Goal: Information Seeking & Learning: Check status

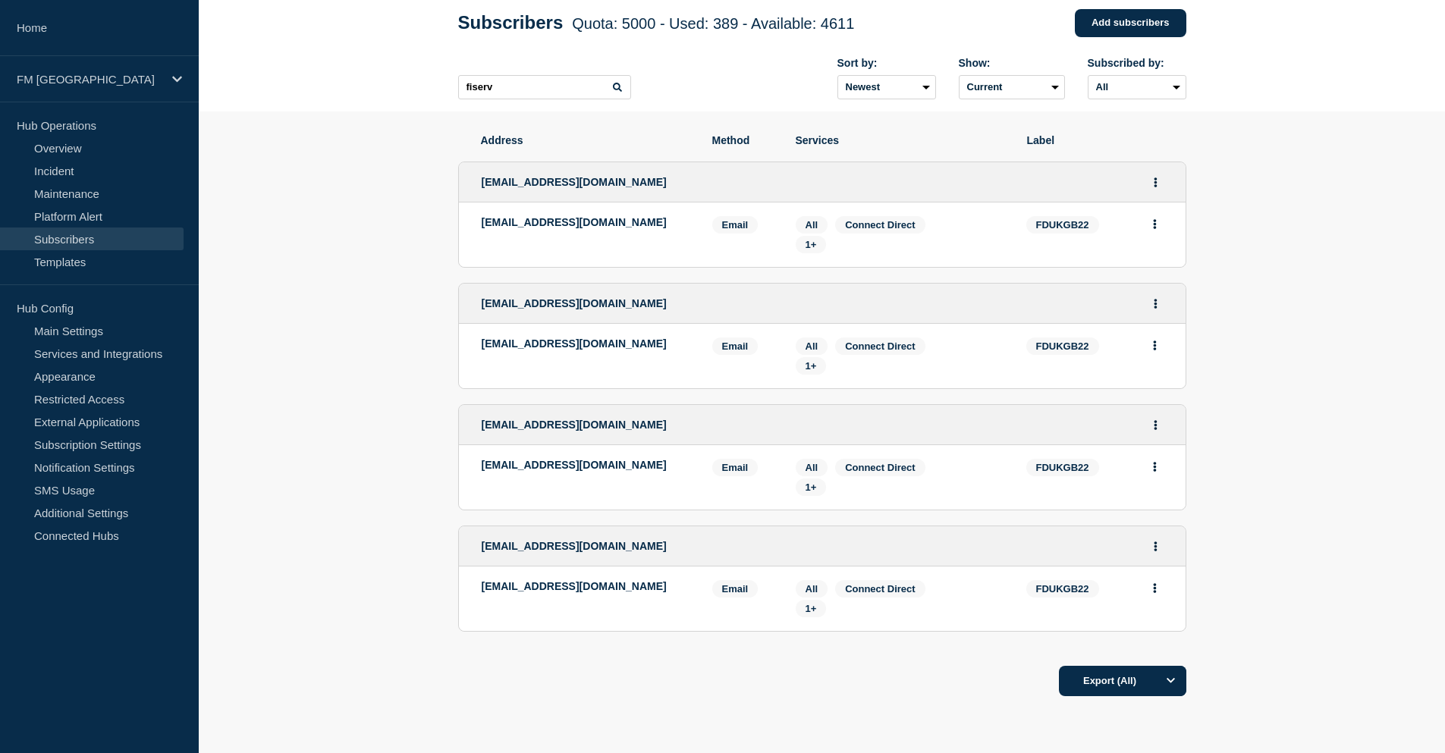
drag, startPoint x: 480, startPoint y: 183, endPoint x: 680, endPoint y: 596, distance: 458.5
click at [680, 596] on ul "gcc-uki@fiserv.com gcc-uki@fiserv.com Email Email: gcc-uki@fiserv.com FDUKGB22 …" at bounding box center [822, 396] width 728 height 501
click at [359, 135] on section "Address Method Services Label gcc-uki@fiserv.com gcc-uki@fiserv.com Email Email…" at bounding box center [822, 462] width 1247 height 700
click at [801, 250] on span "1+" at bounding box center [811, 244] width 31 height 17
click at [812, 231] on span "All" at bounding box center [812, 224] width 13 height 11
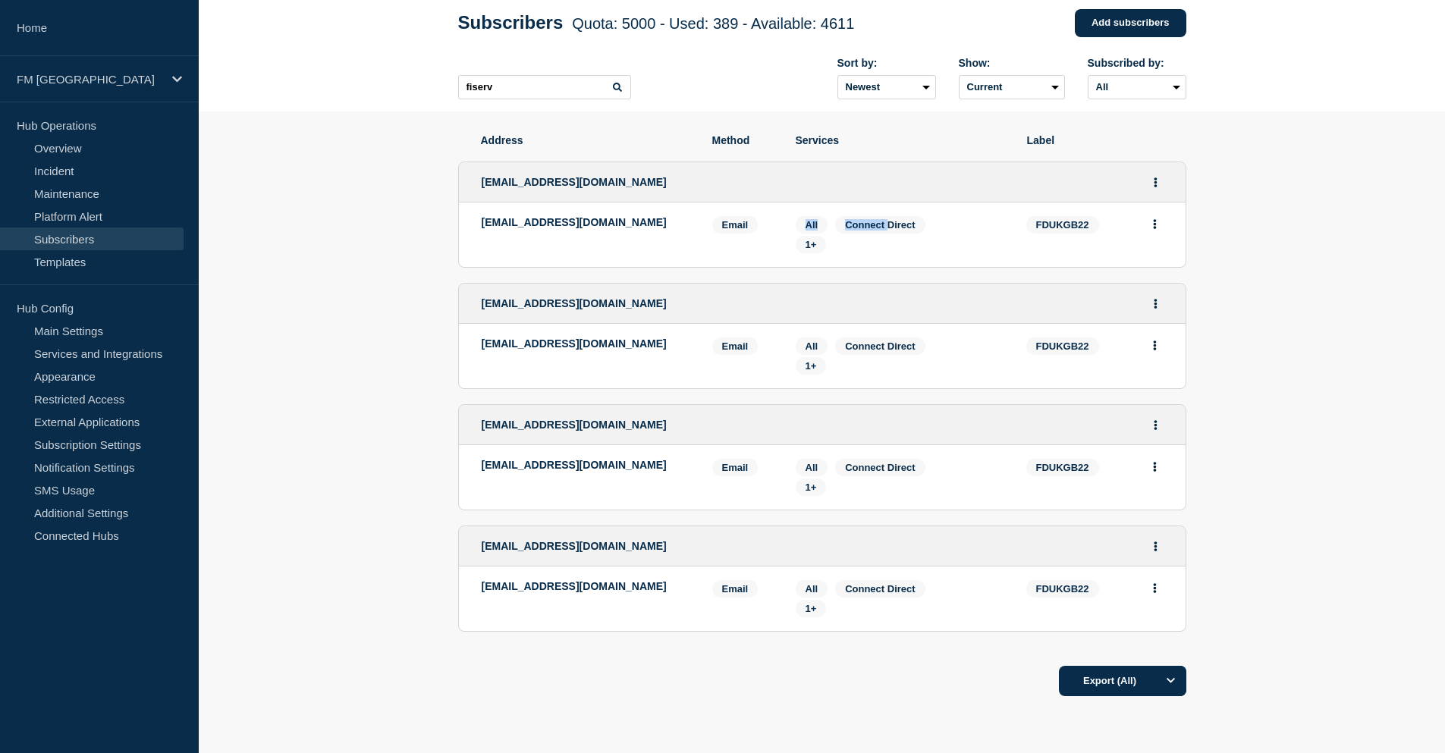
click at [812, 231] on span "All" at bounding box center [812, 224] width 13 height 11
click at [291, 285] on section "Address Method Services Label gcc-uki@fiserv.com gcc-uki@fiserv.com Email Email…" at bounding box center [822, 462] width 1247 height 700
click at [90, 192] on link "Maintenance" at bounding box center [92, 193] width 184 height 23
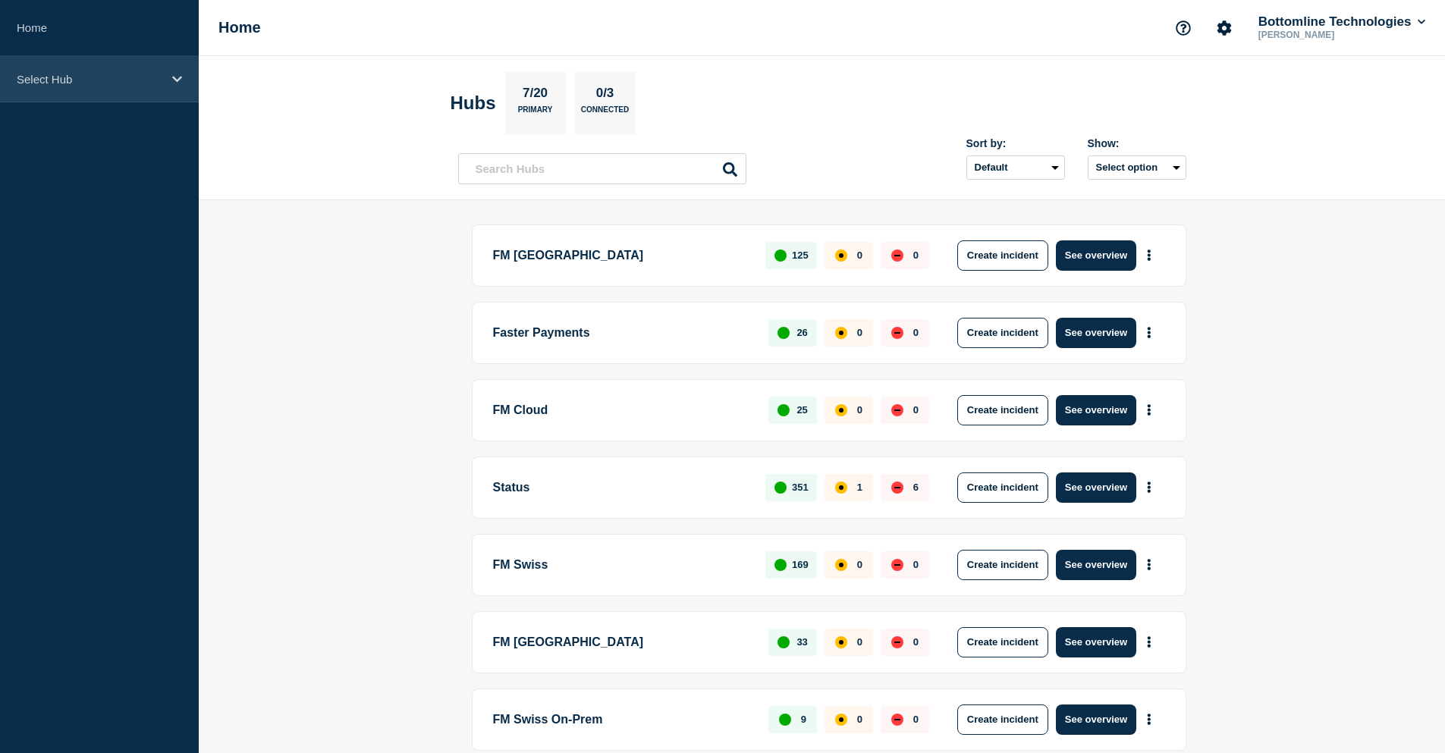
click at [103, 83] on p "Select Hub" at bounding box center [90, 79] width 146 height 13
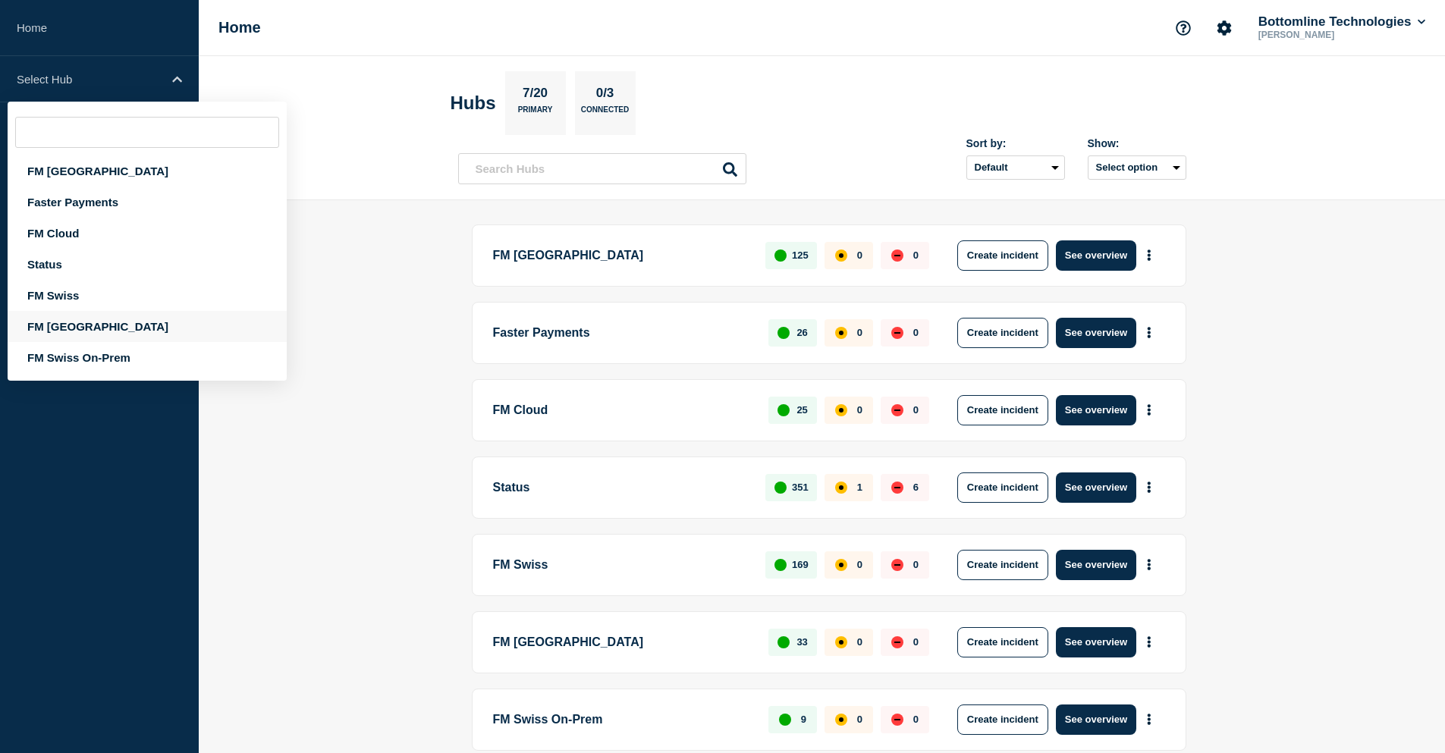
click at [83, 326] on div "FM [GEOGRAPHIC_DATA]" at bounding box center [147, 326] width 279 height 31
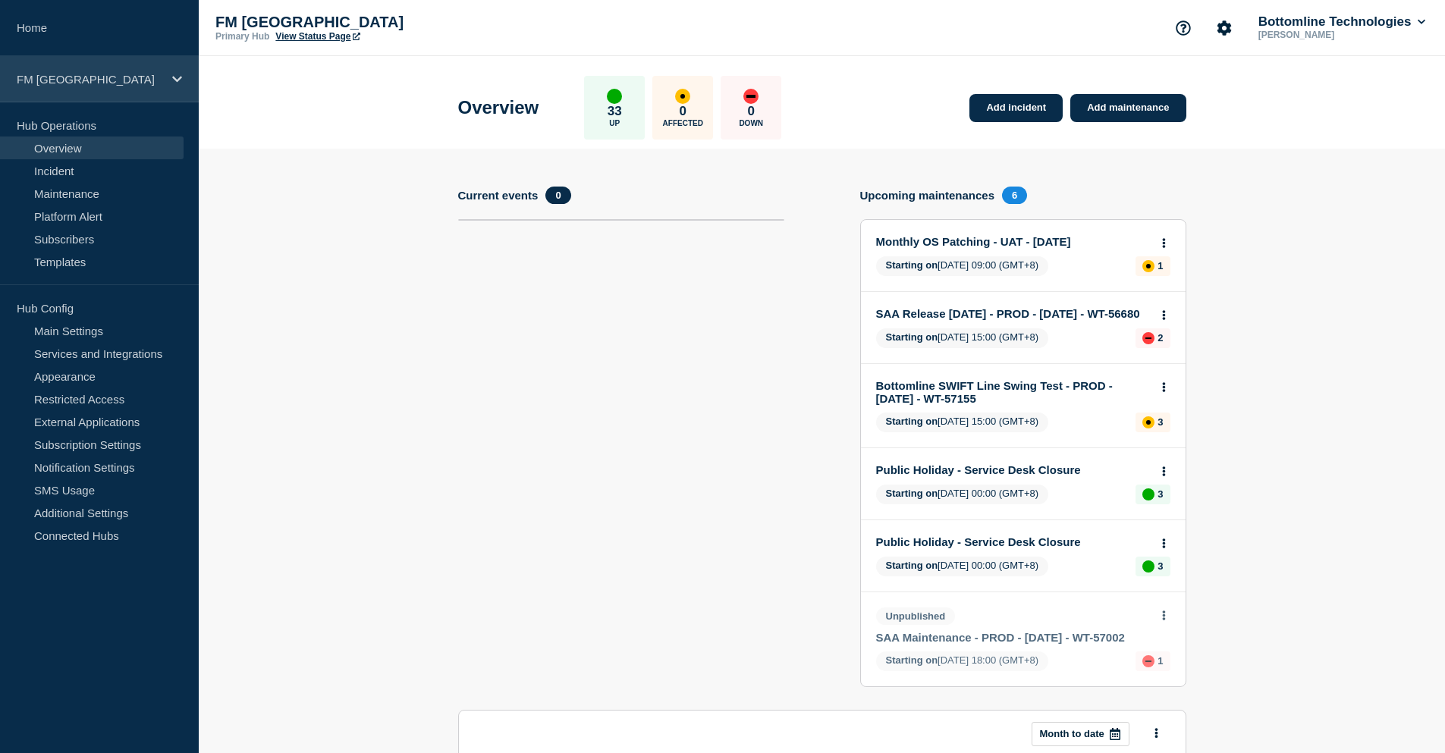
click at [87, 76] on p "FM [GEOGRAPHIC_DATA]" at bounding box center [90, 79] width 146 height 13
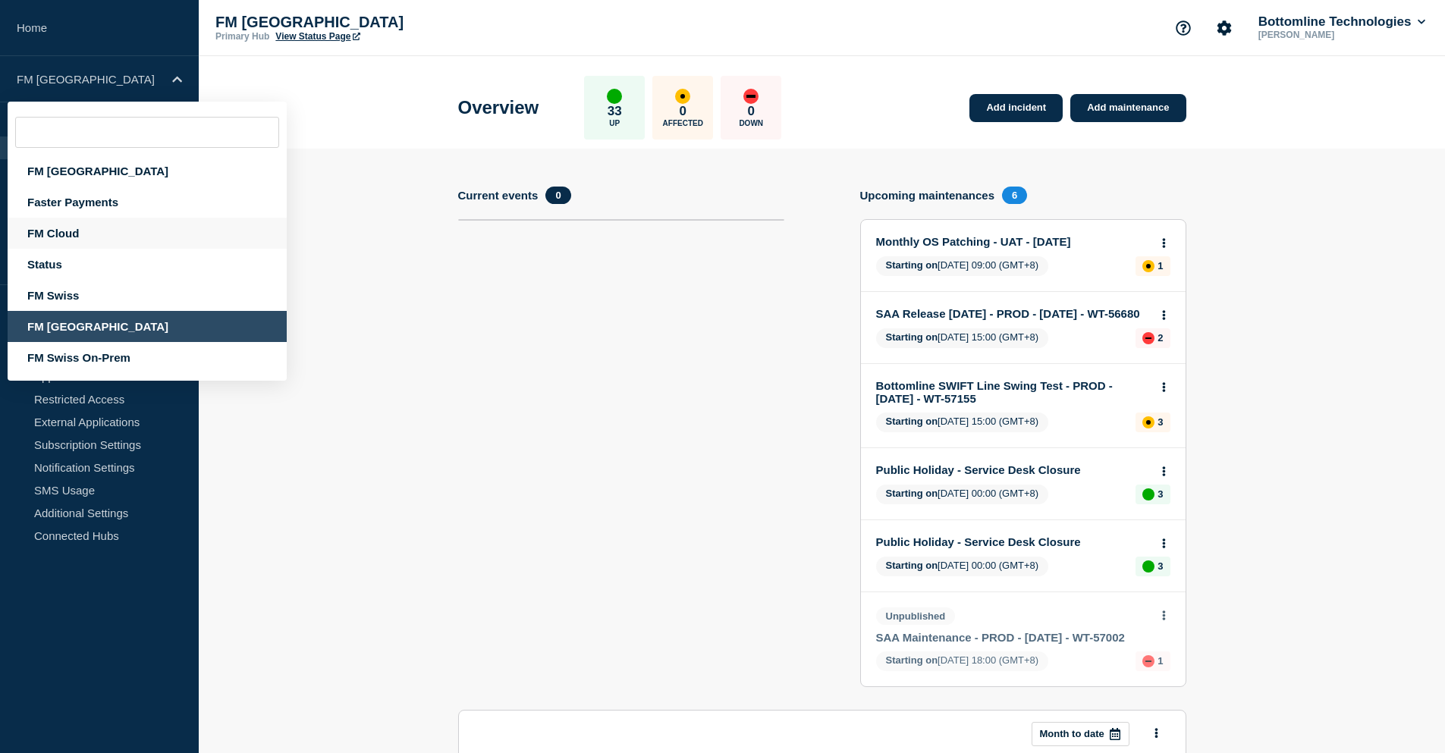
click at [98, 227] on div "FM Cloud" at bounding box center [147, 233] width 279 height 31
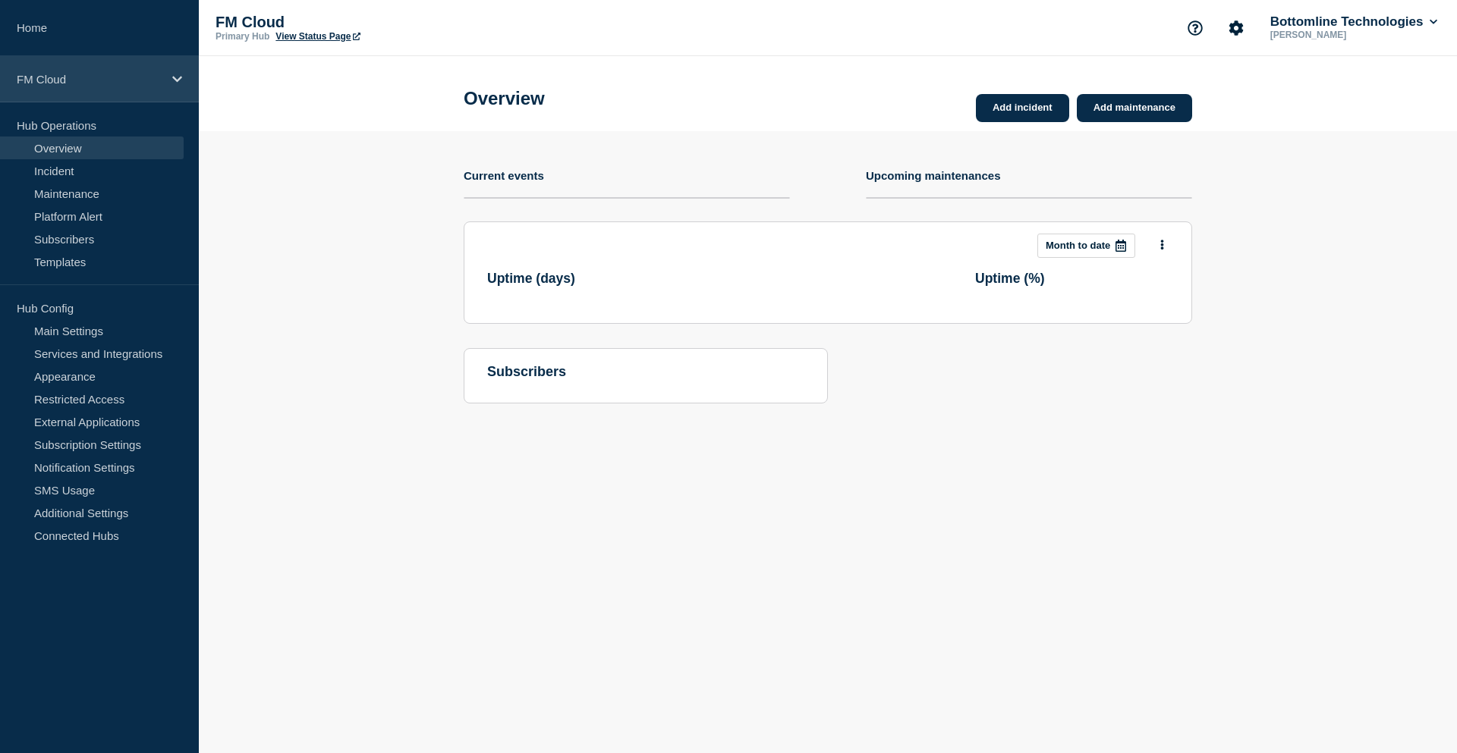
click at [112, 90] on div "FM Cloud" at bounding box center [99, 79] width 199 height 46
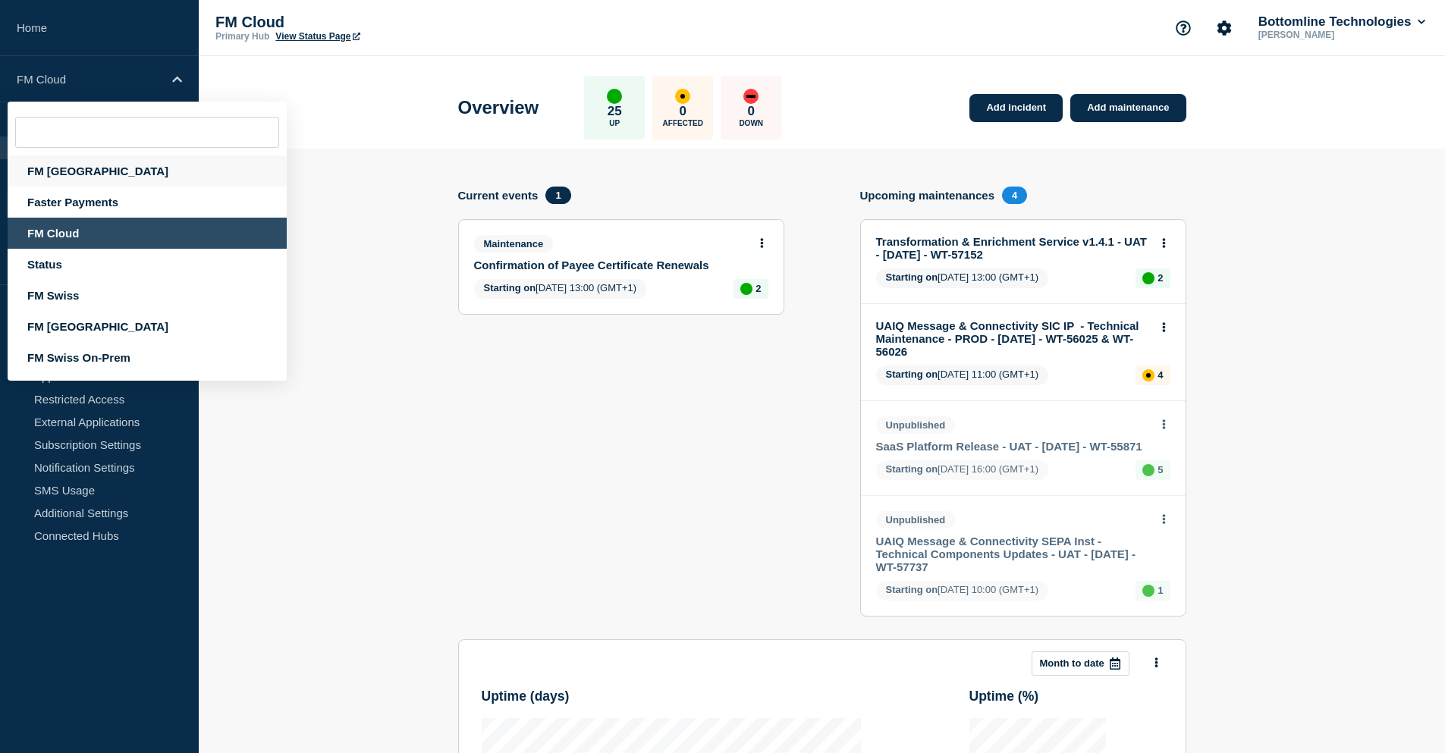
click at [106, 177] on div "FM [GEOGRAPHIC_DATA]" at bounding box center [147, 171] width 279 height 31
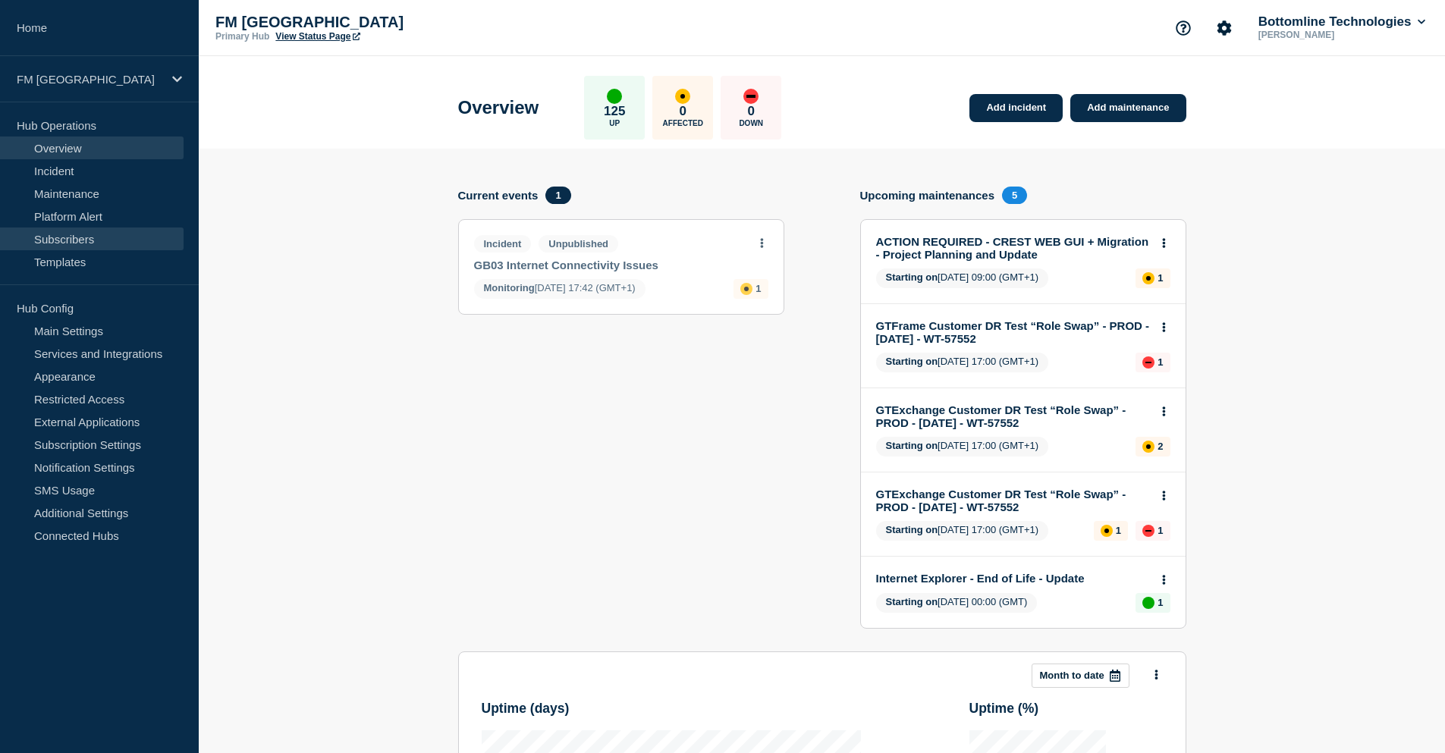
click at [87, 237] on link "Subscribers" at bounding box center [92, 239] width 184 height 23
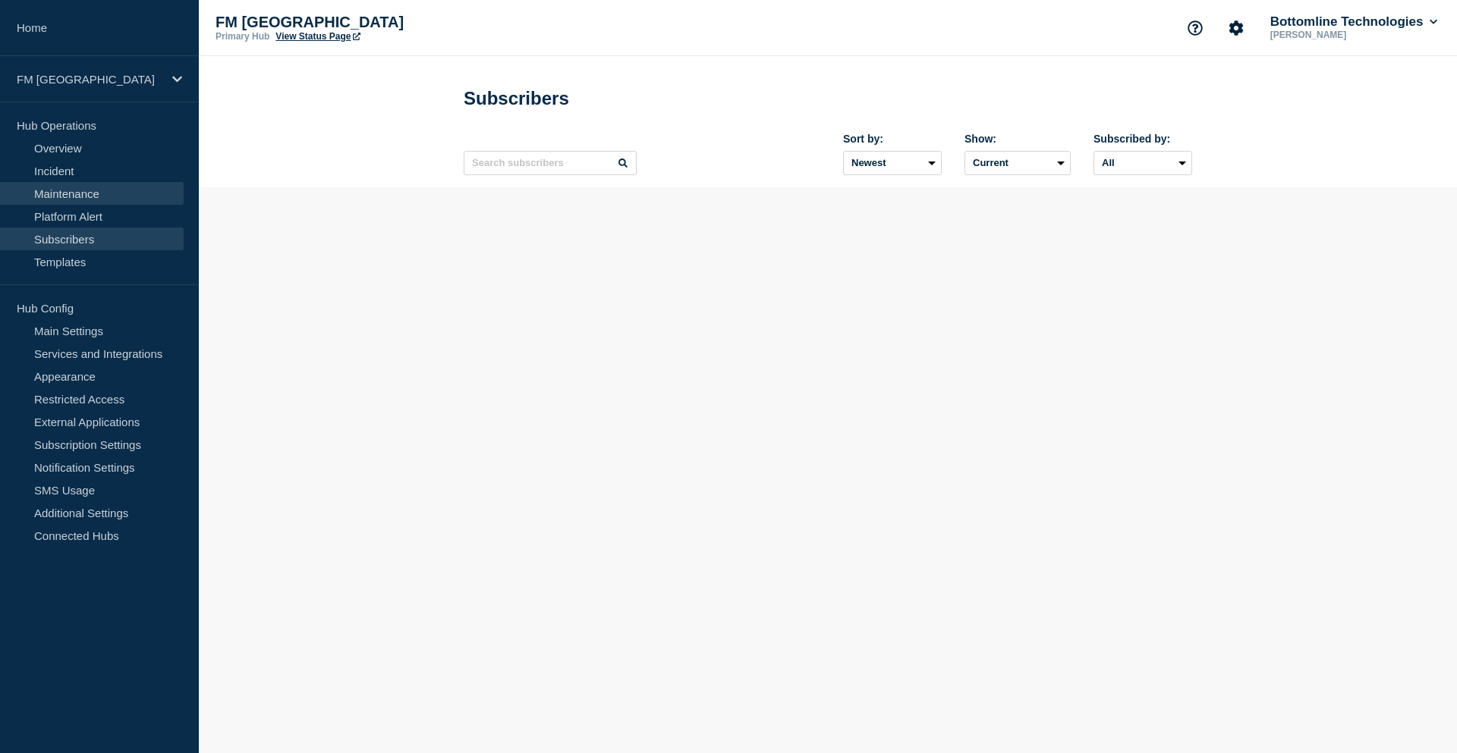
click at [100, 194] on link "Maintenance" at bounding box center [92, 193] width 184 height 23
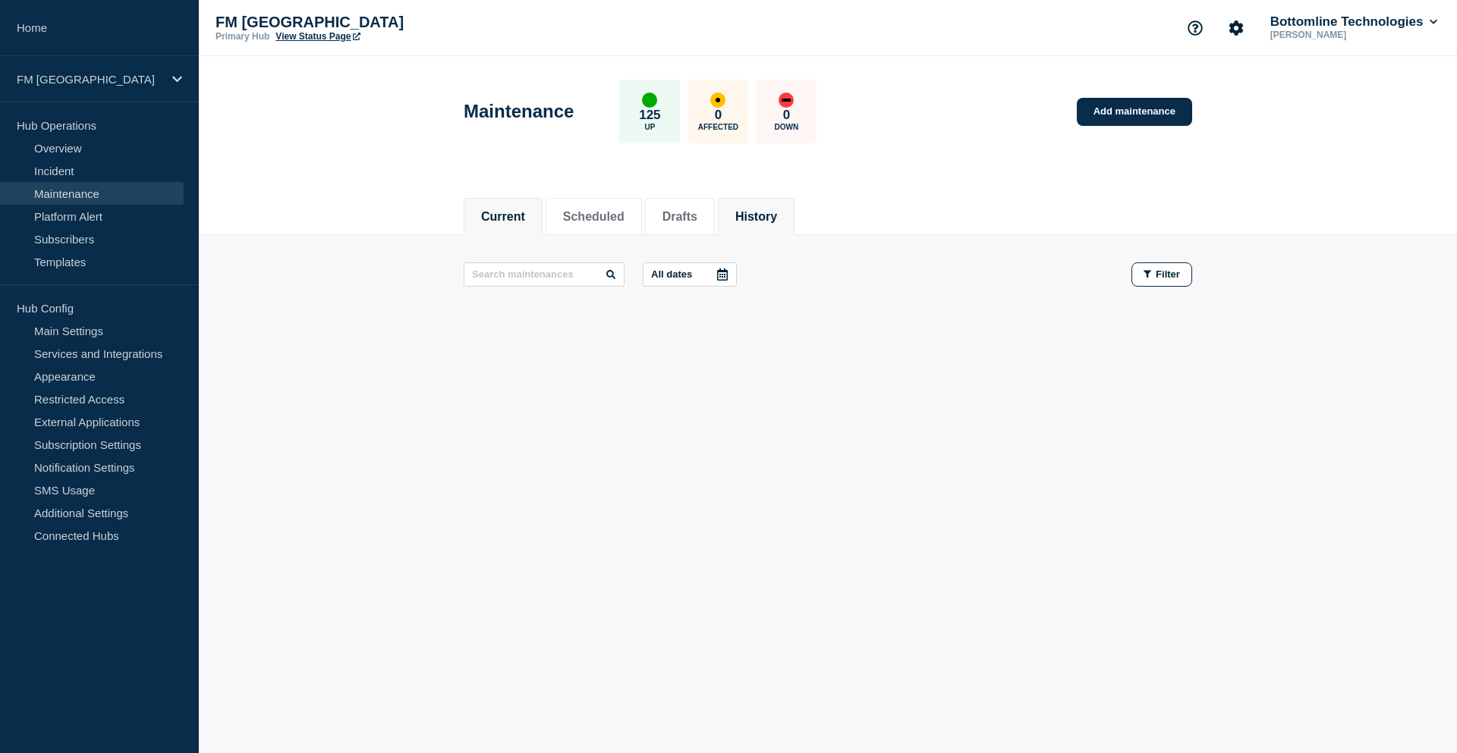
click at [777, 210] on button "History" at bounding box center [756, 217] width 42 height 14
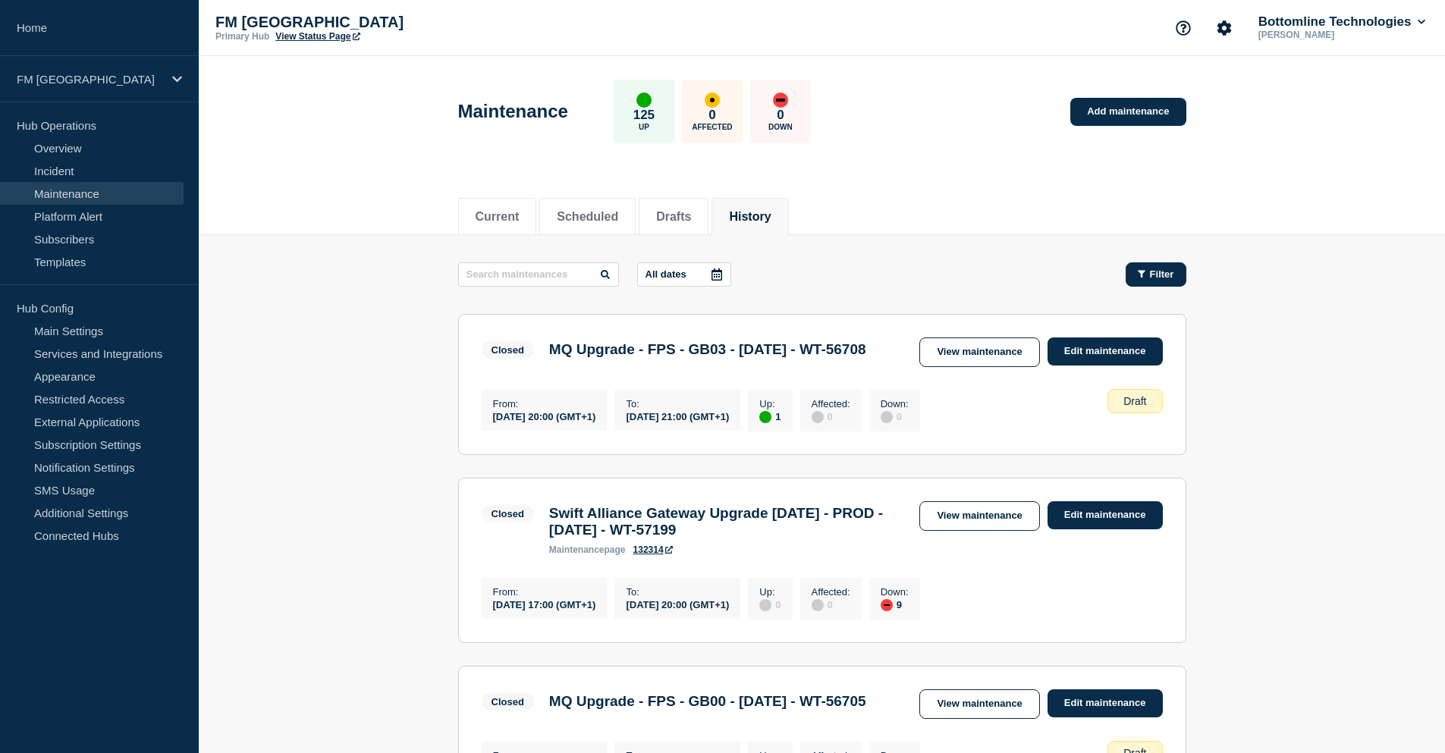
click at [1179, 276] on button "Filter" at bounding box center [1156, 275] width 61 height 24
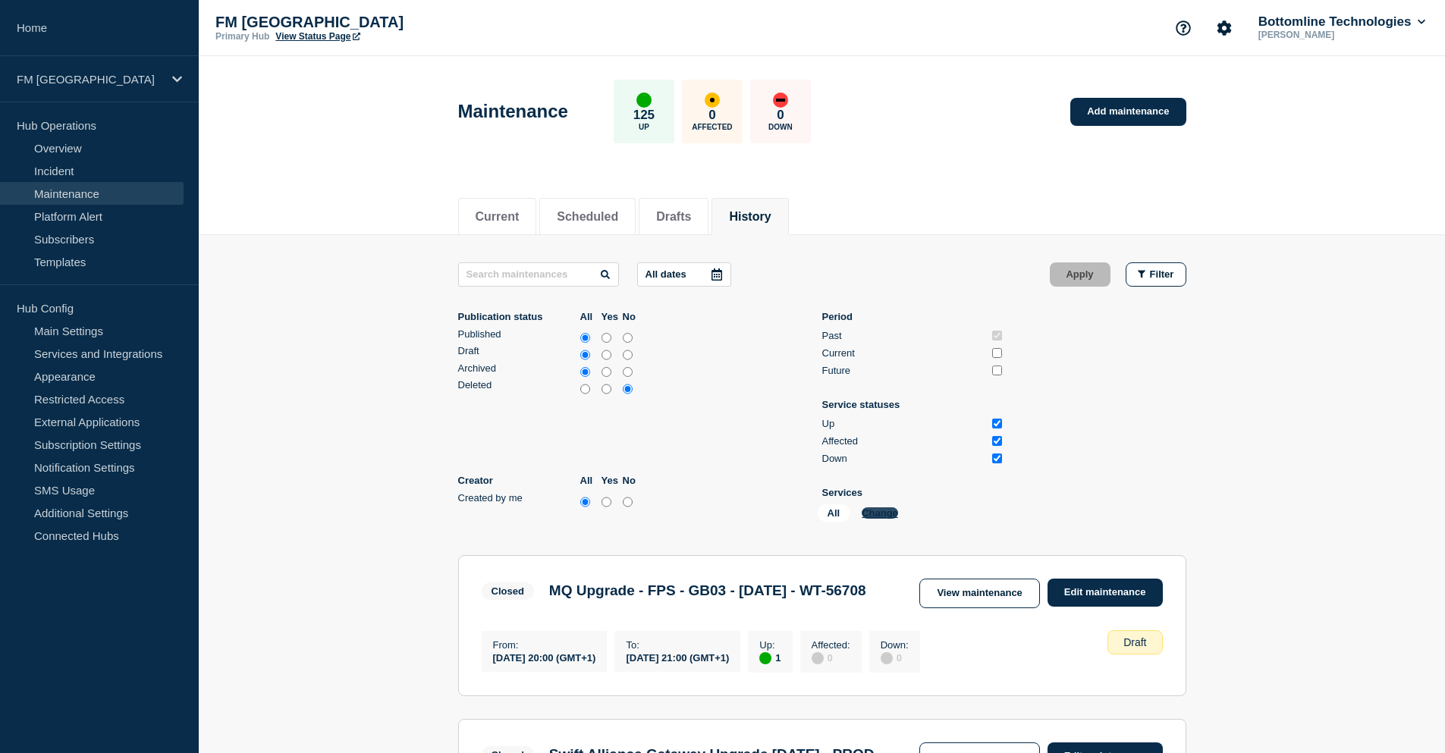
click at [888, 515] on button "Change" at bounding box center [880, 513] width 36 height 11
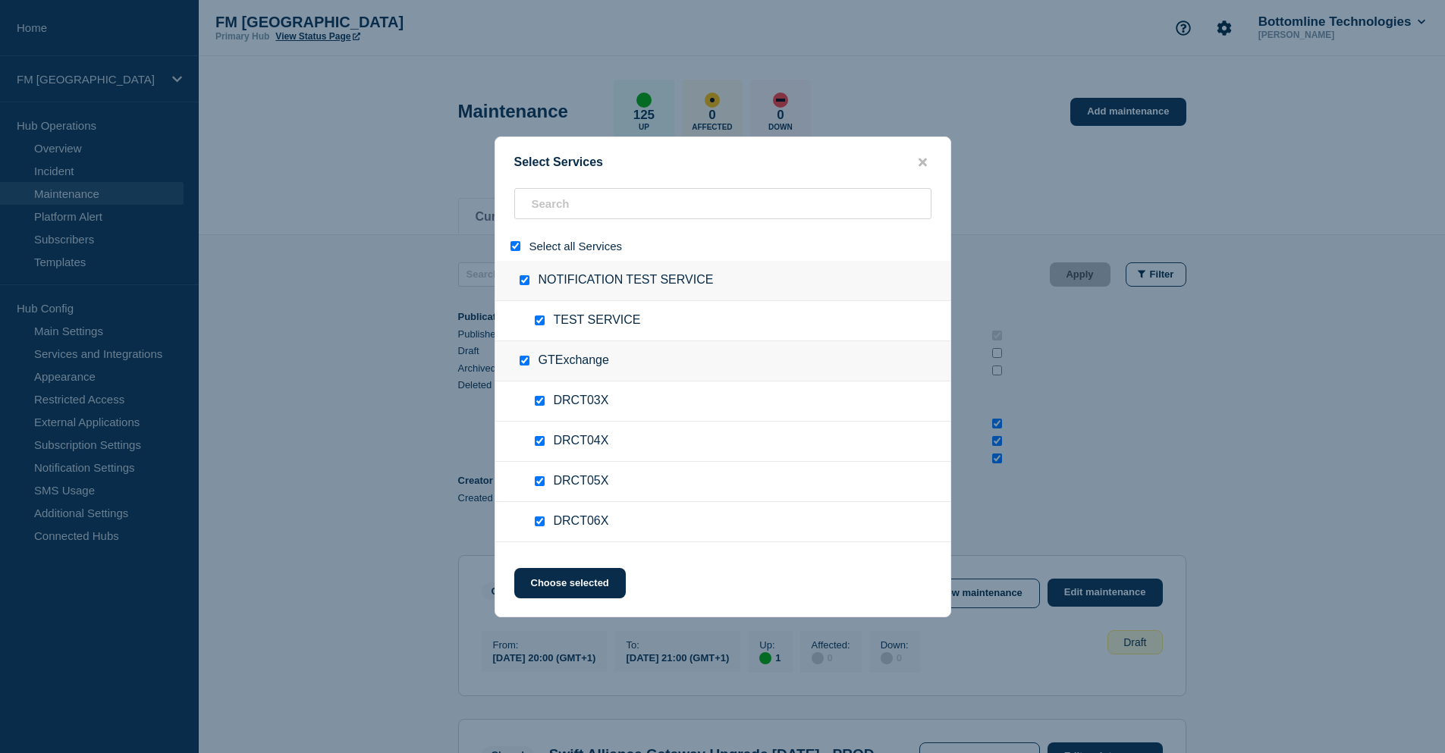
click at [514, 245] on input "select all" at bounding box center [516, 246] width 10 height 10
checkbox input "false"
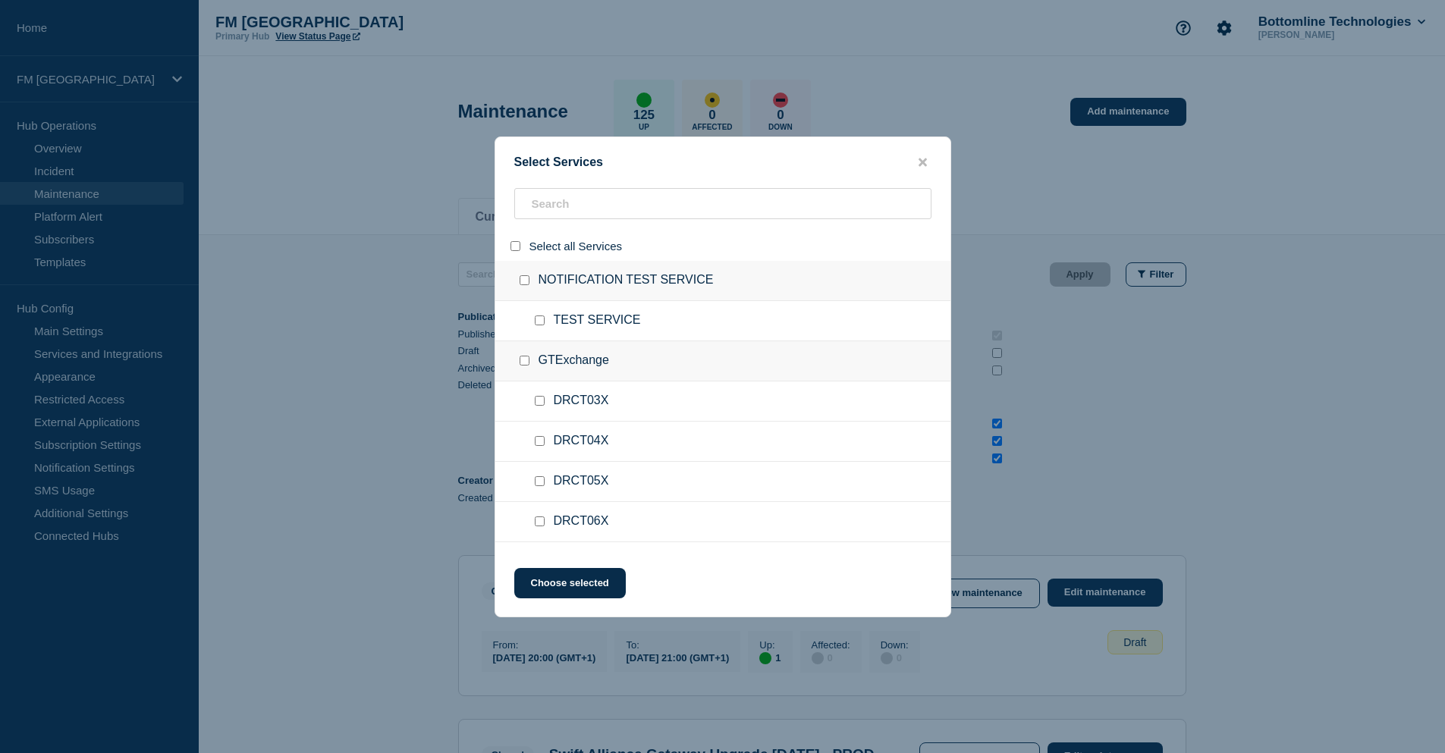
checkbox input "false"
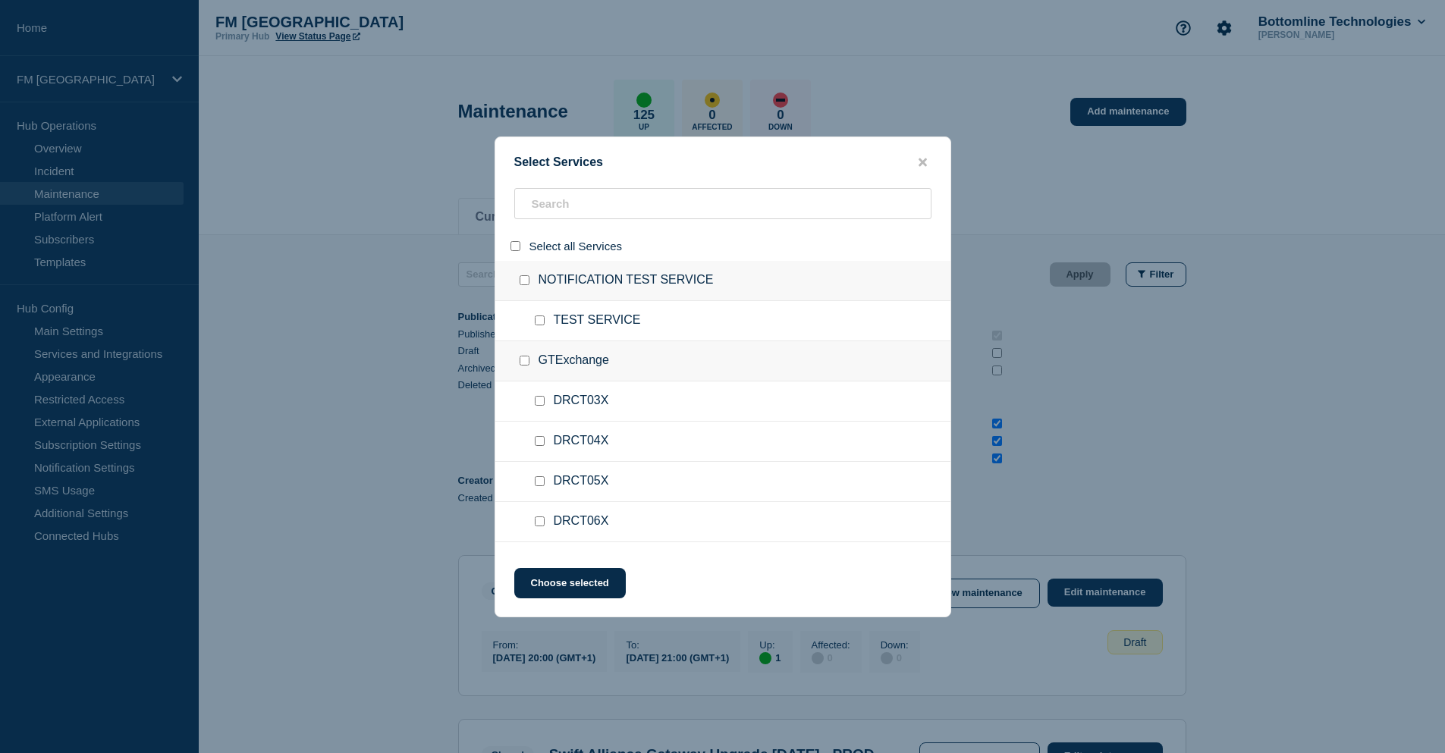
checkbox input "false"
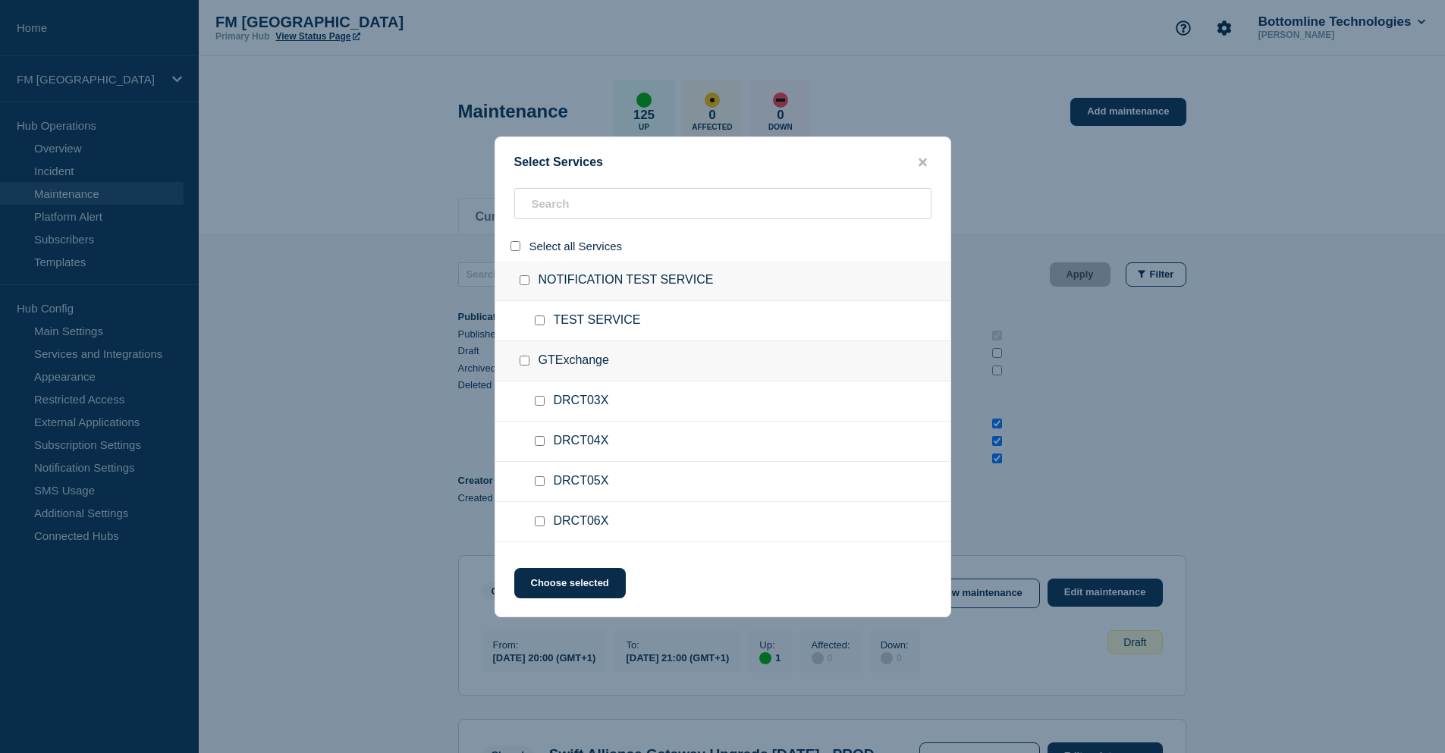
checkbox input "false"
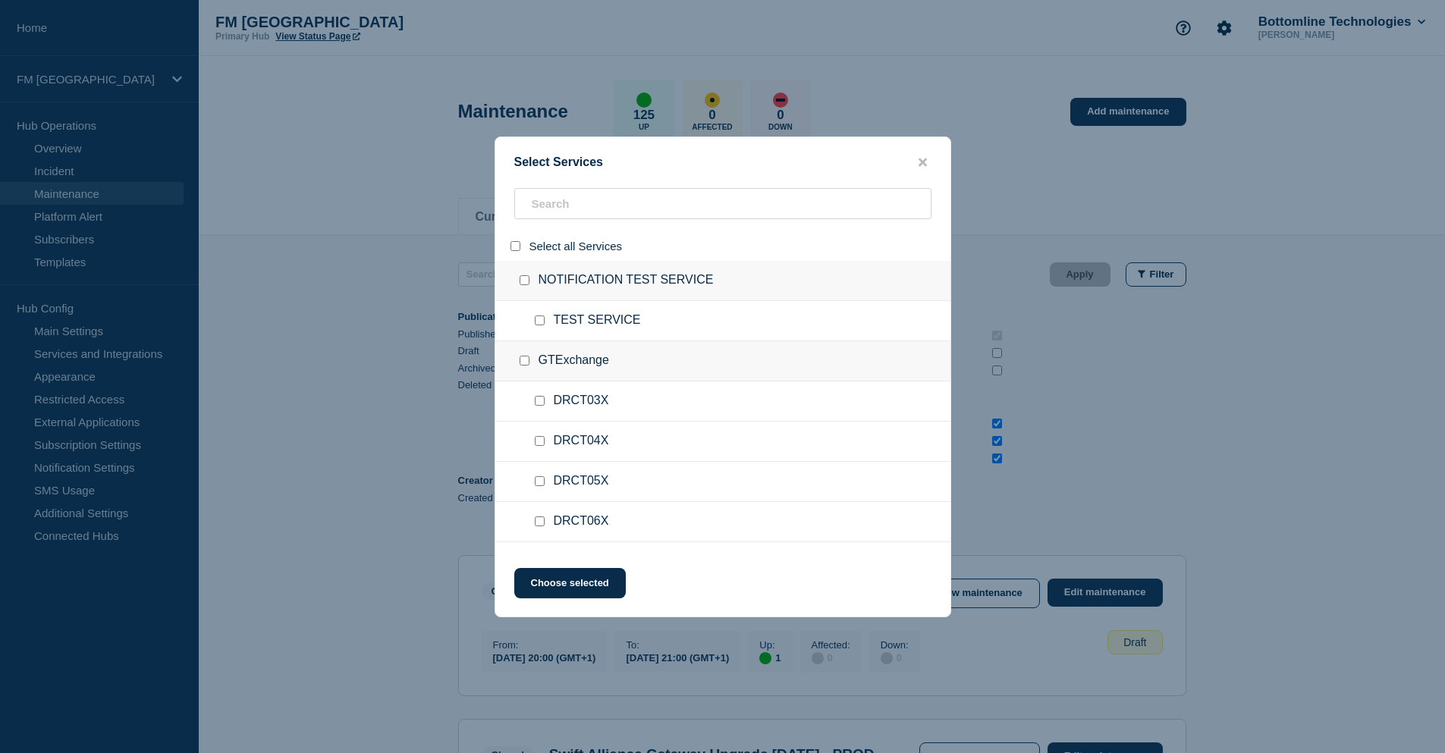
checkbox input "false"
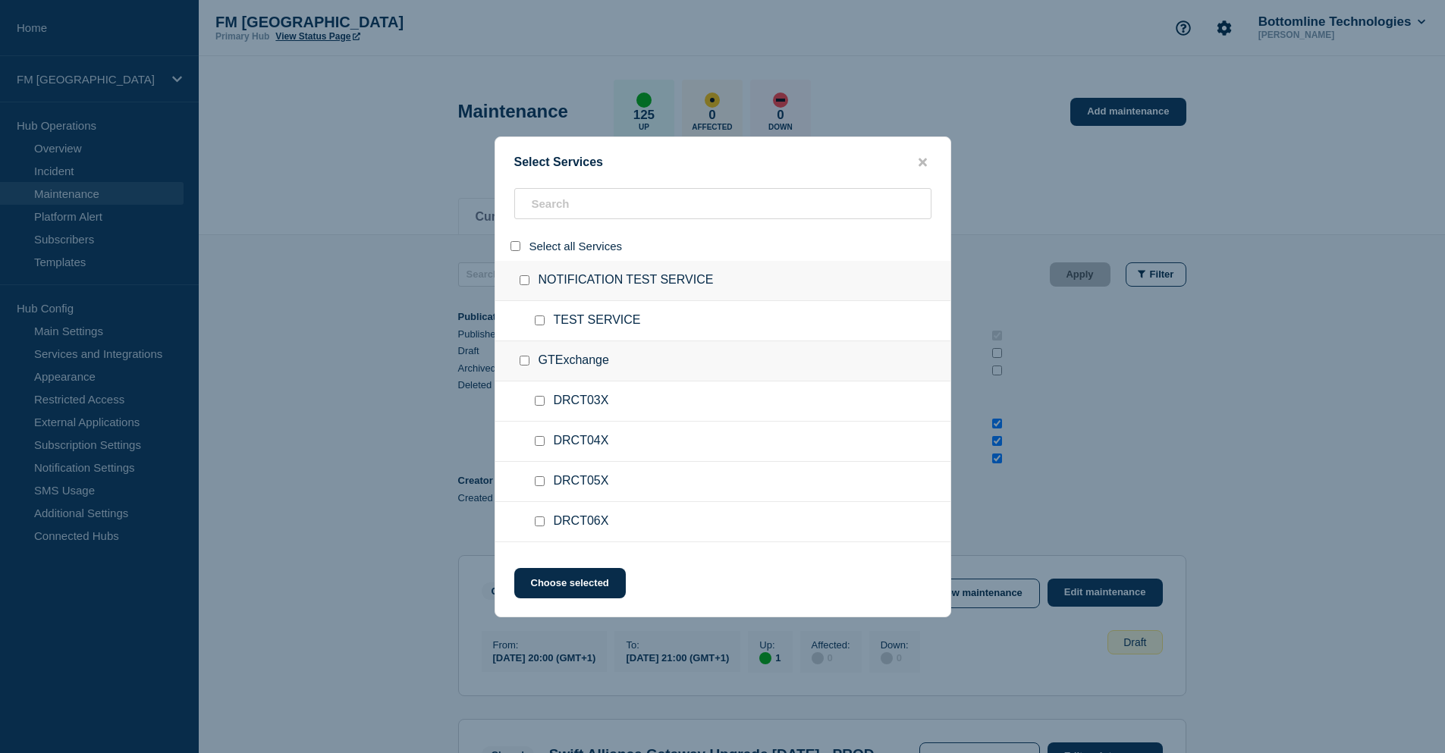
checkbox input "false"
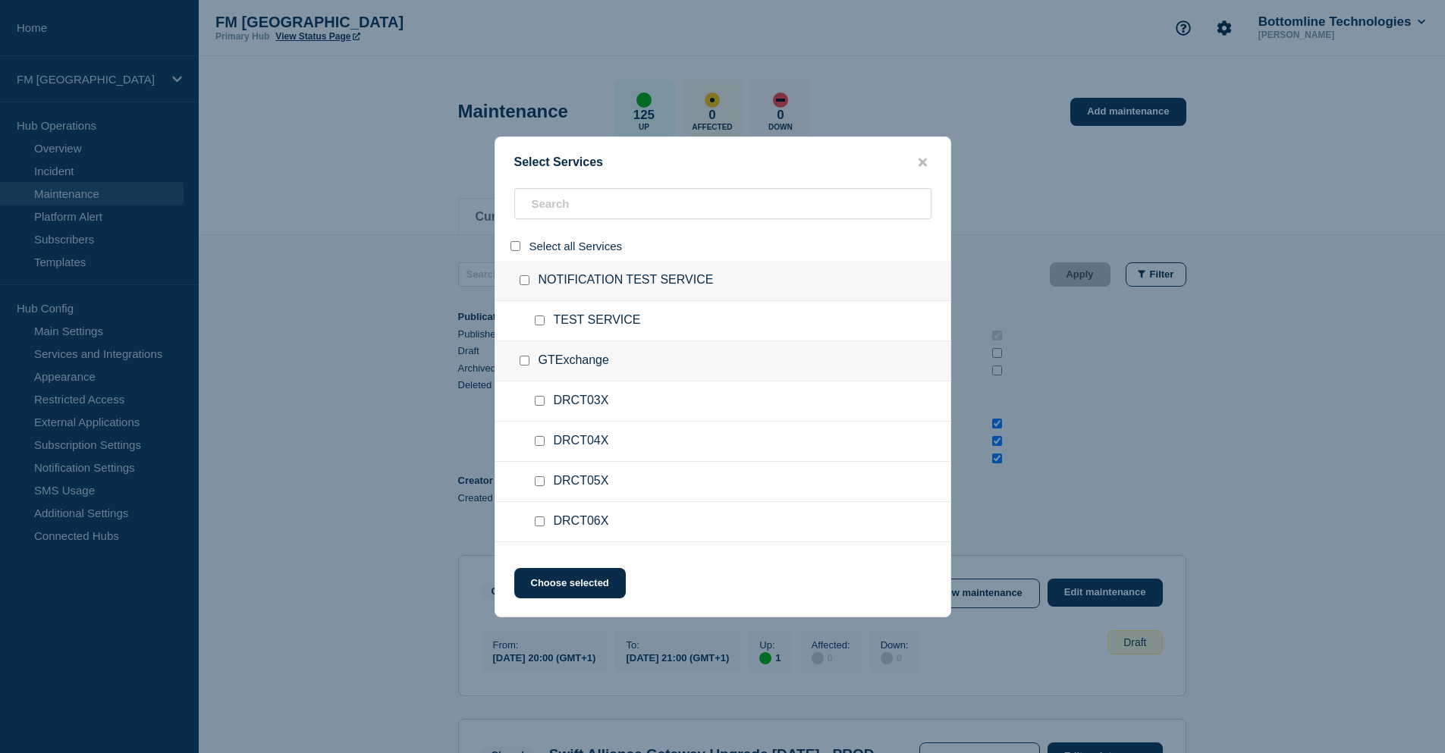
checkbox input "false"
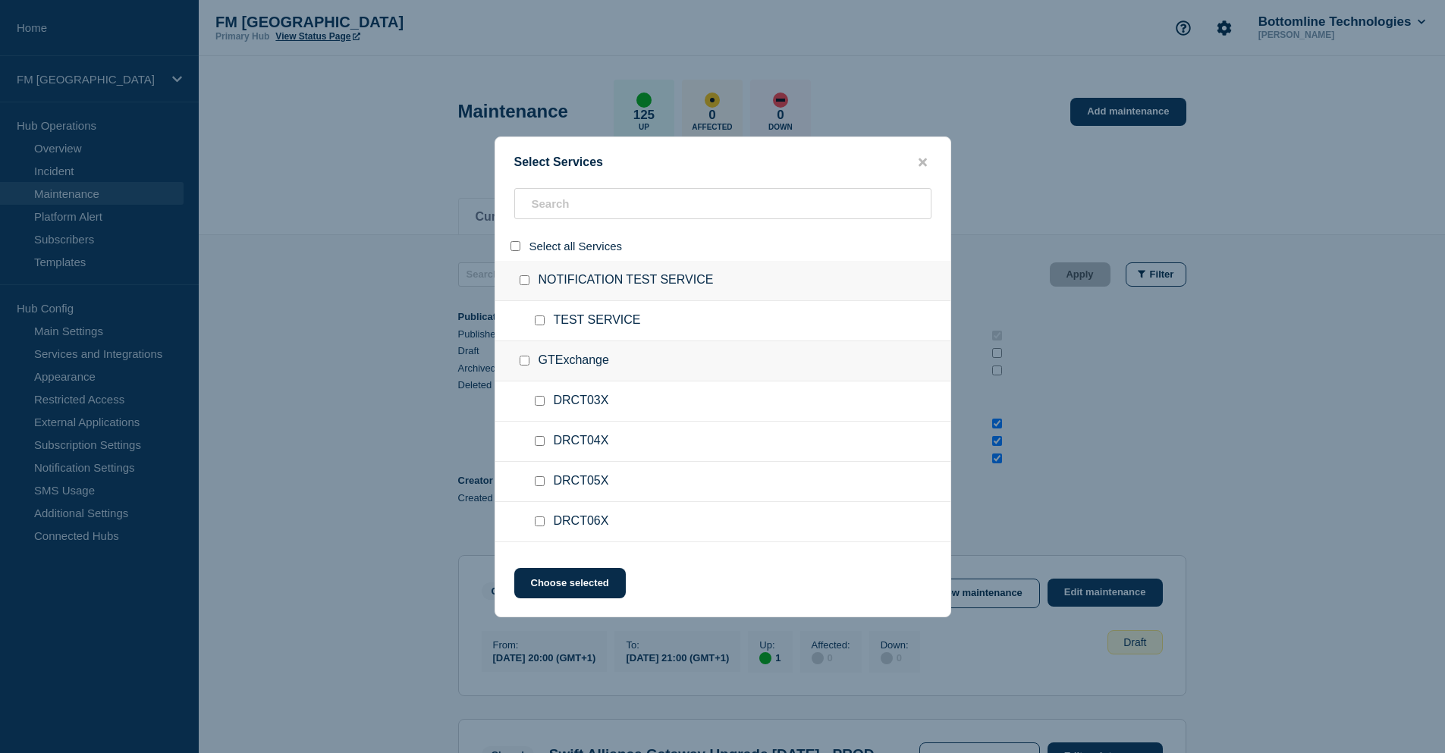
checkbox input "false"
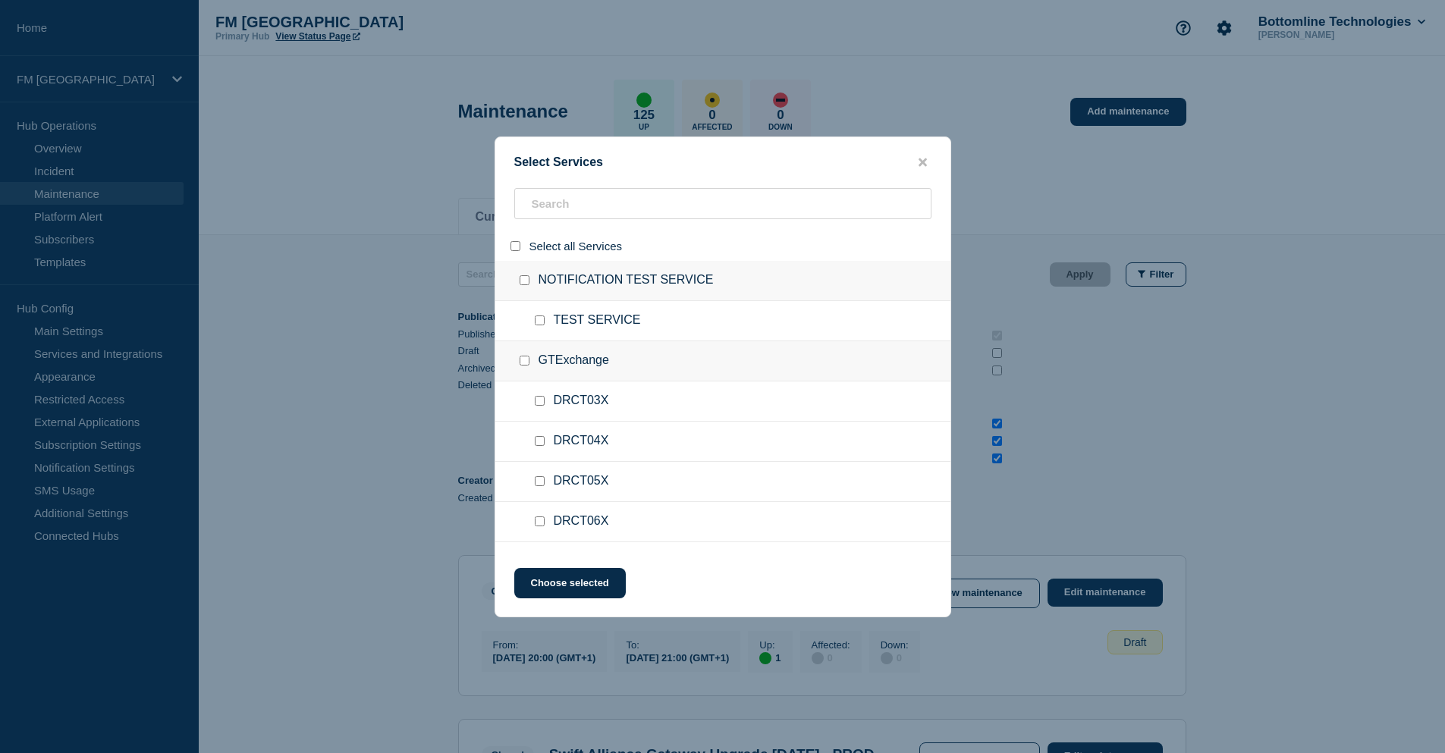
checkbox input "false"
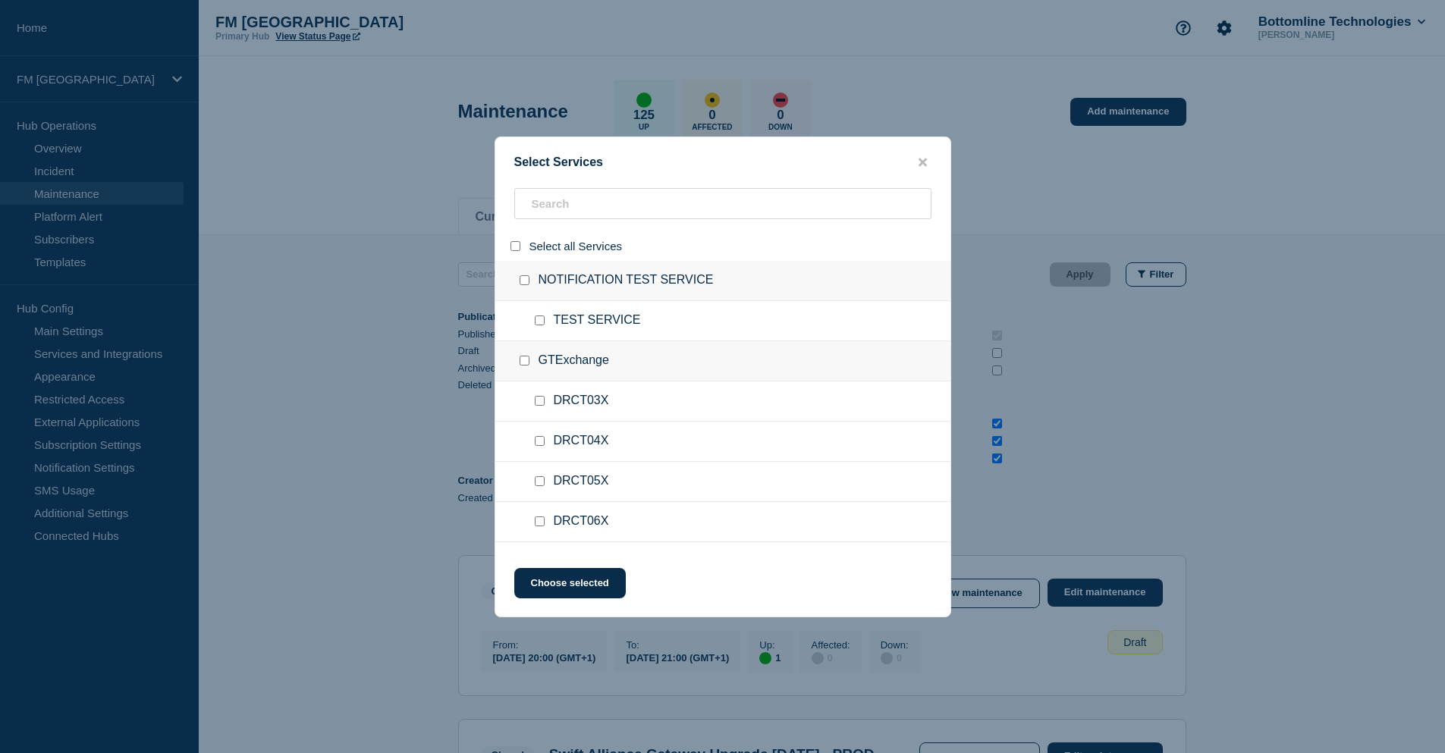
checkbox input "false"
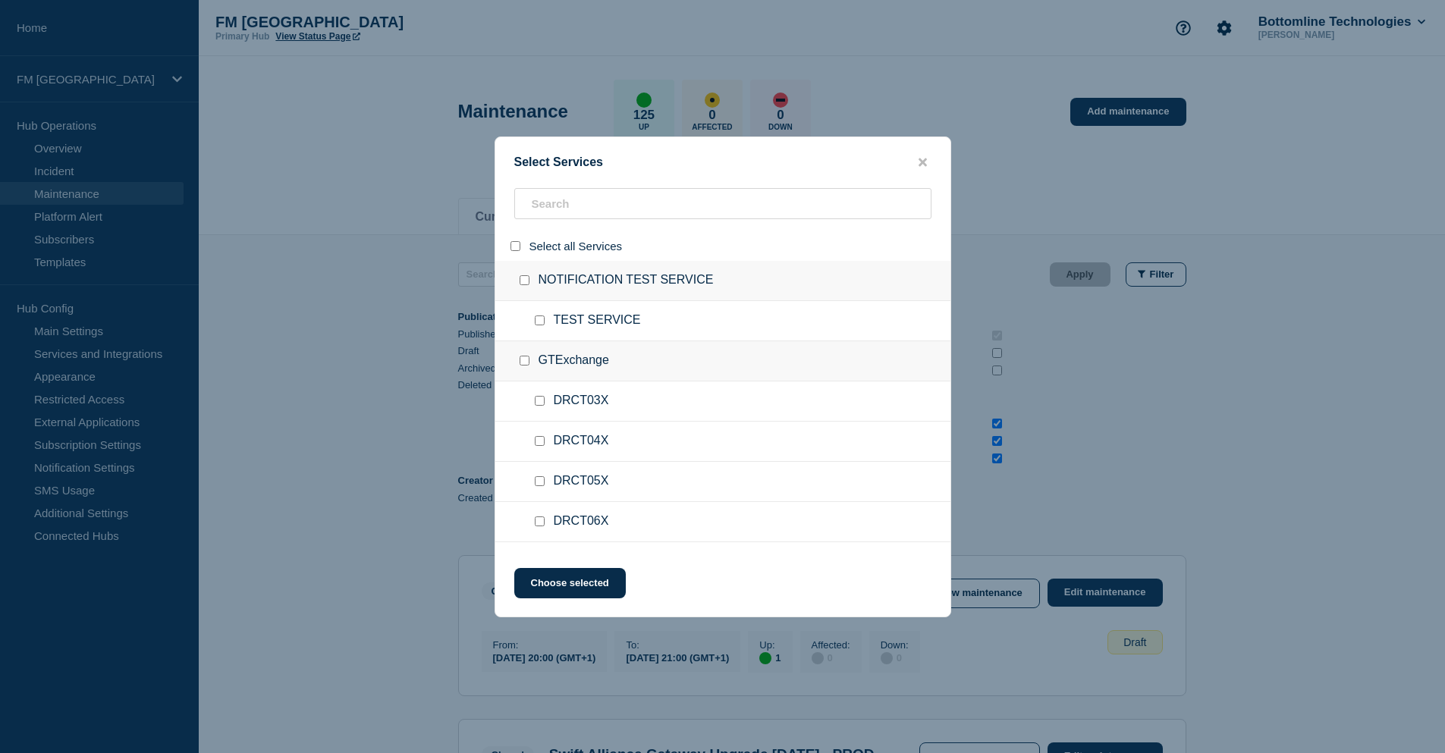
checkbox input "false"
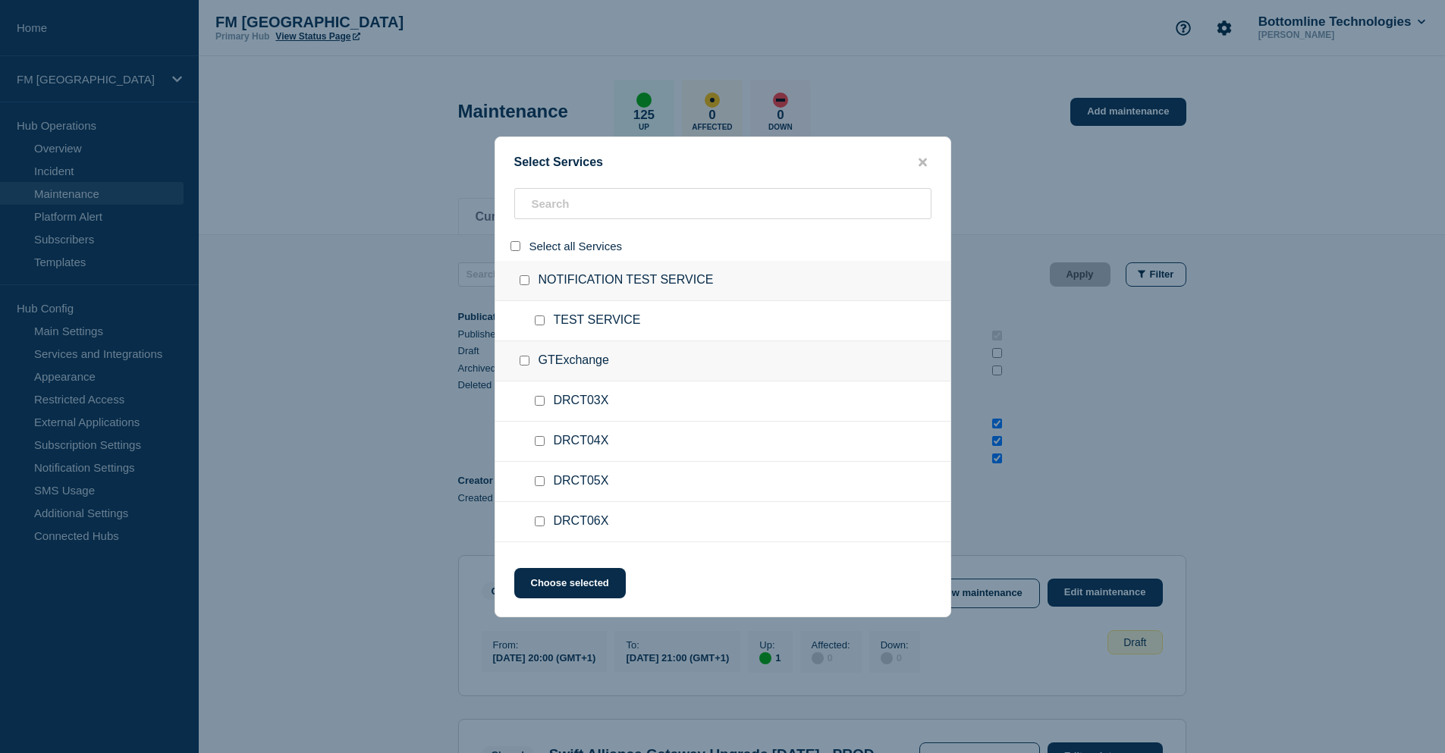
checkbox input "false"
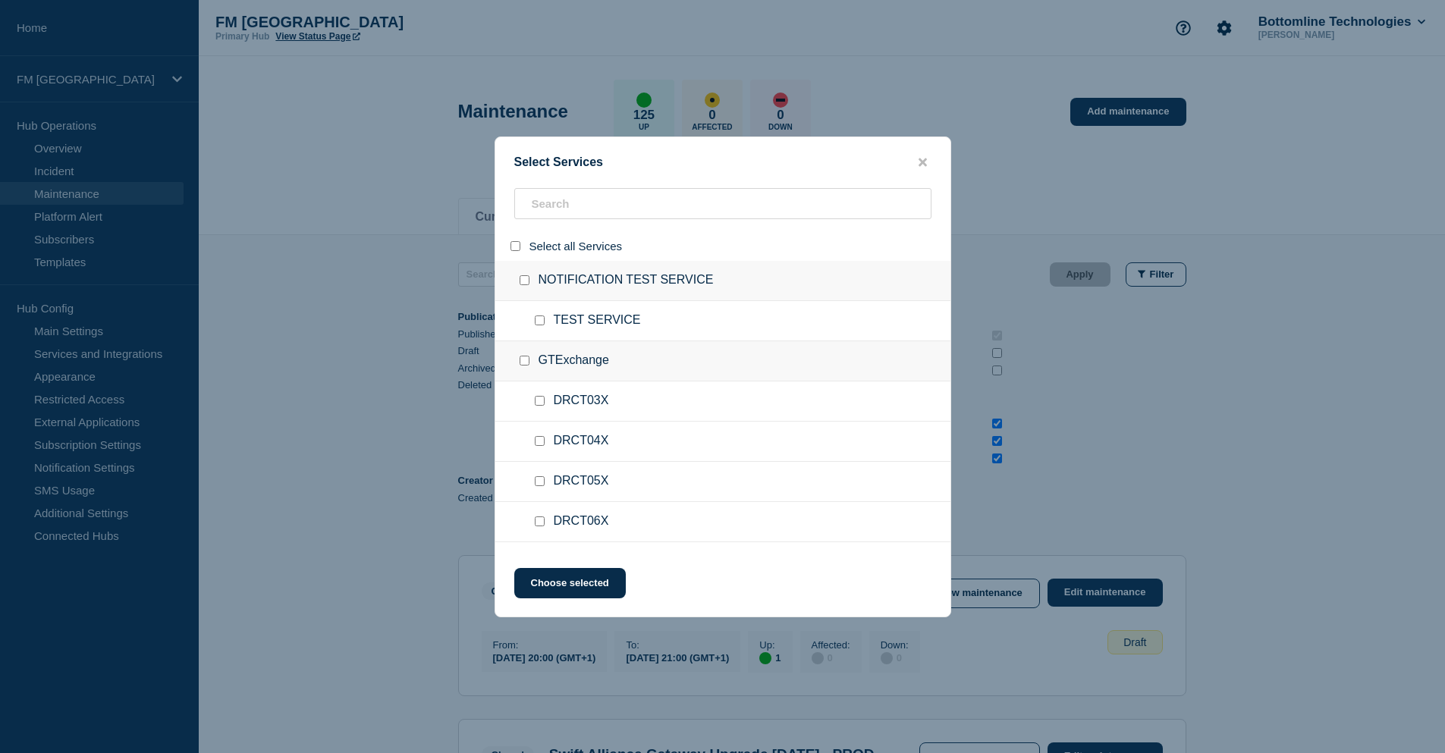
checkbox input "false"
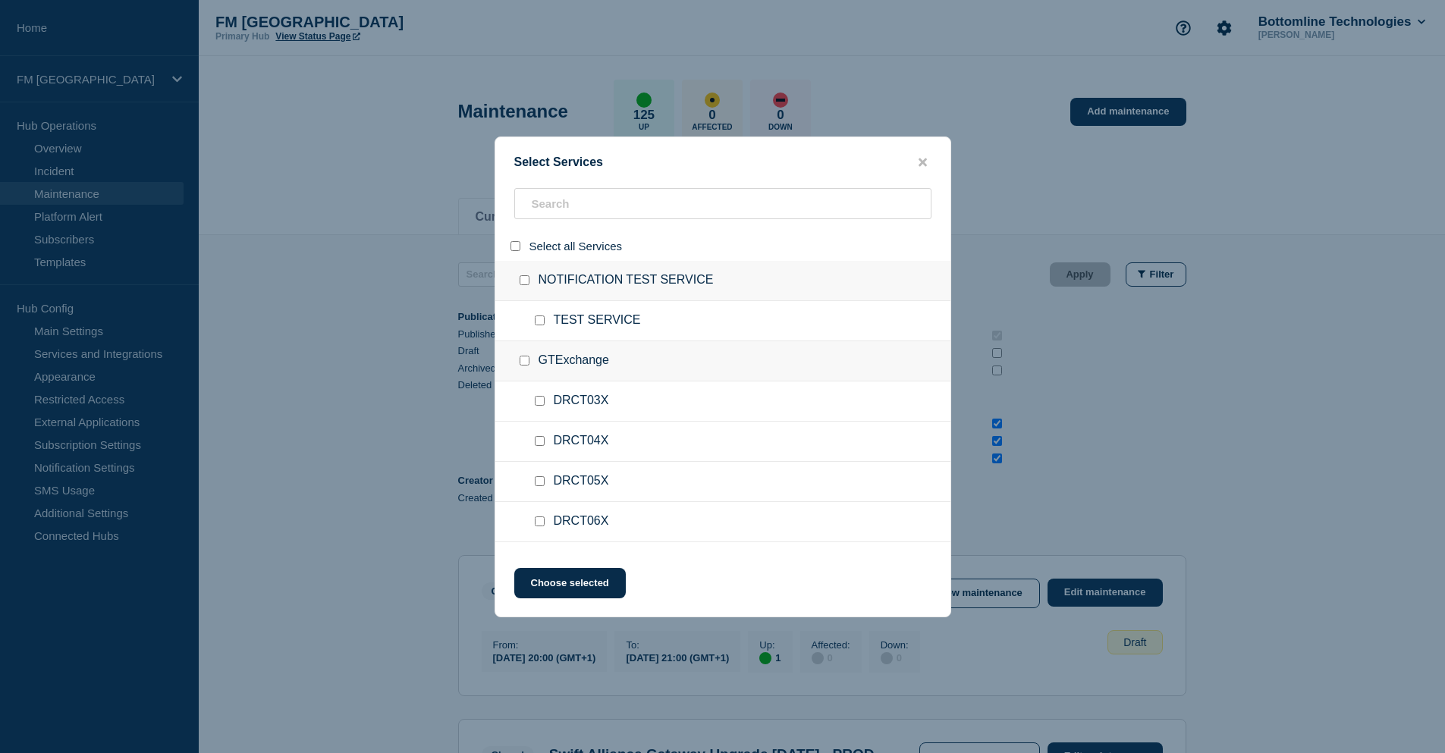
checkbox input "false"
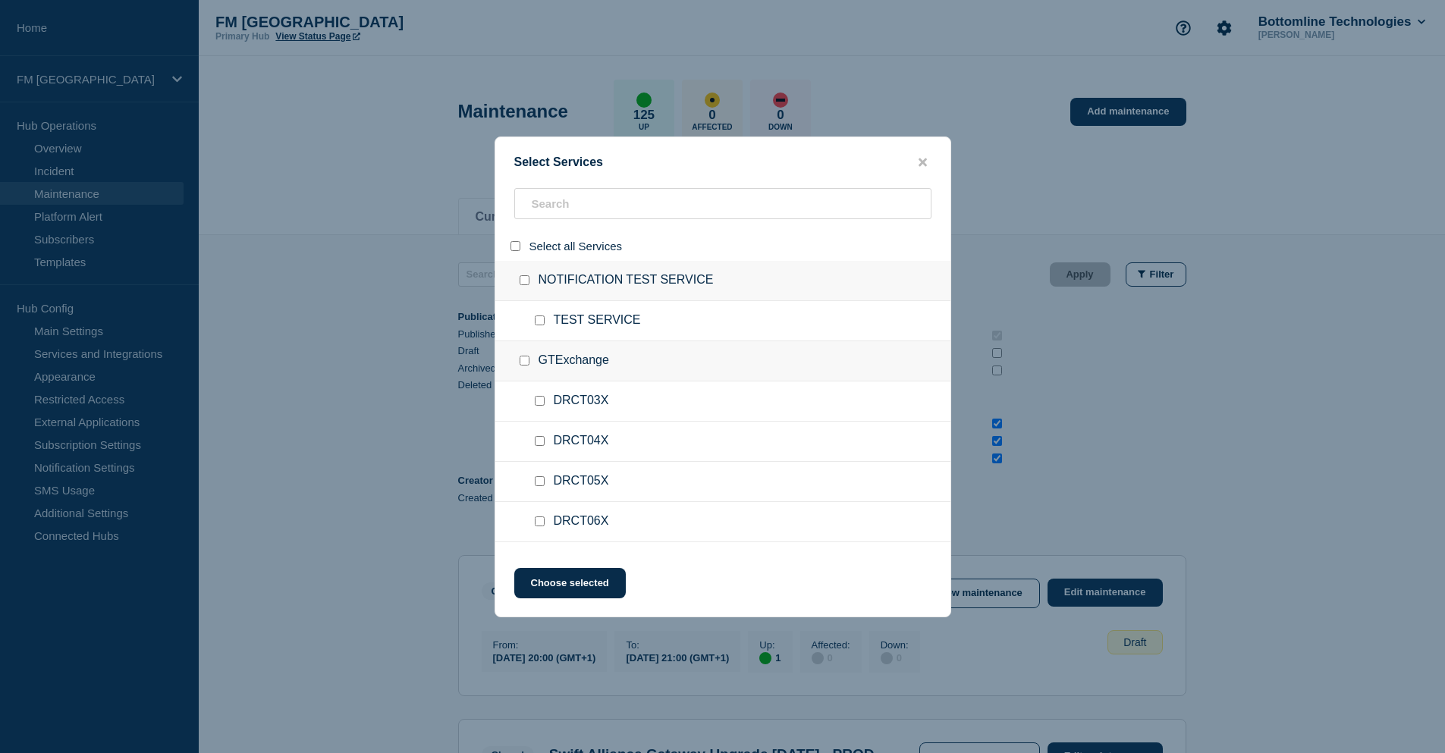
checkbox input "false"
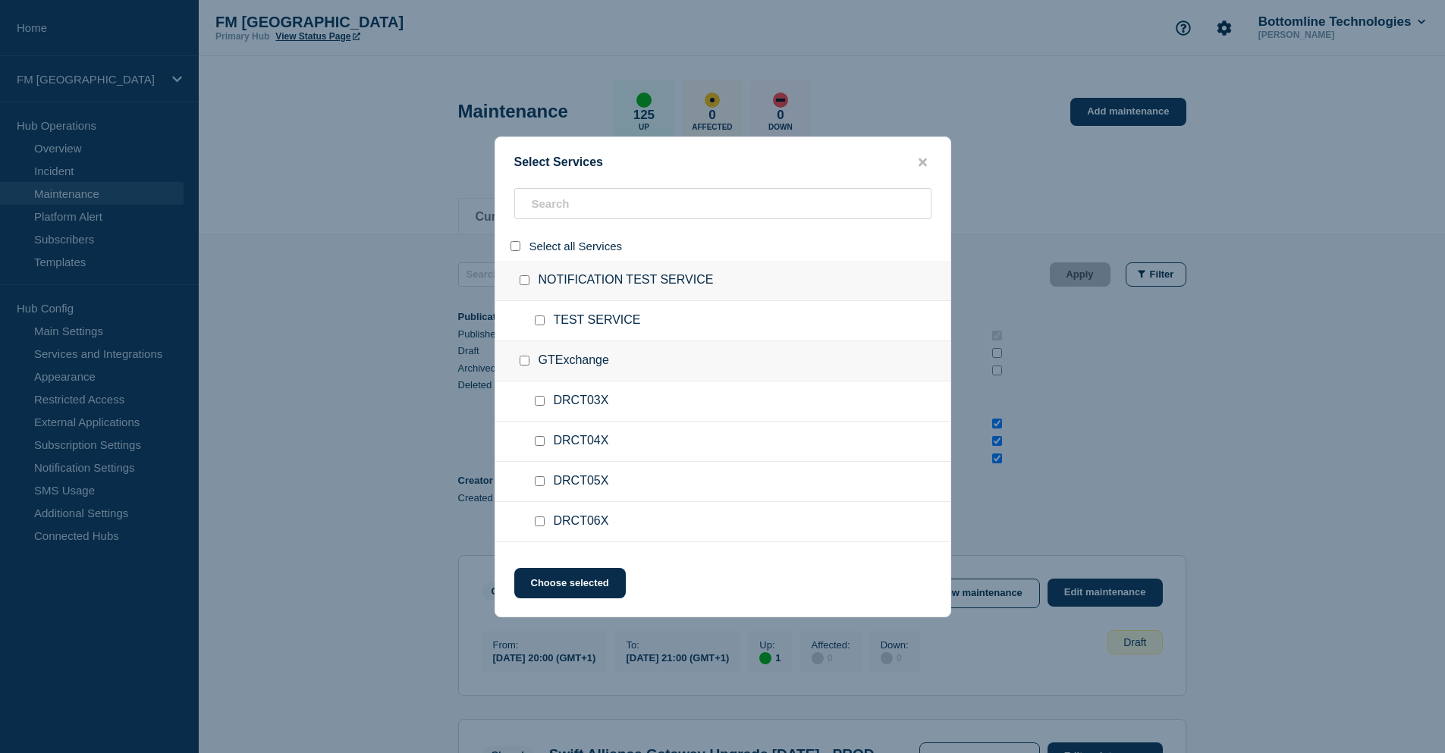
checkbox input "false"
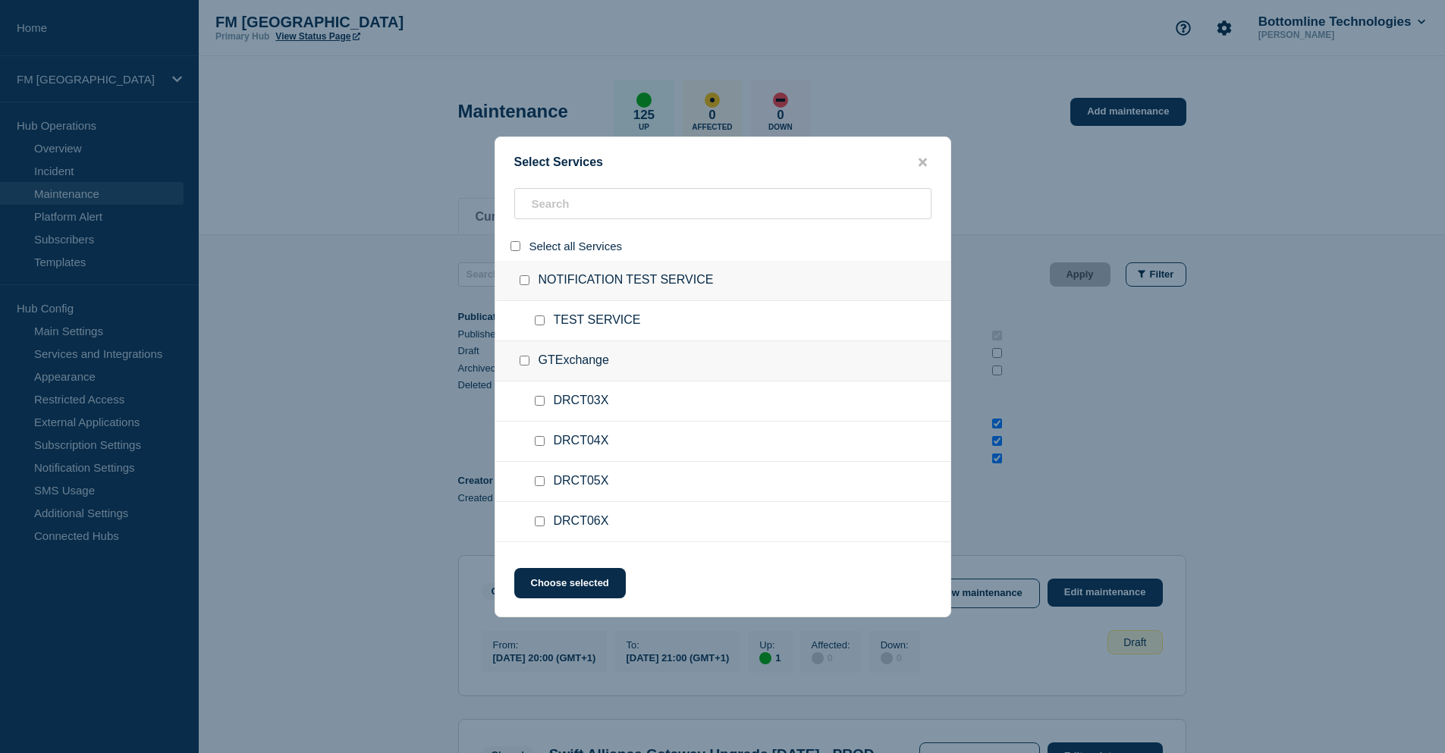
checkbox input "false"
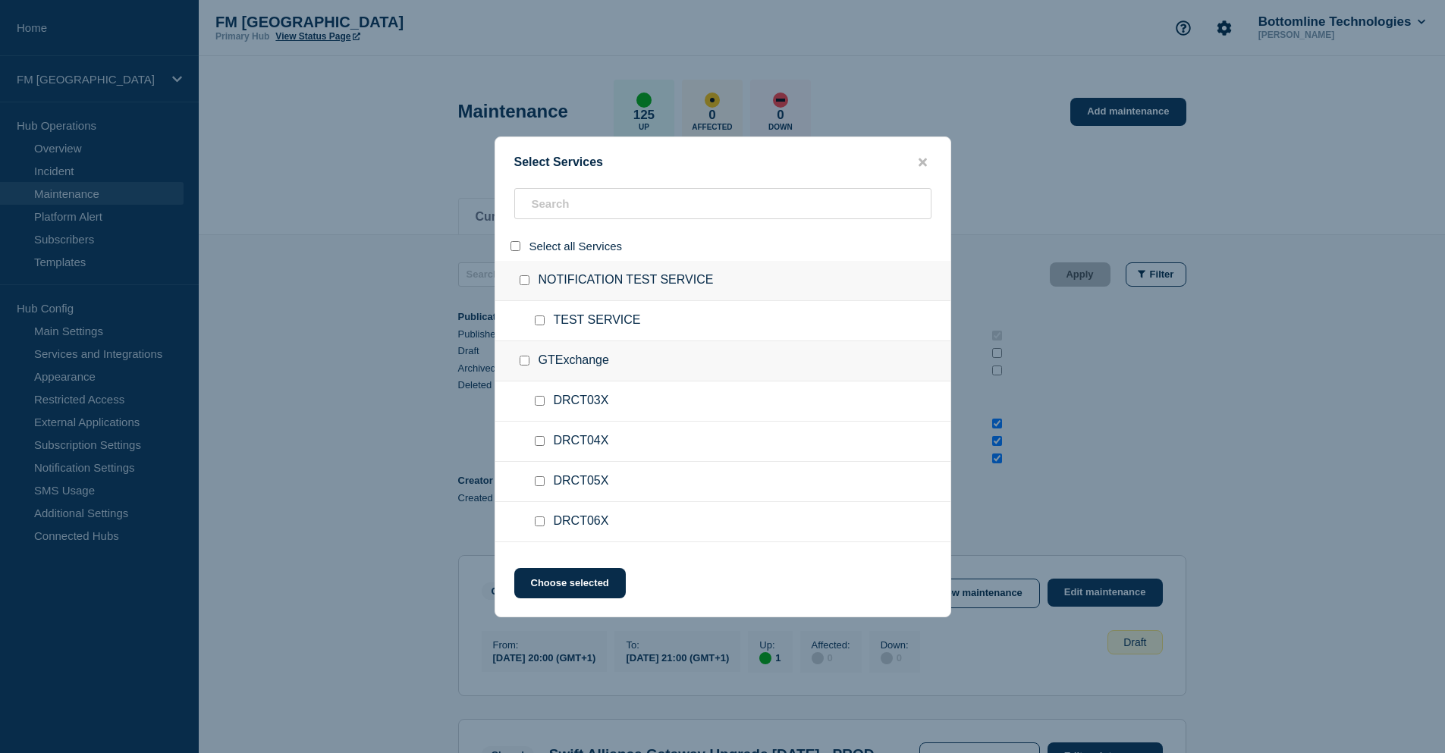
checkbox input "false"
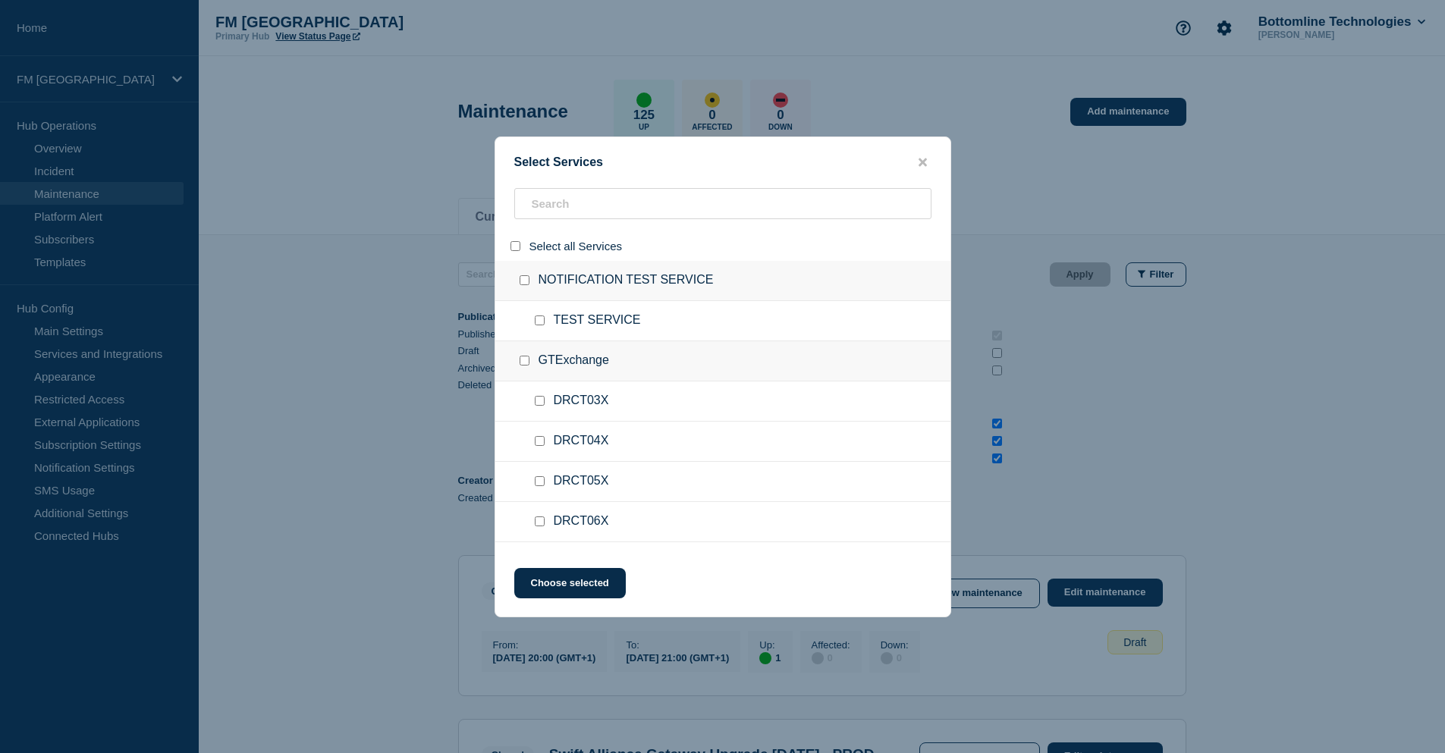
checkbox input "false"
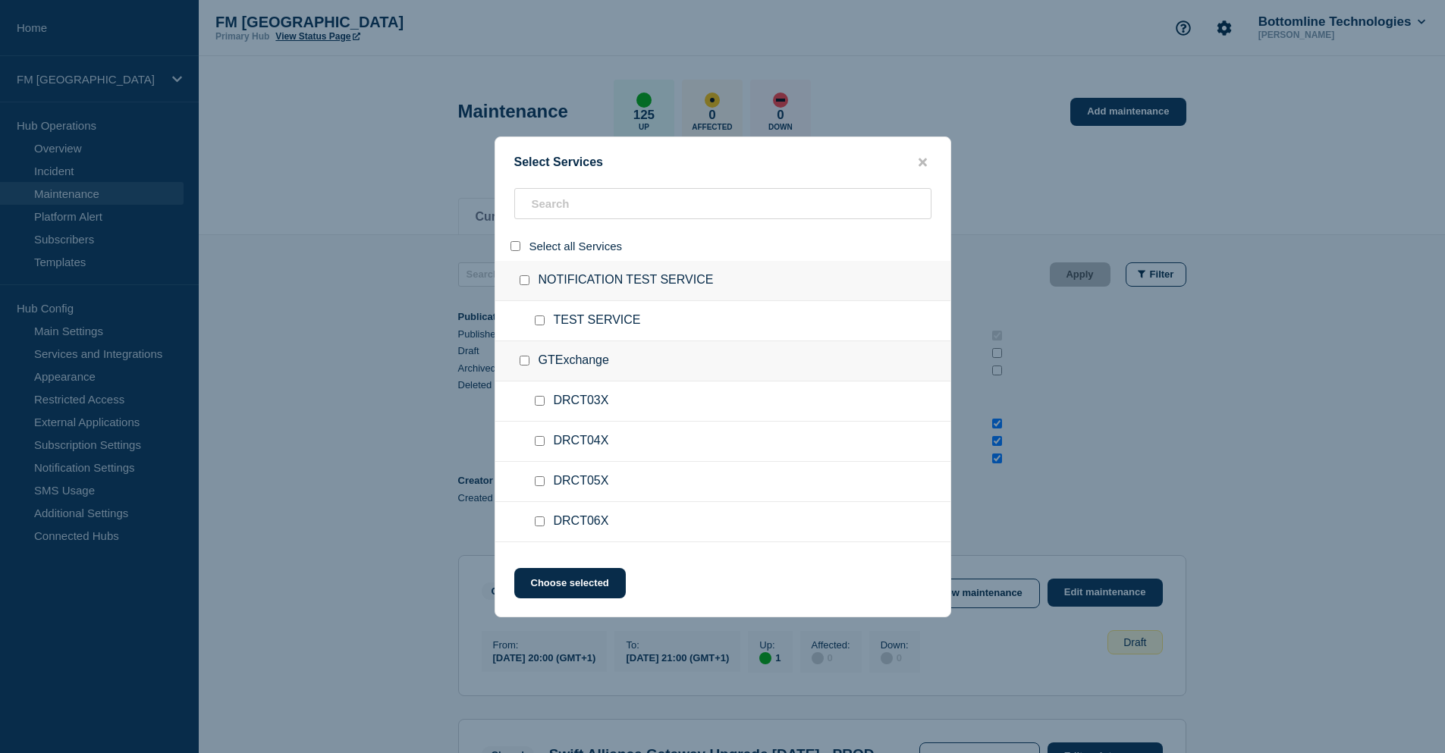
checkbox input "false"
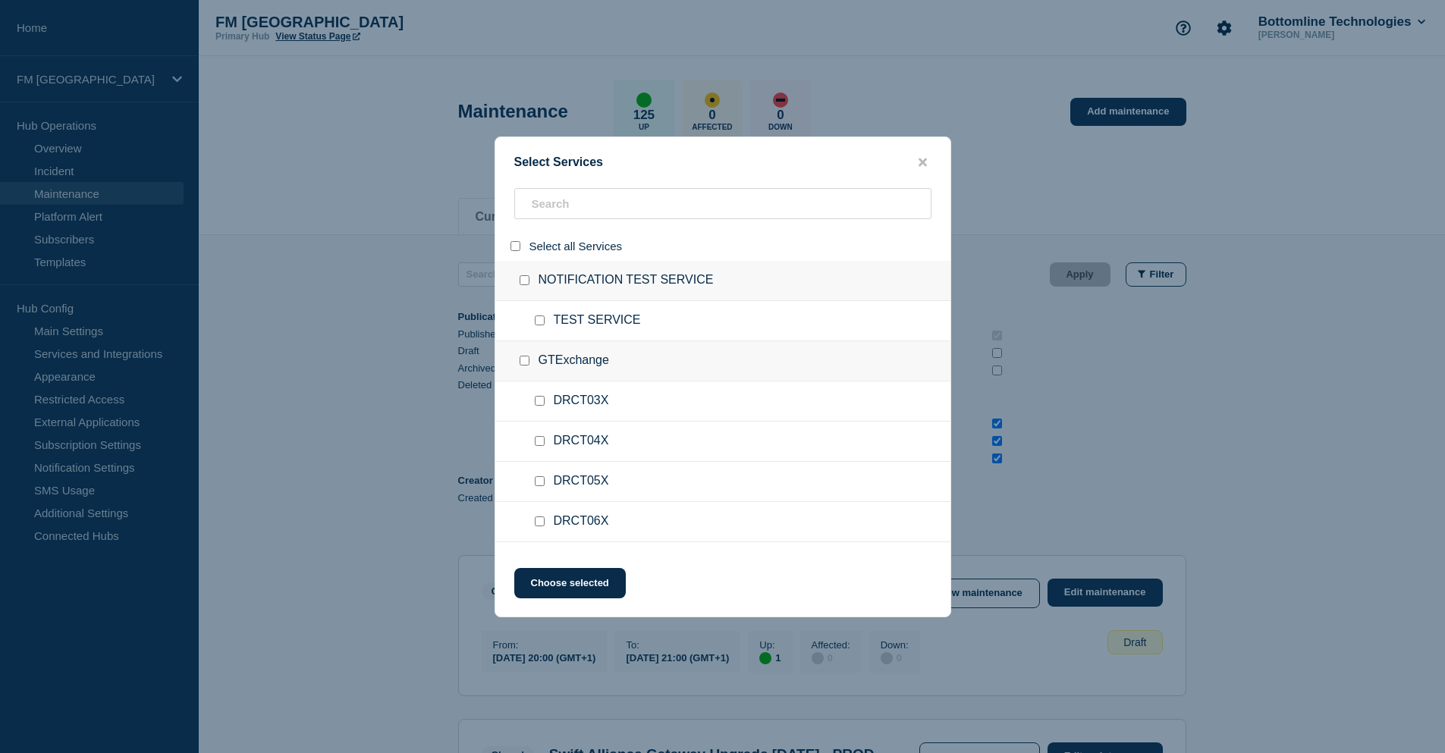
checkbox input "false"
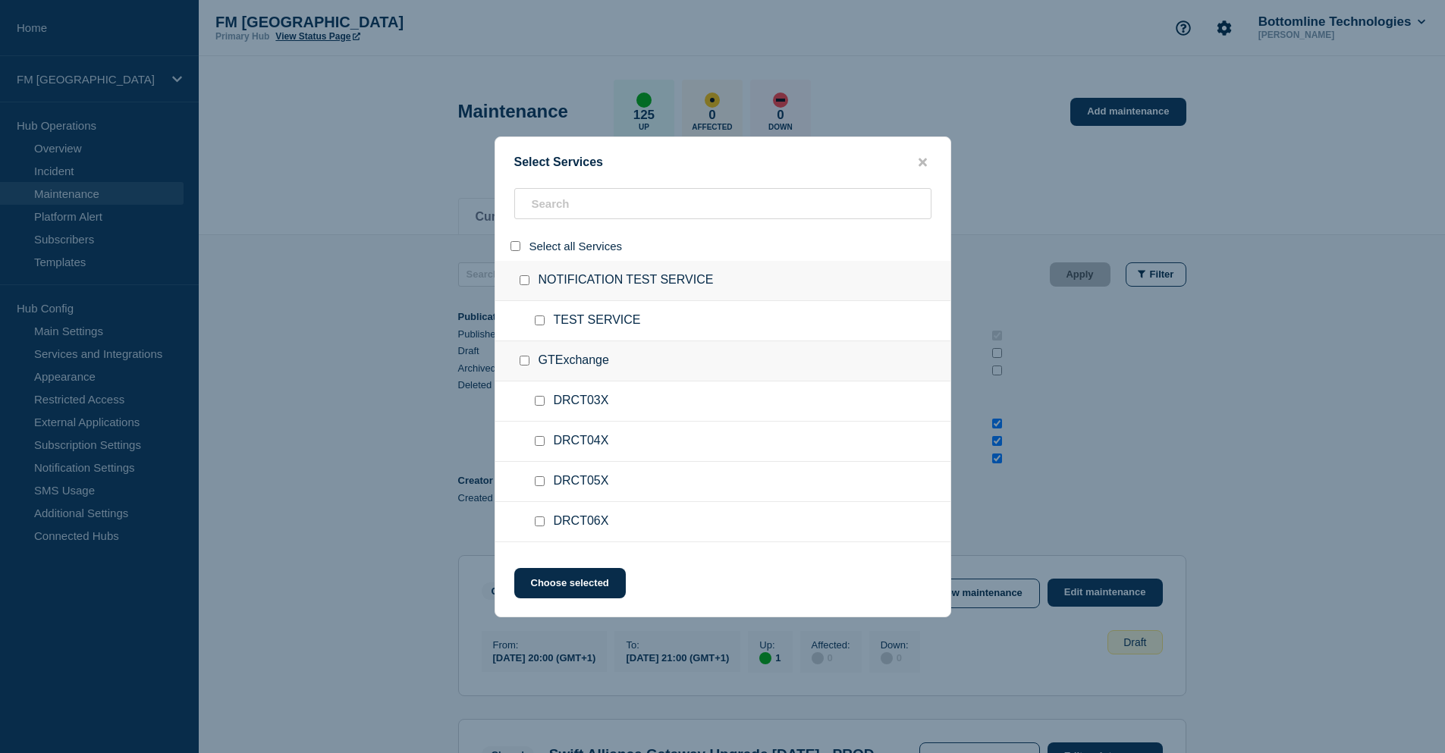
checkbox input "false"
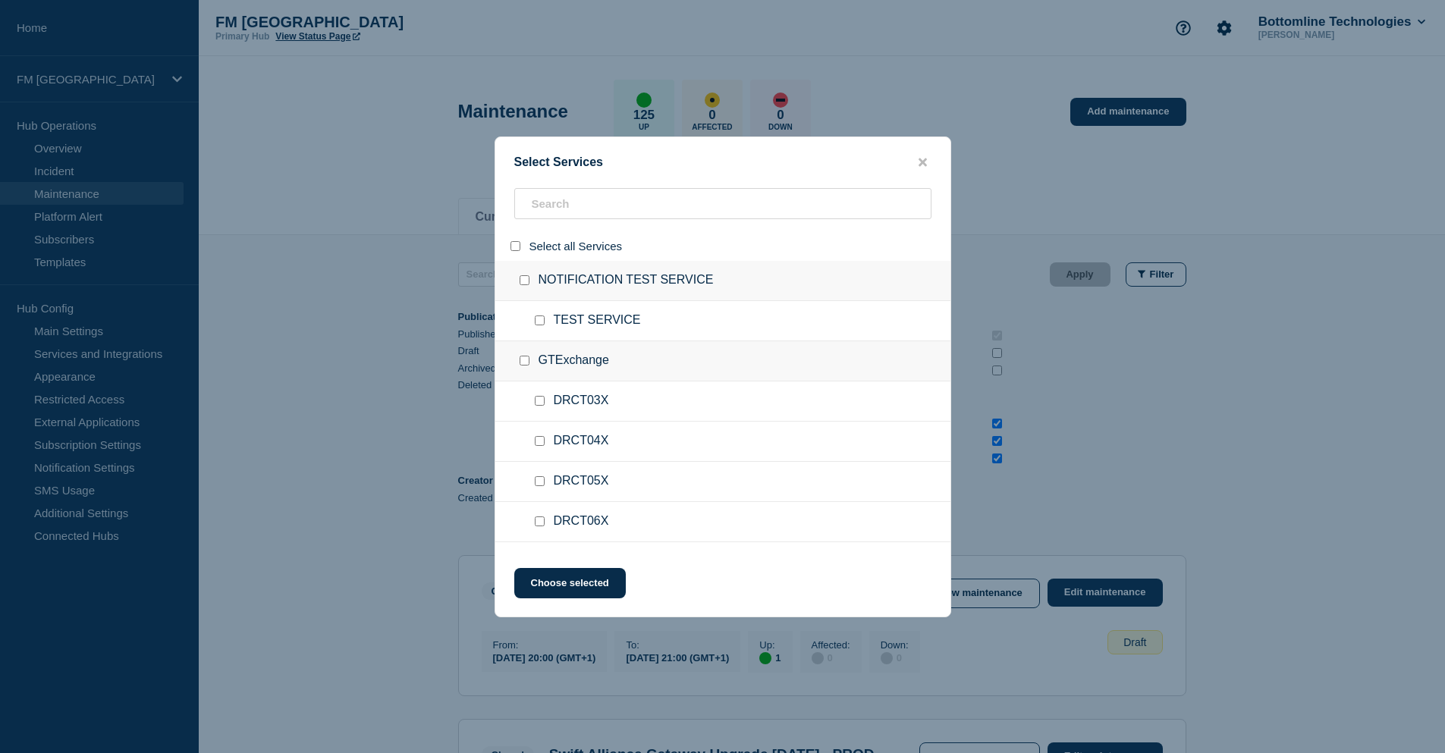
checkbox input "false"
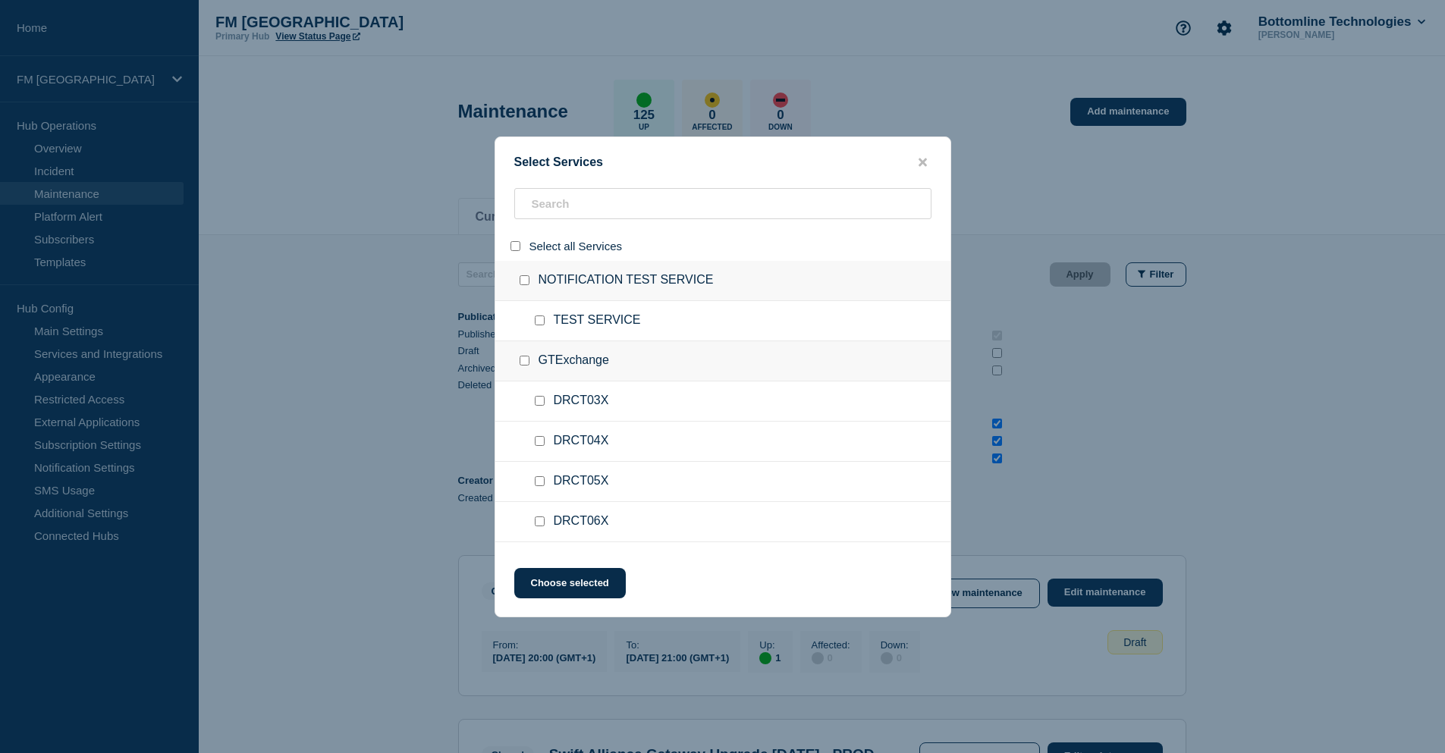
checkbox input "false"
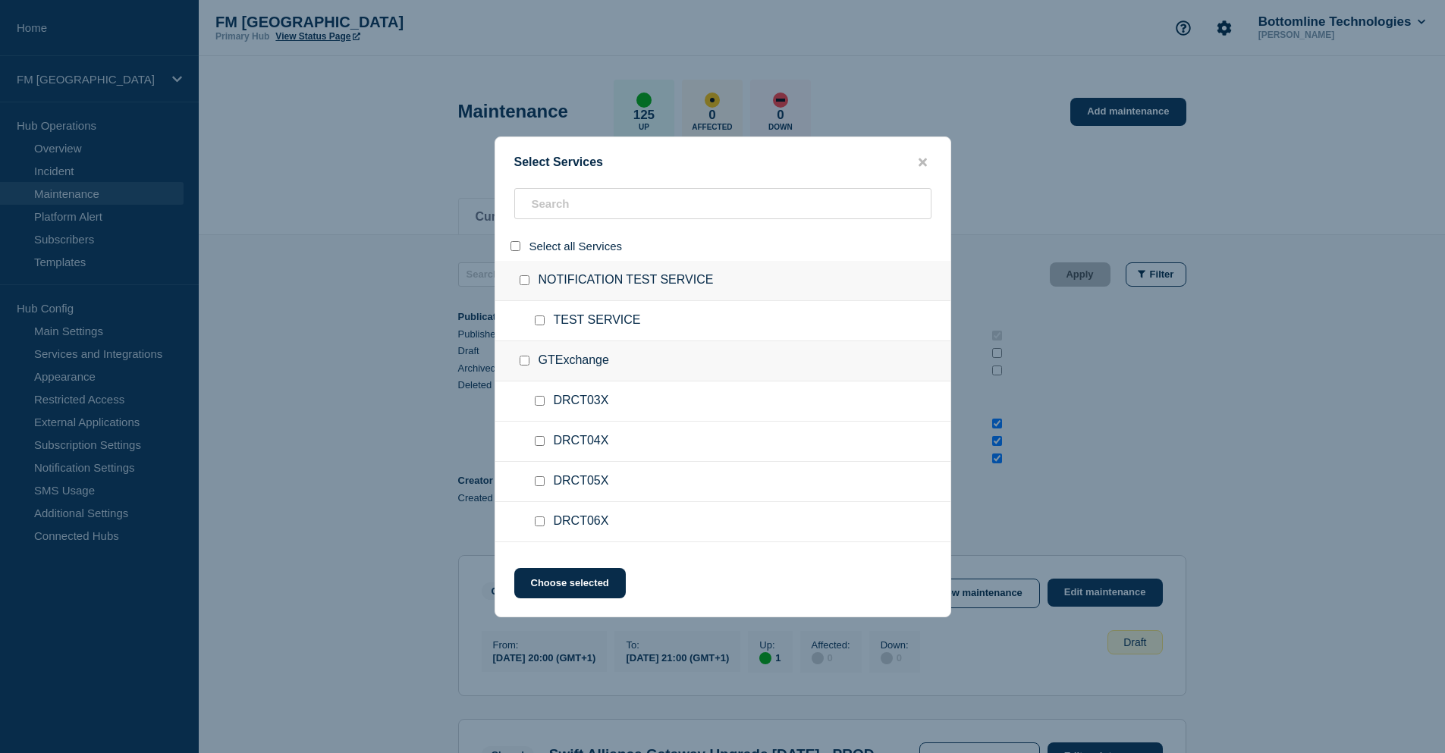
checkbox input "false"
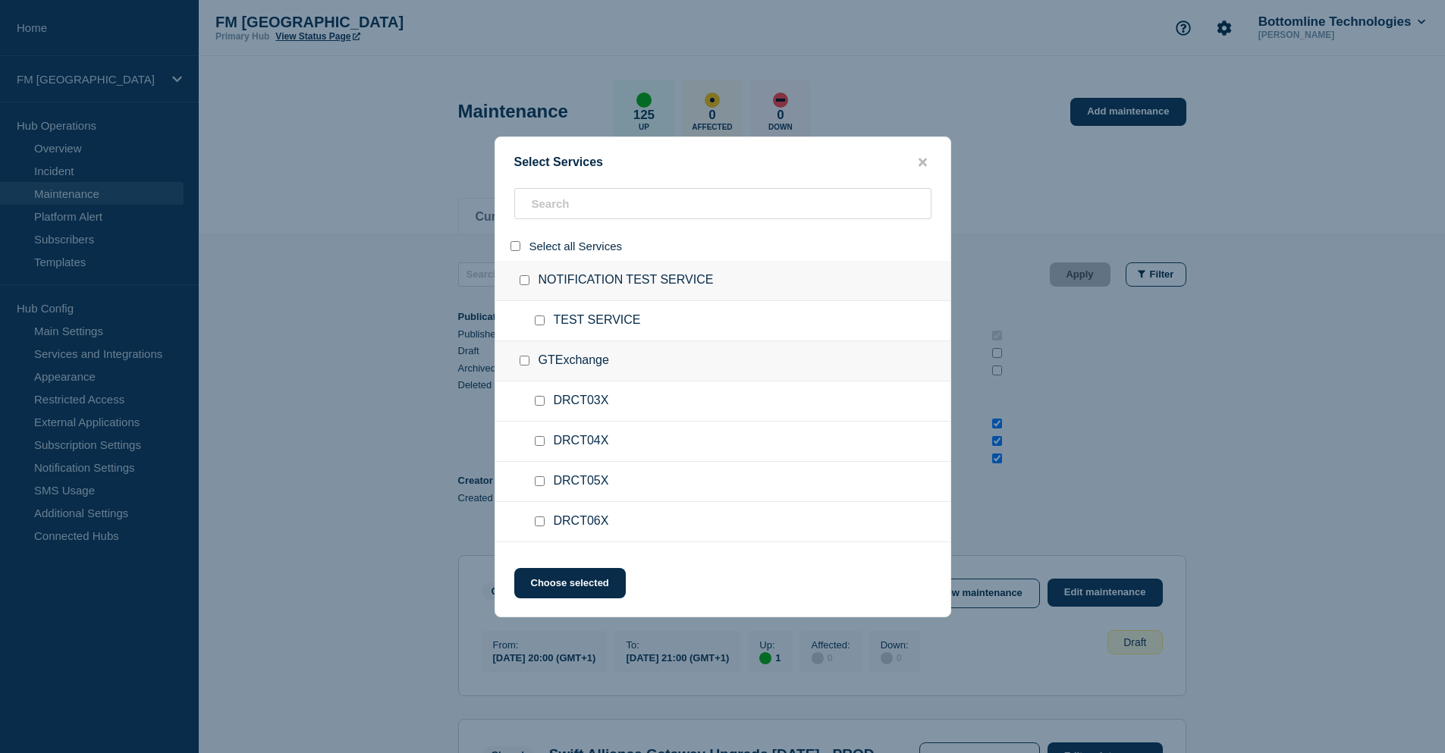
checkbox input "false"
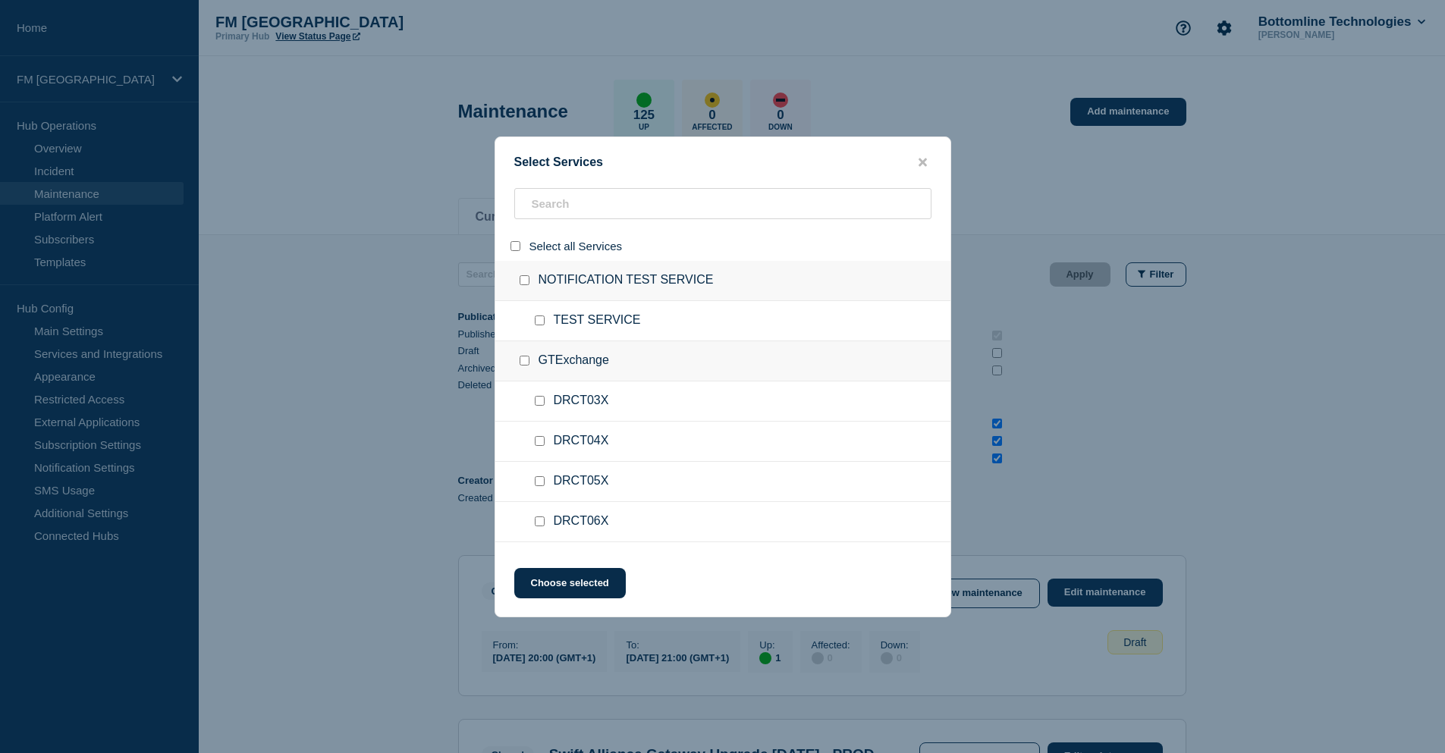
checkbox input "false"
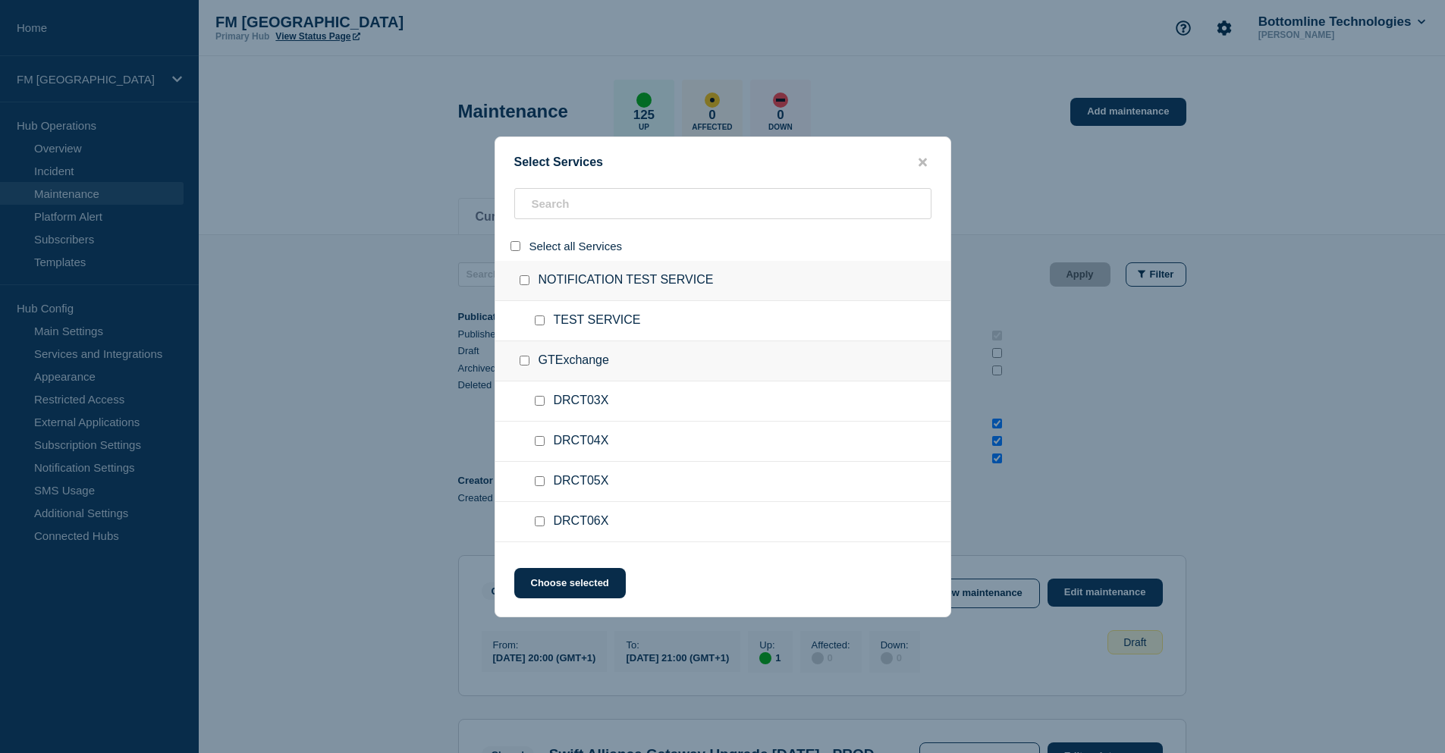
checkbox input "false"
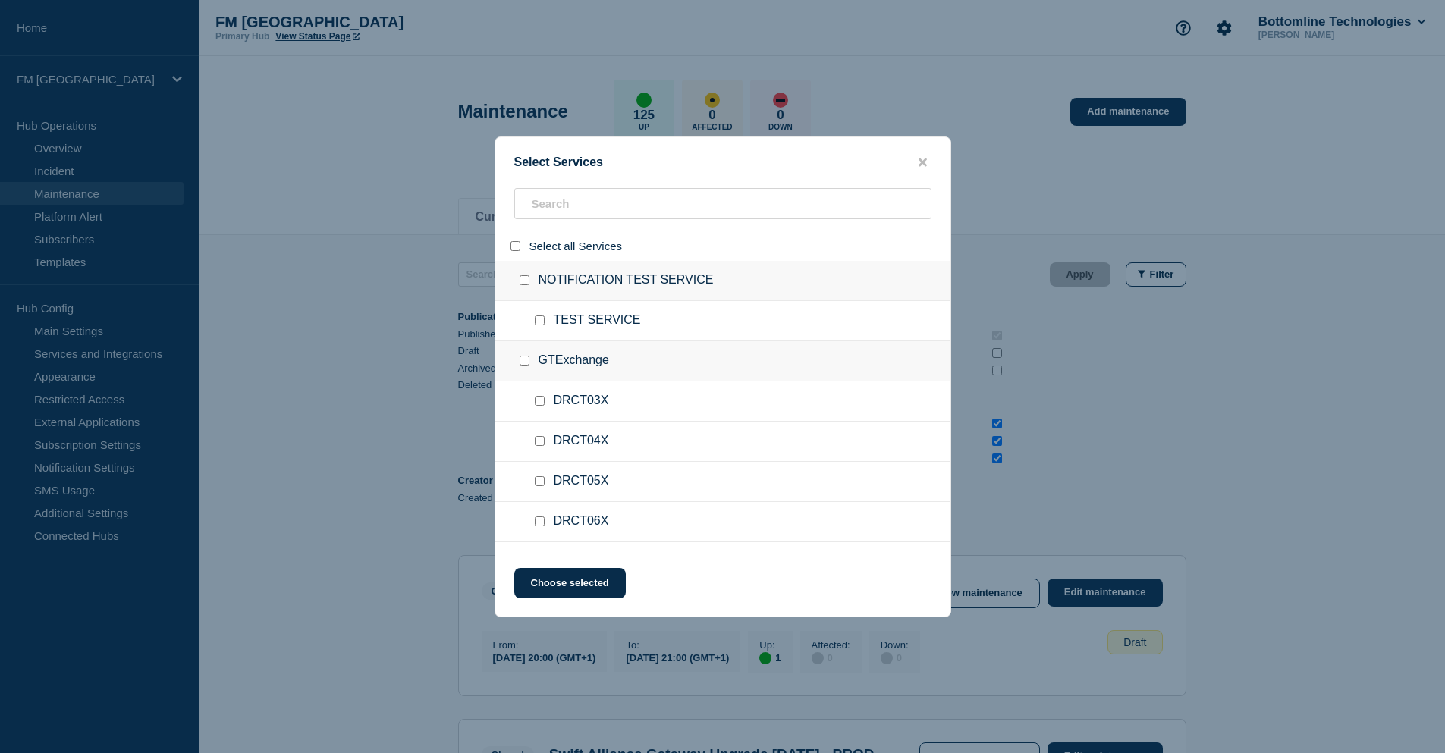
checkbox input "false"
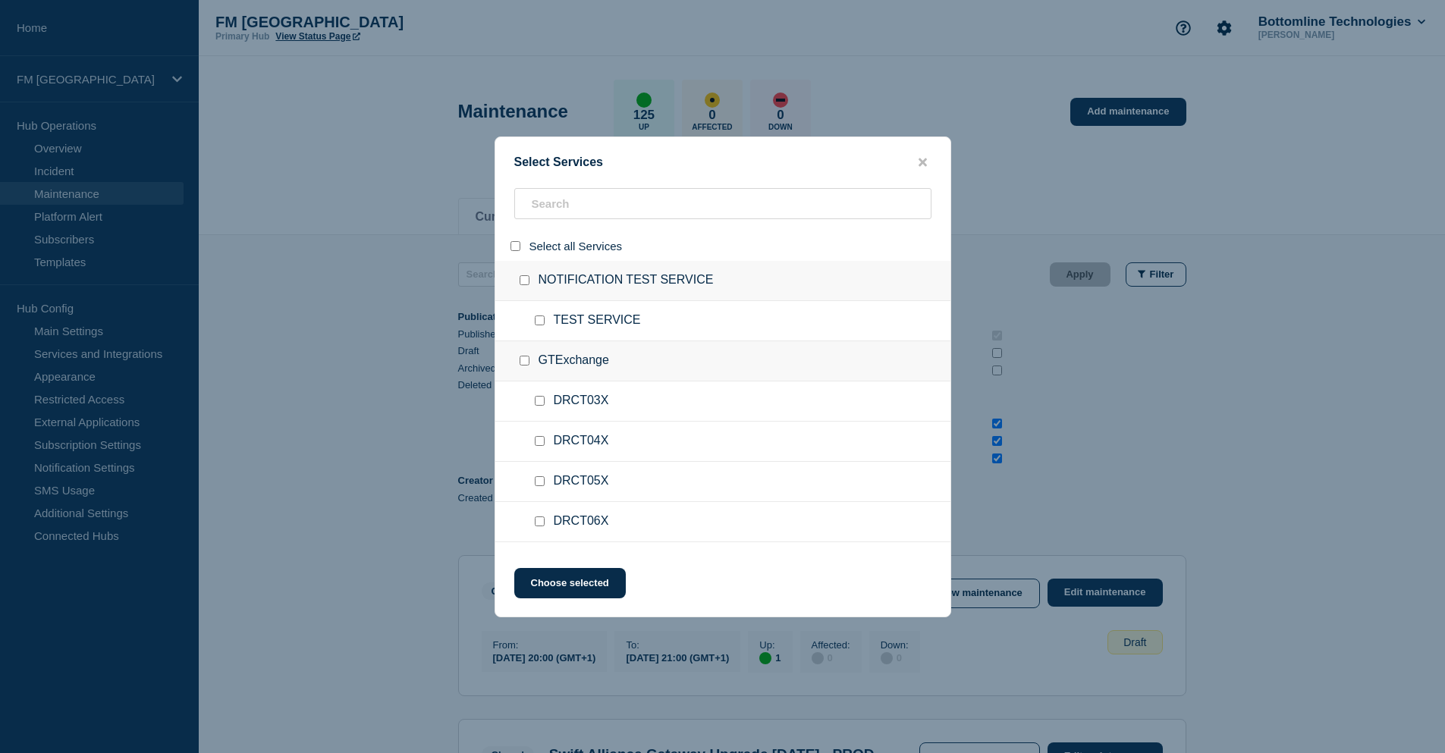
checkbox input "false"
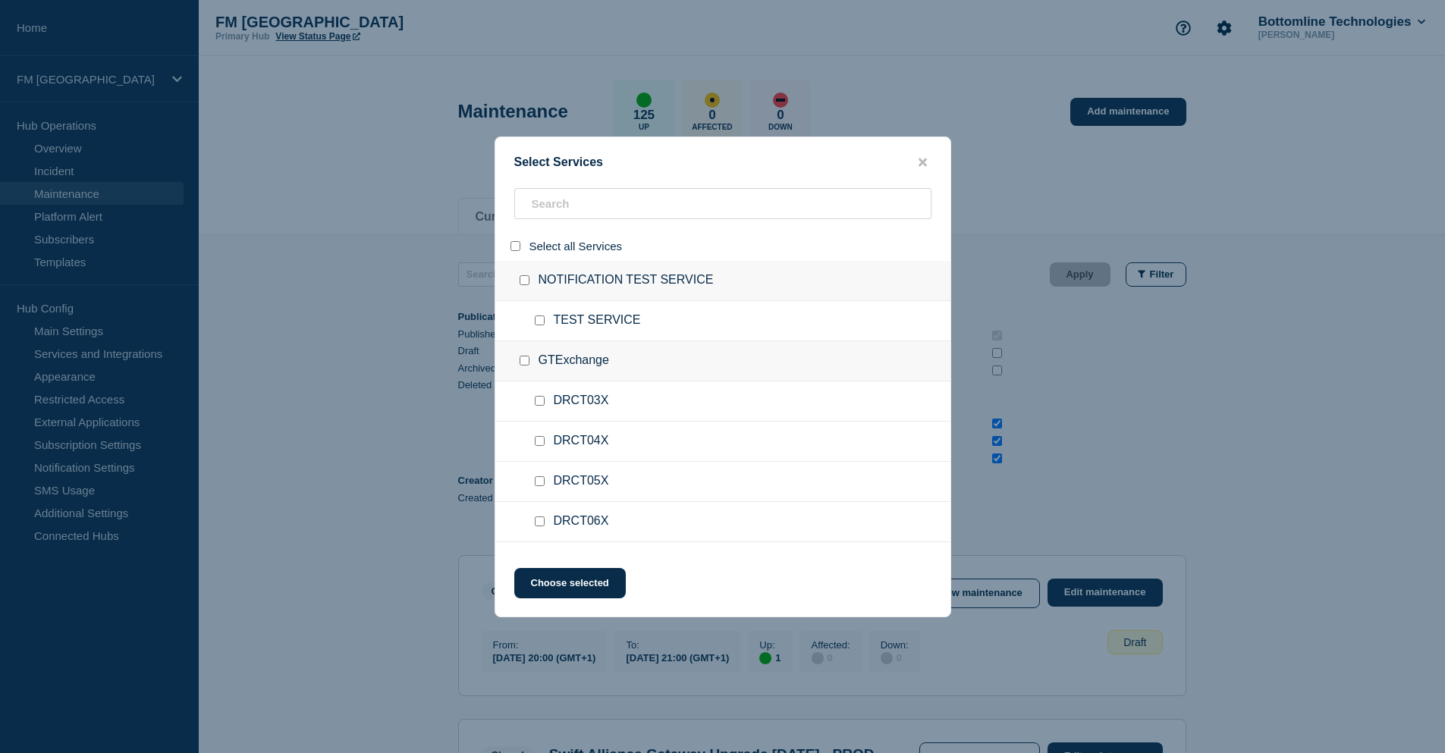
checkbox input "false"
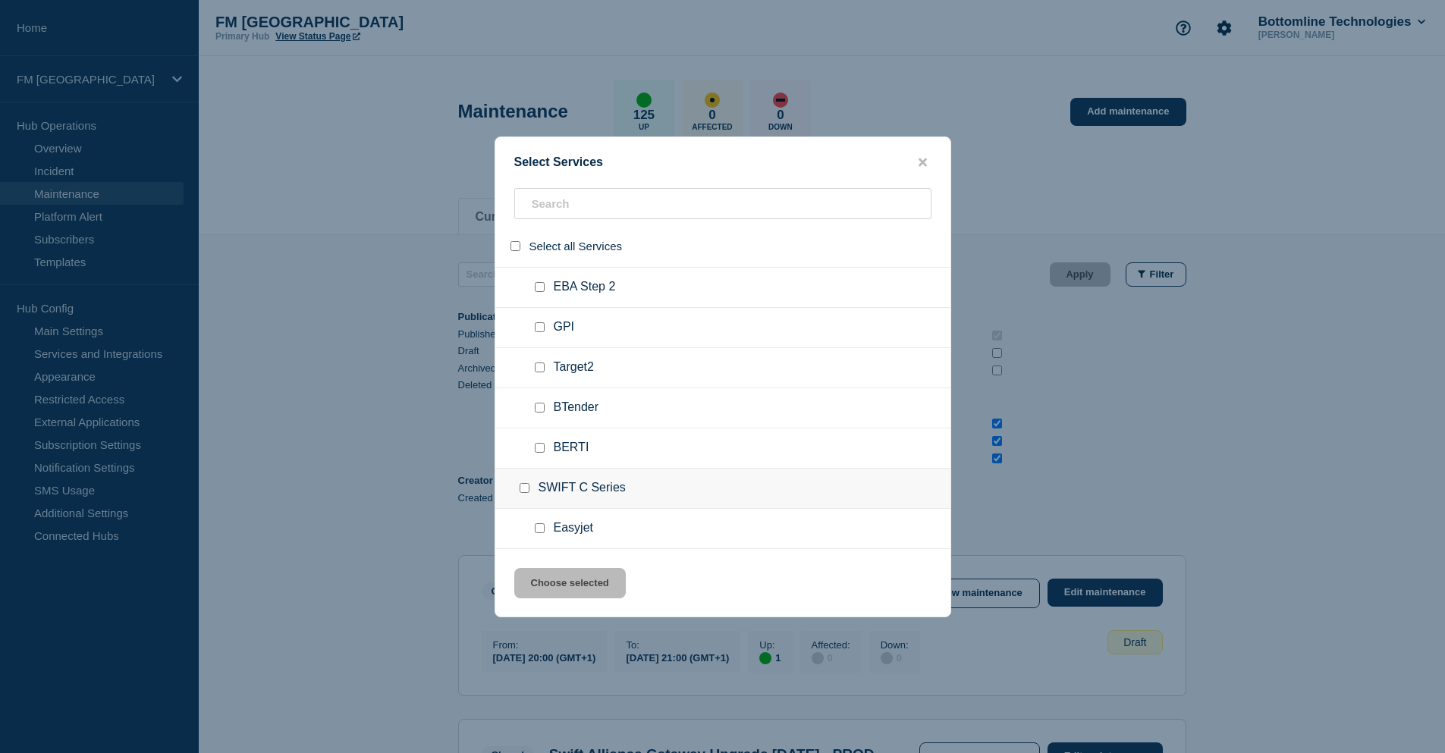
scroll to position [4704, 0]
click at [539, 486] on input "service: C Series" at bounding box center [540, 482] width 10 height 10
checkbox input "true"
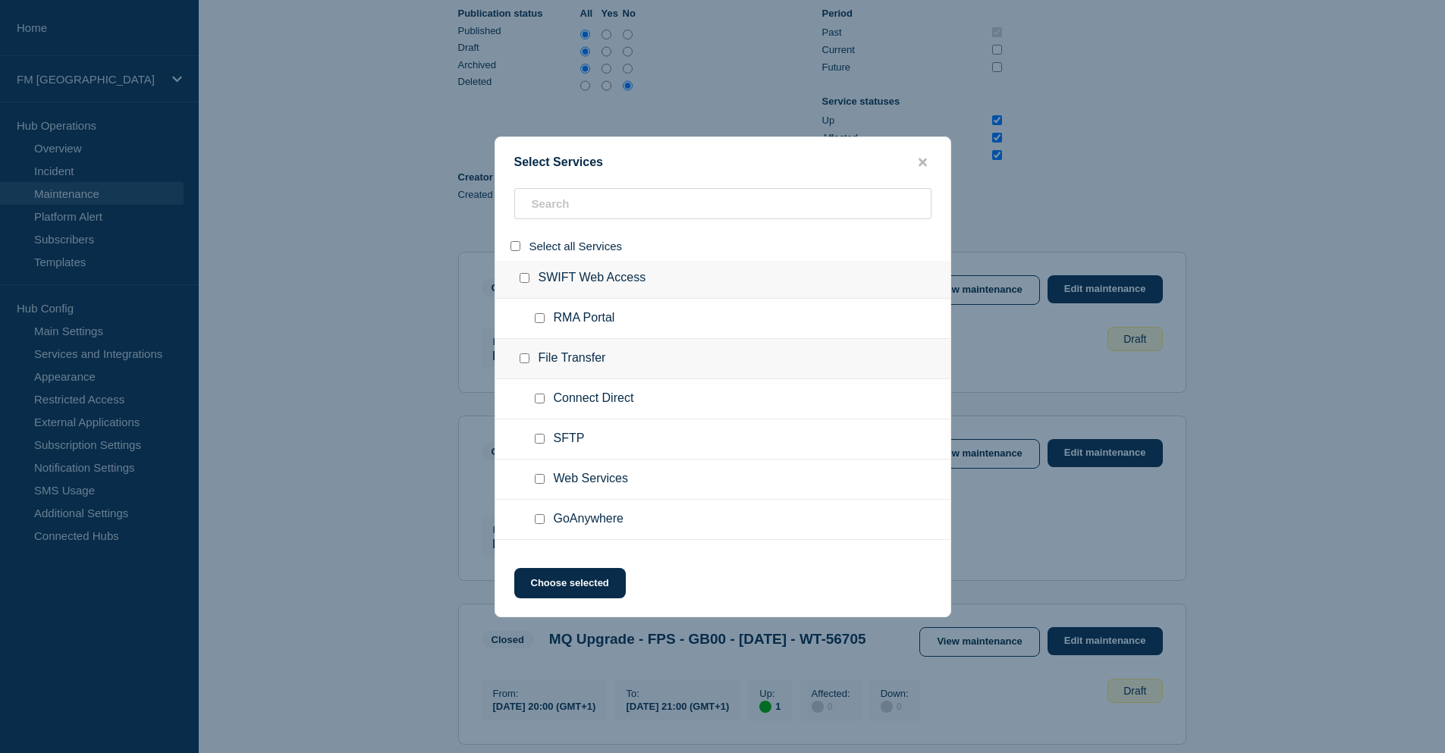
scroll to position [923, 0]
click at [535, 403] on input "service: Connect Direct" at bounding box center [540, 403] width 10 height 10
checkbox input "true"
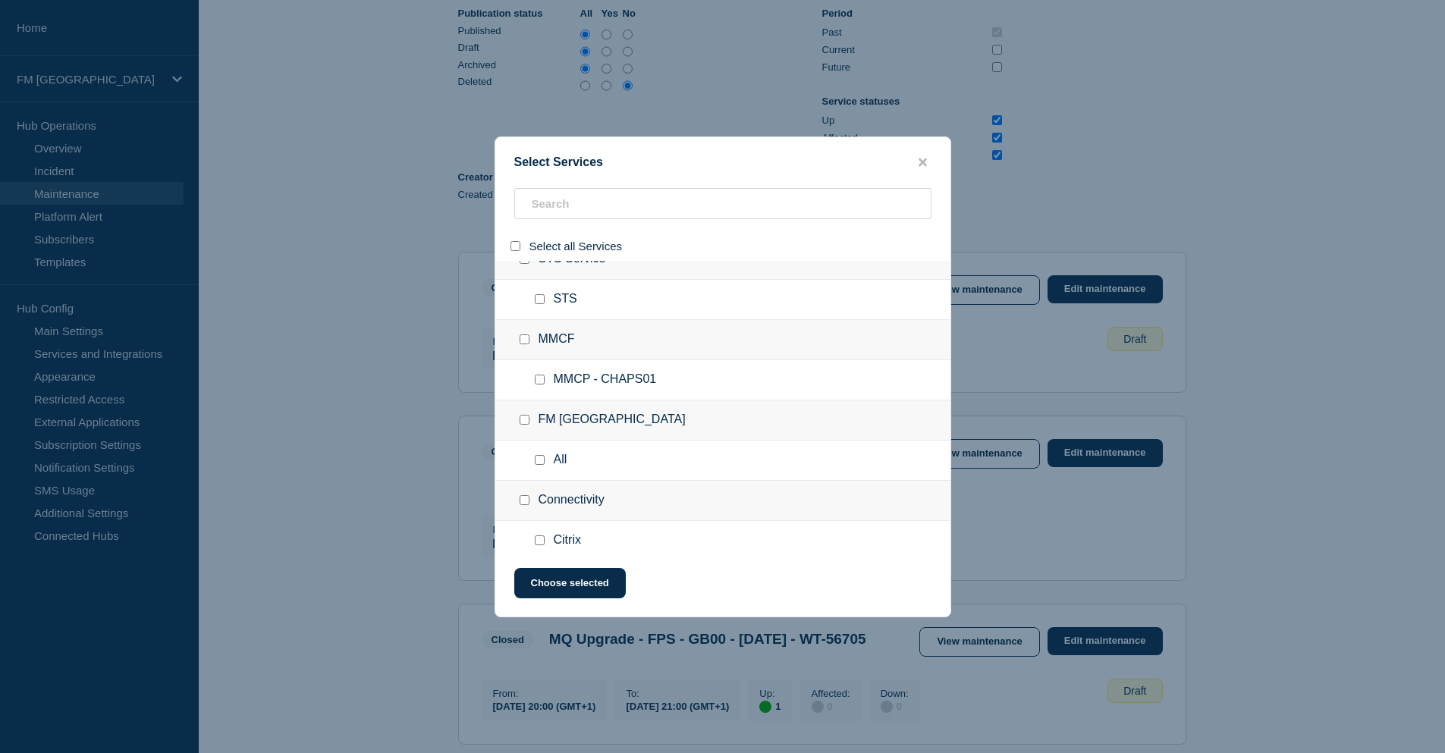
click at [540, 467] on div at bounding box center [543, 460] width 22 height 15
click at [543, 462] on input "service: All" at bounding box center [540, 460] width 10 height 10
checkbox input "true"
click at [585, 579] on button "Choose selected" at bounding box center [570, 583] width 112 height 30
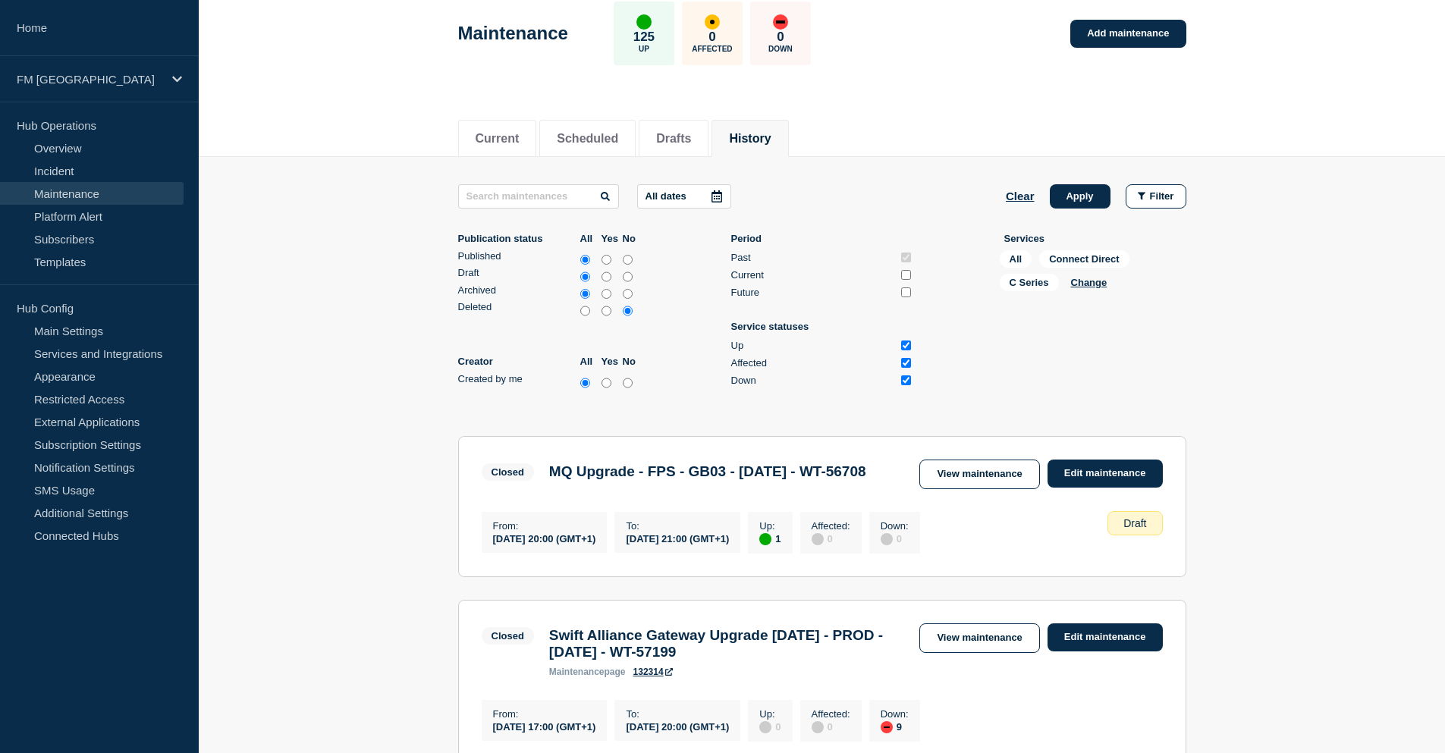
scroll to position [76, 0]
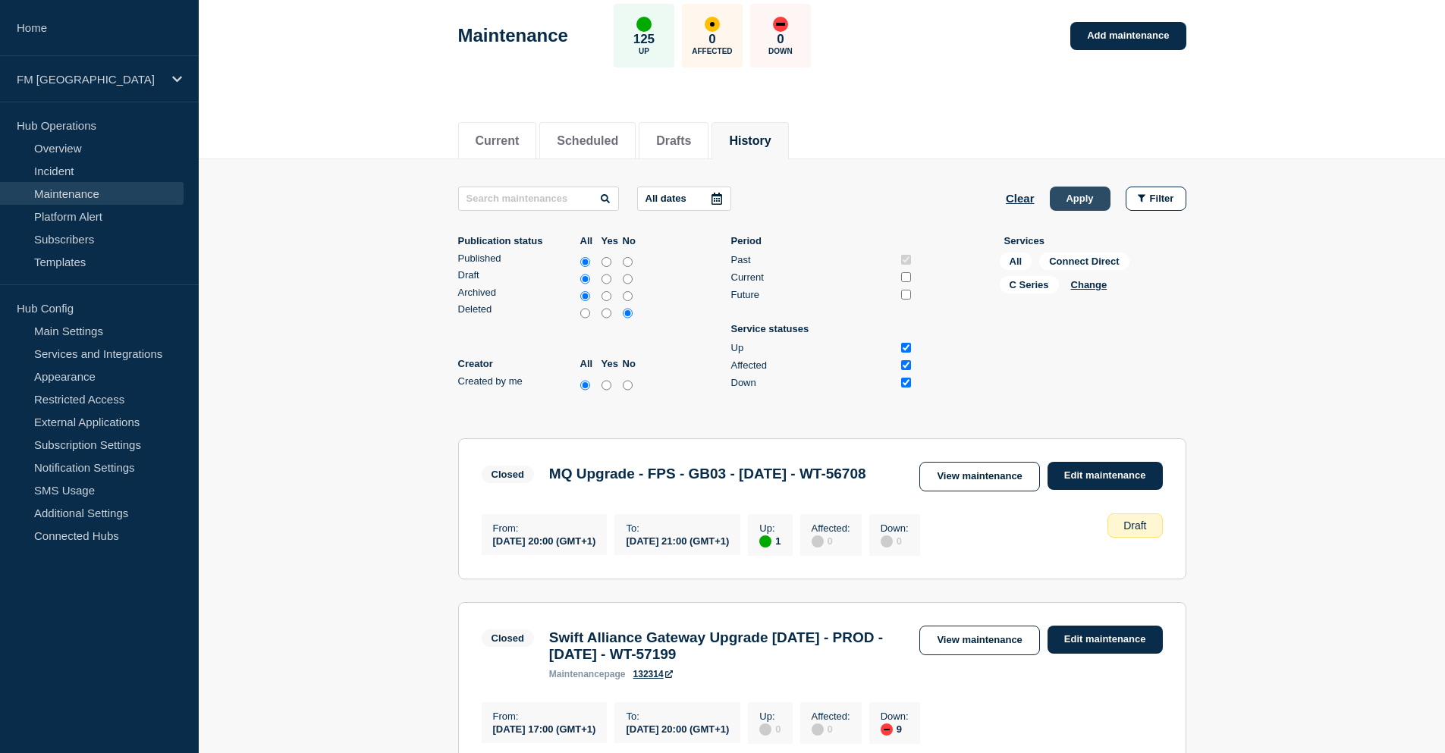
click at [1090, 200] on button "Apply" at bounding box center [1080, 199] width 61 height 24
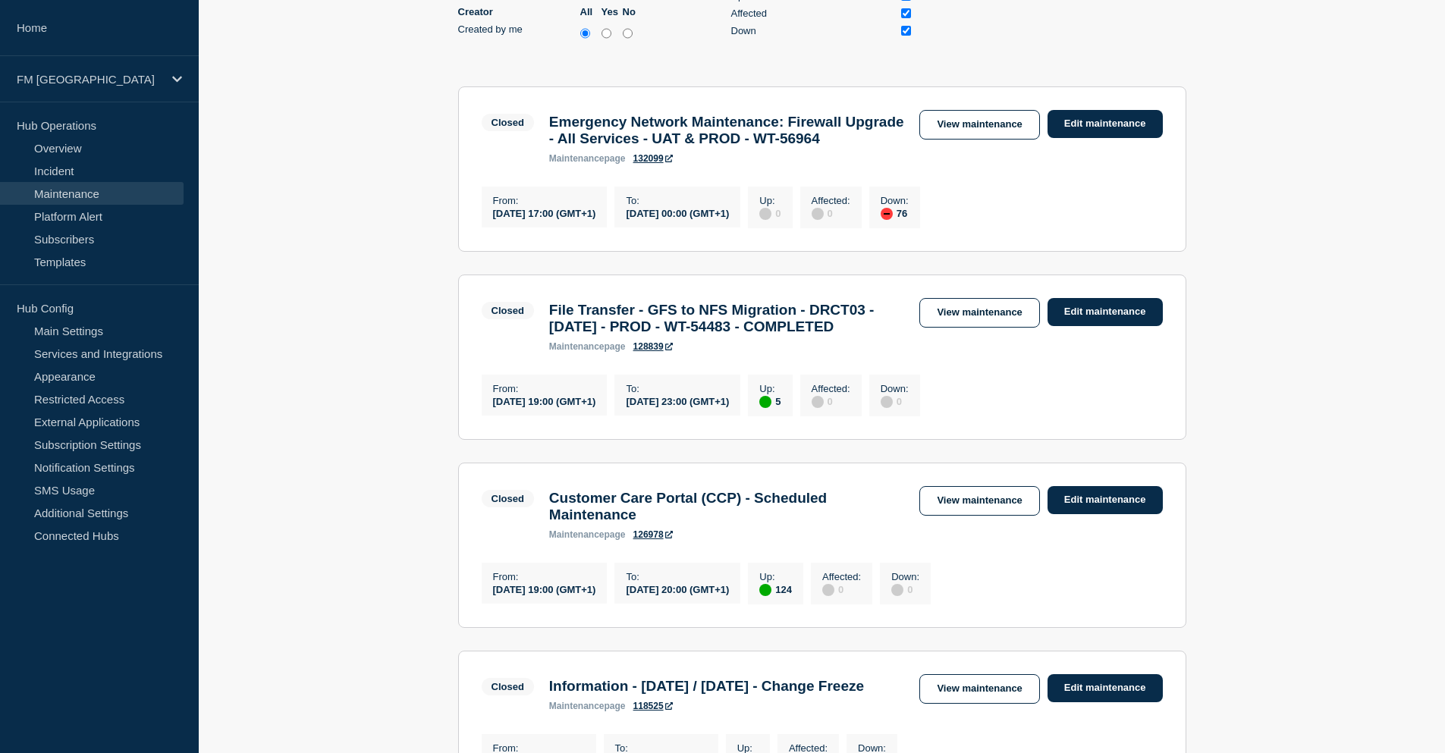
scroll to position [455, 0]
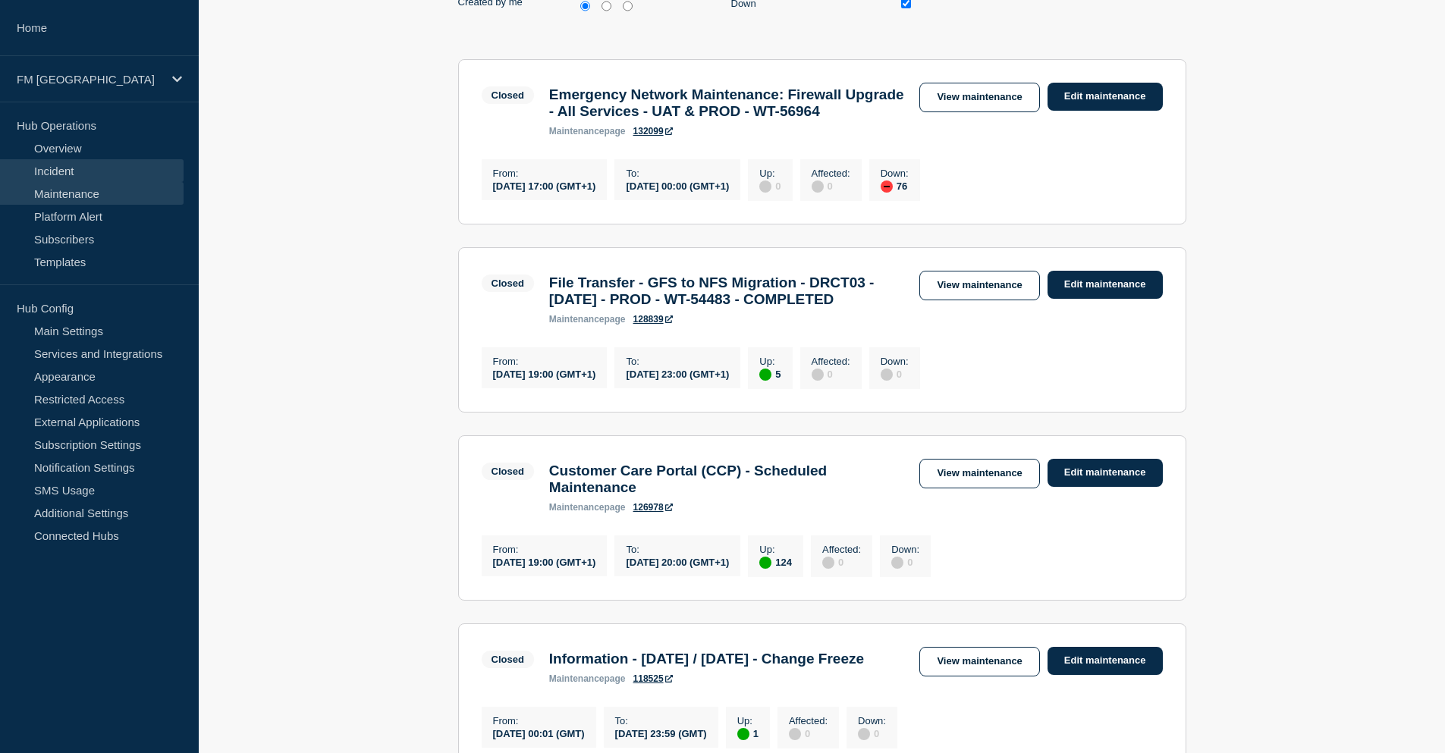
click at [109, 174] on link "Incident" at bounding box center [92, 170] width 184 height 23
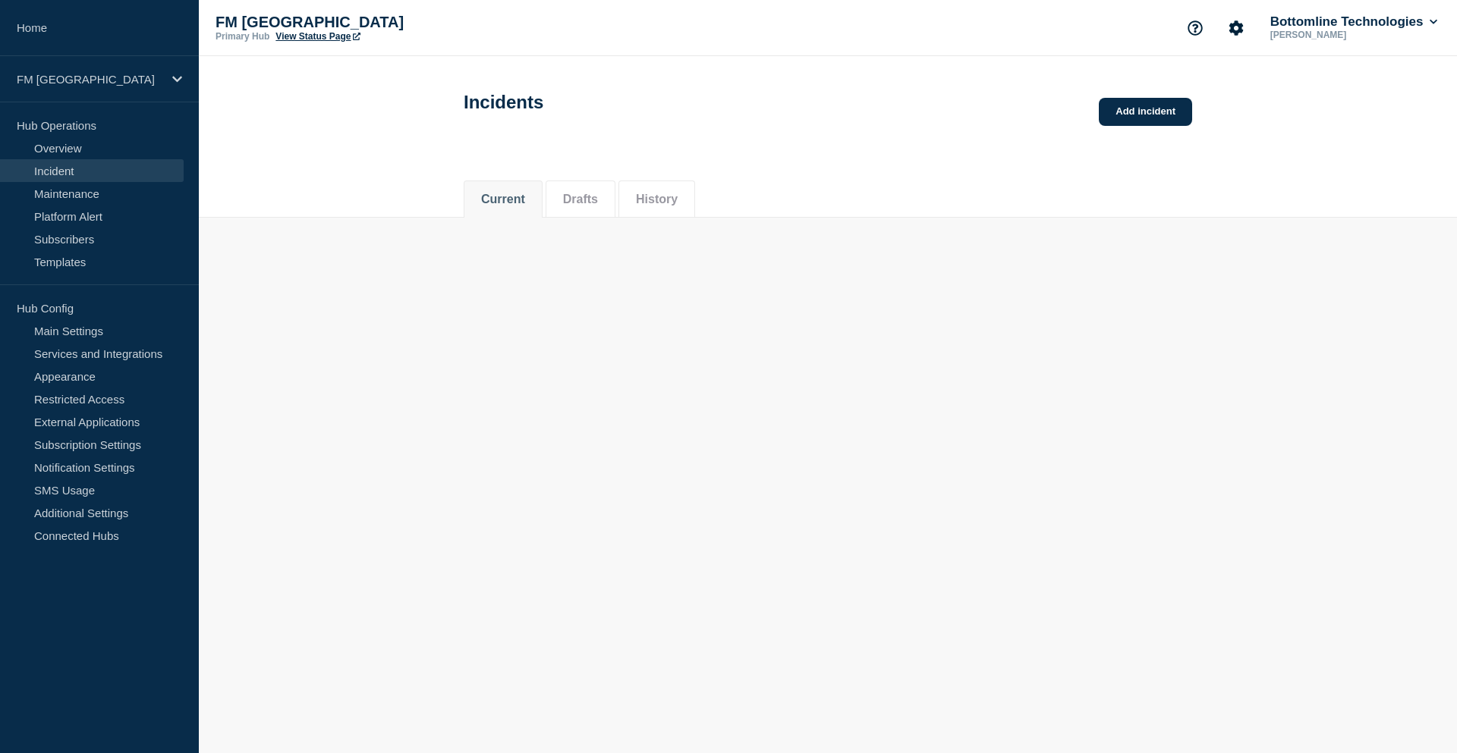
click at [664, 205] on li "History" at bounding box center [656, 199] width 77 height 37
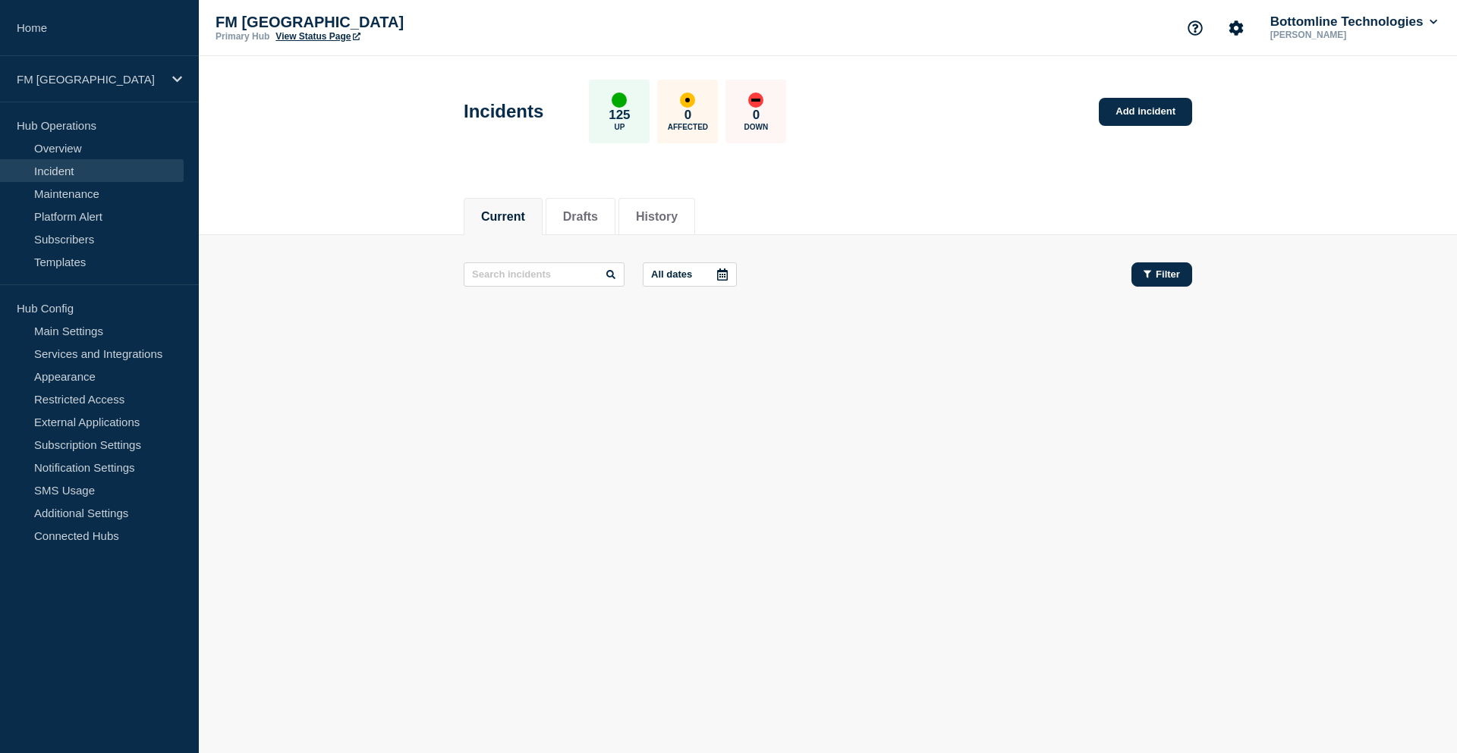
click at [1163, 275] on span "Filter" at bounding box center [1168, 274] width 24 height 11
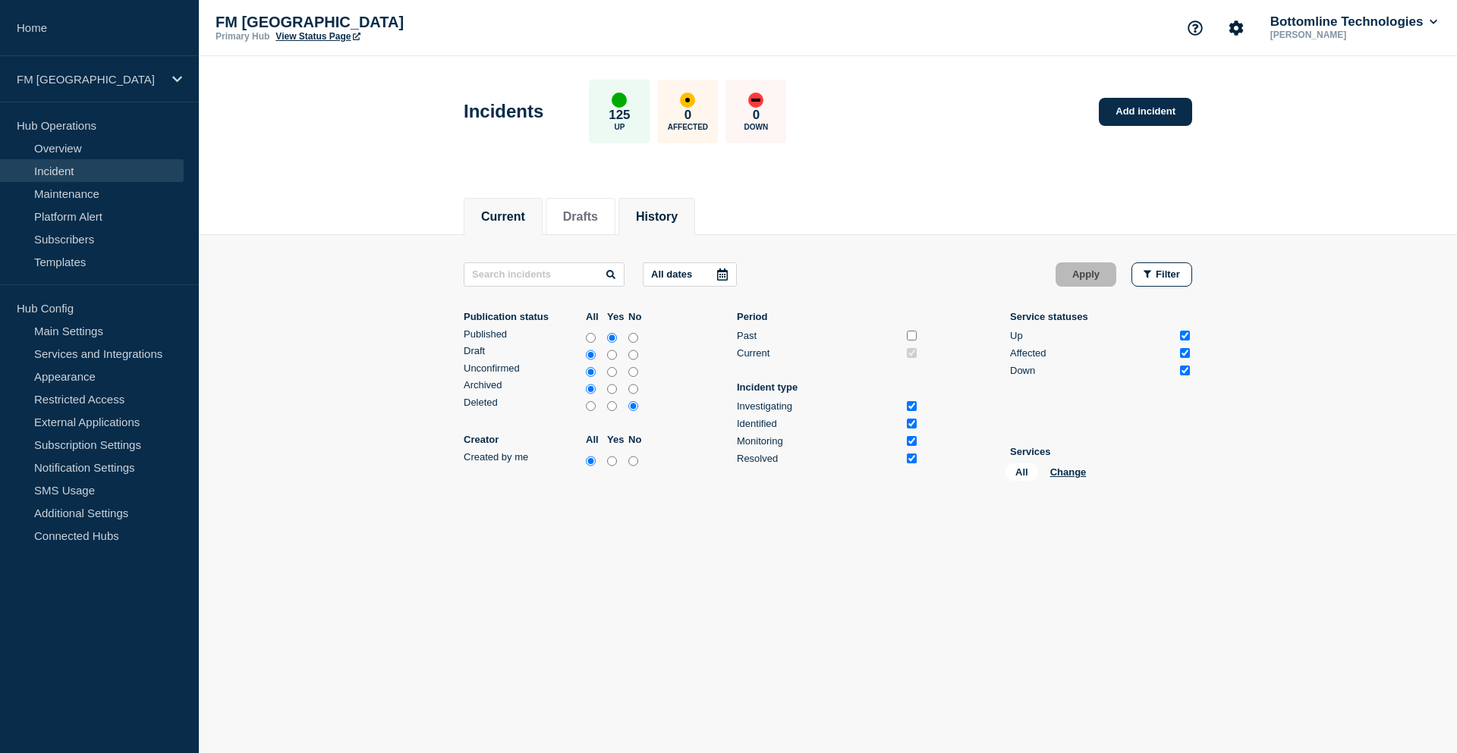
click at [668, 212] on button "History" at bounding box center [657, 217] width 42 height 14
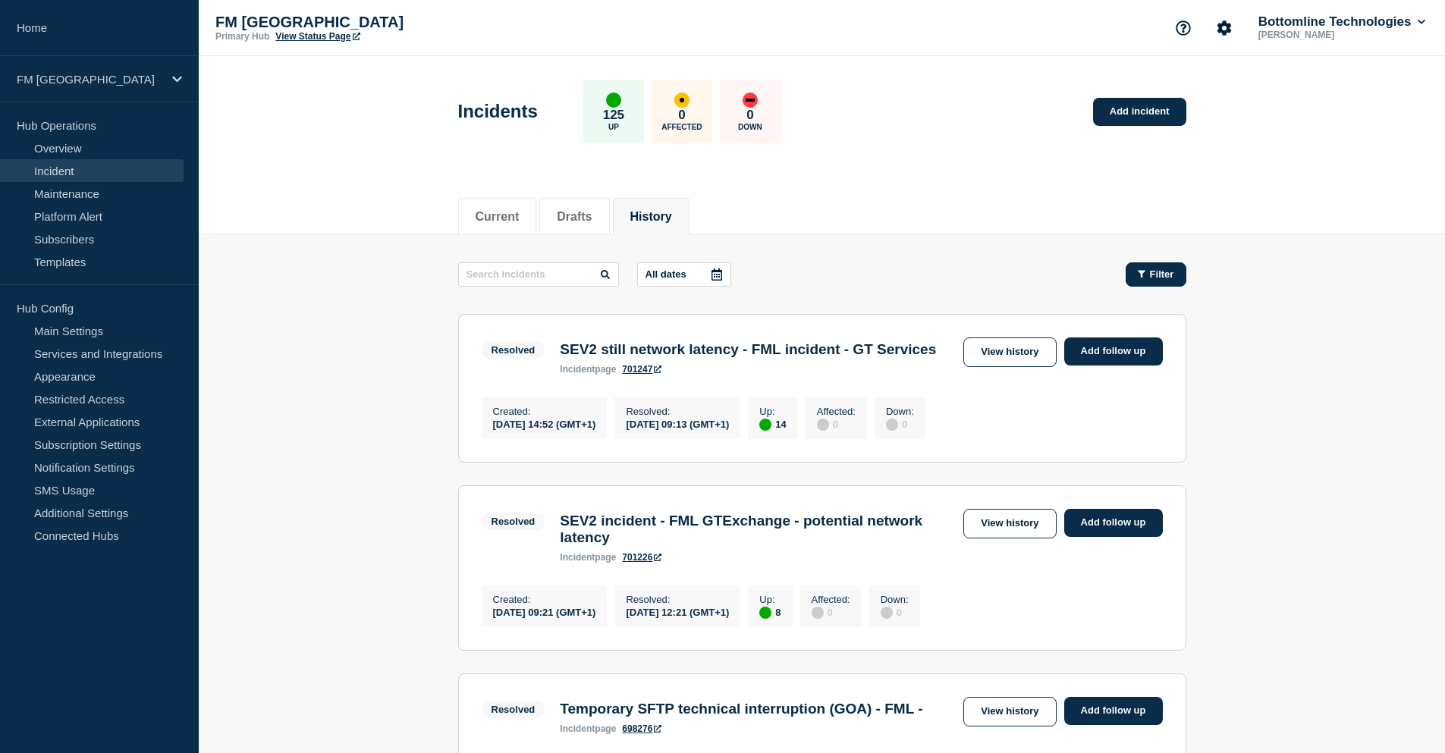
click at [1163, 270] on span "Filter" at bounding box center [1162, 274] width 24 height 11
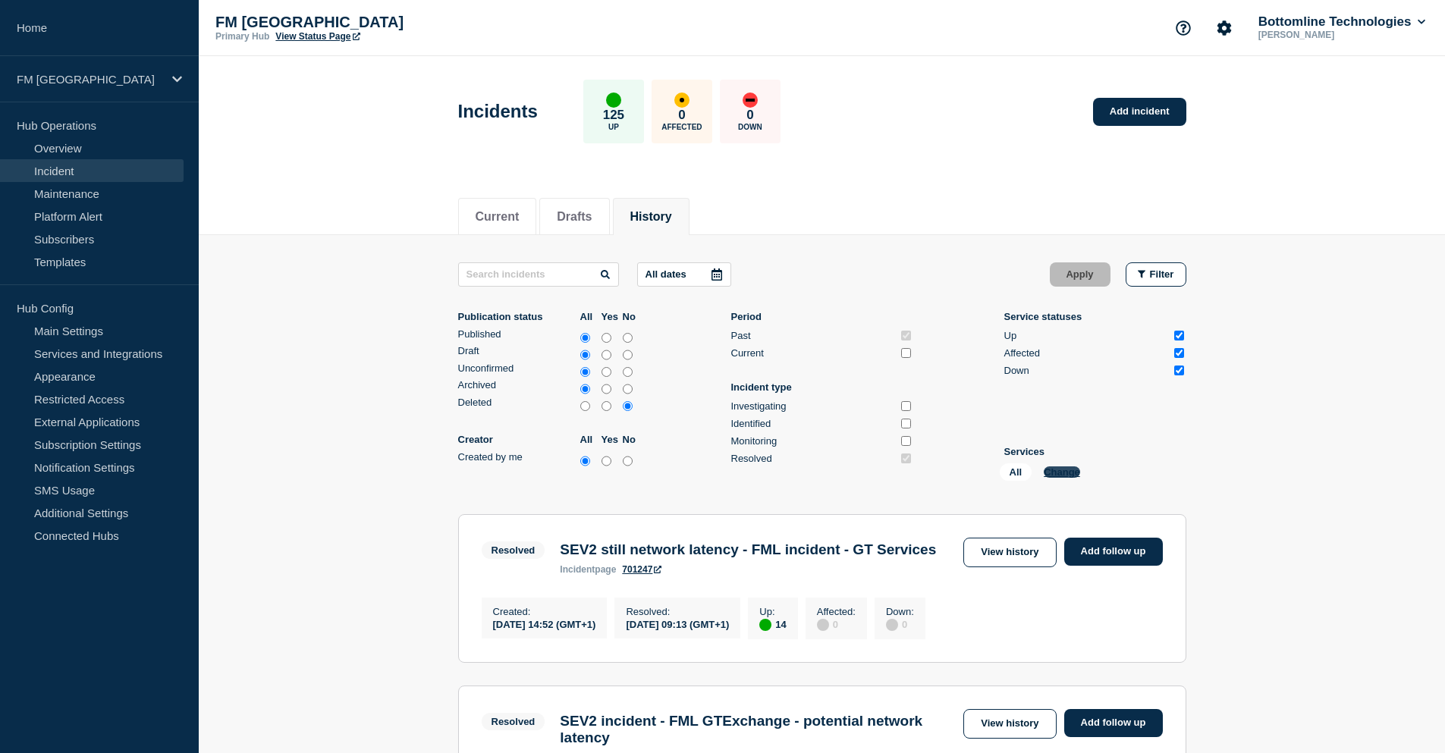
click at [1062, 473] on button "Change" at bounding box center [1062, 472] width 36 height 11
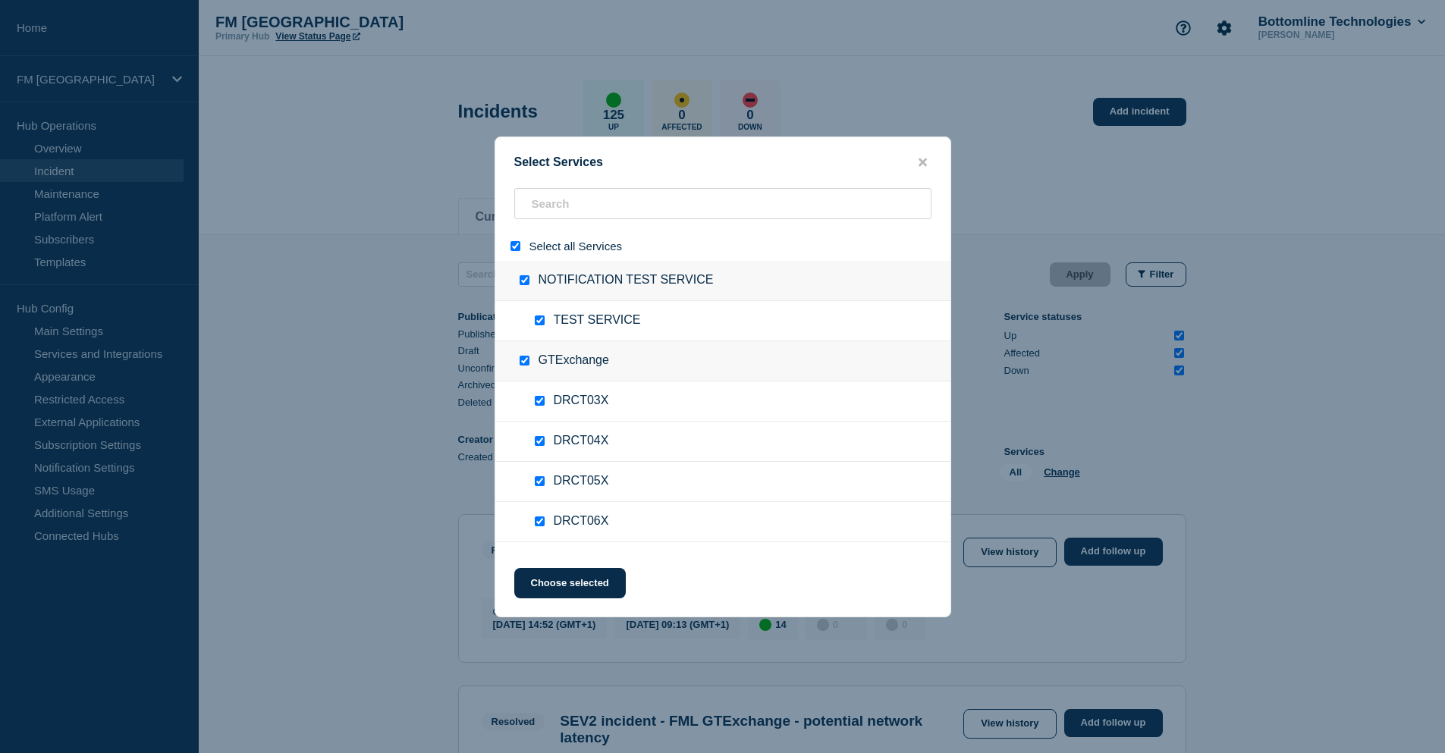
click at [517, 248] on input "select all" at bounding box center [516, 246] width 10 height 10
checkbox input "false"
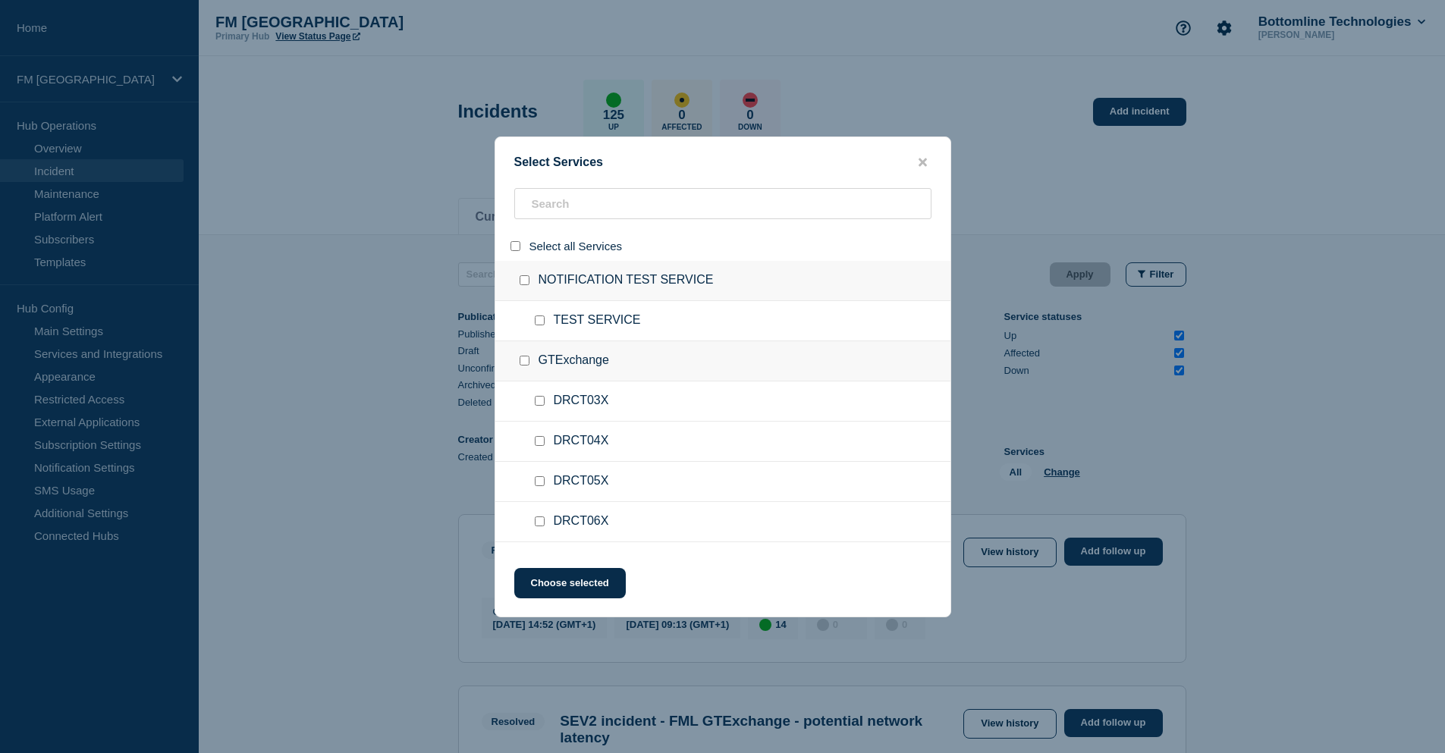
checkbox input "false"
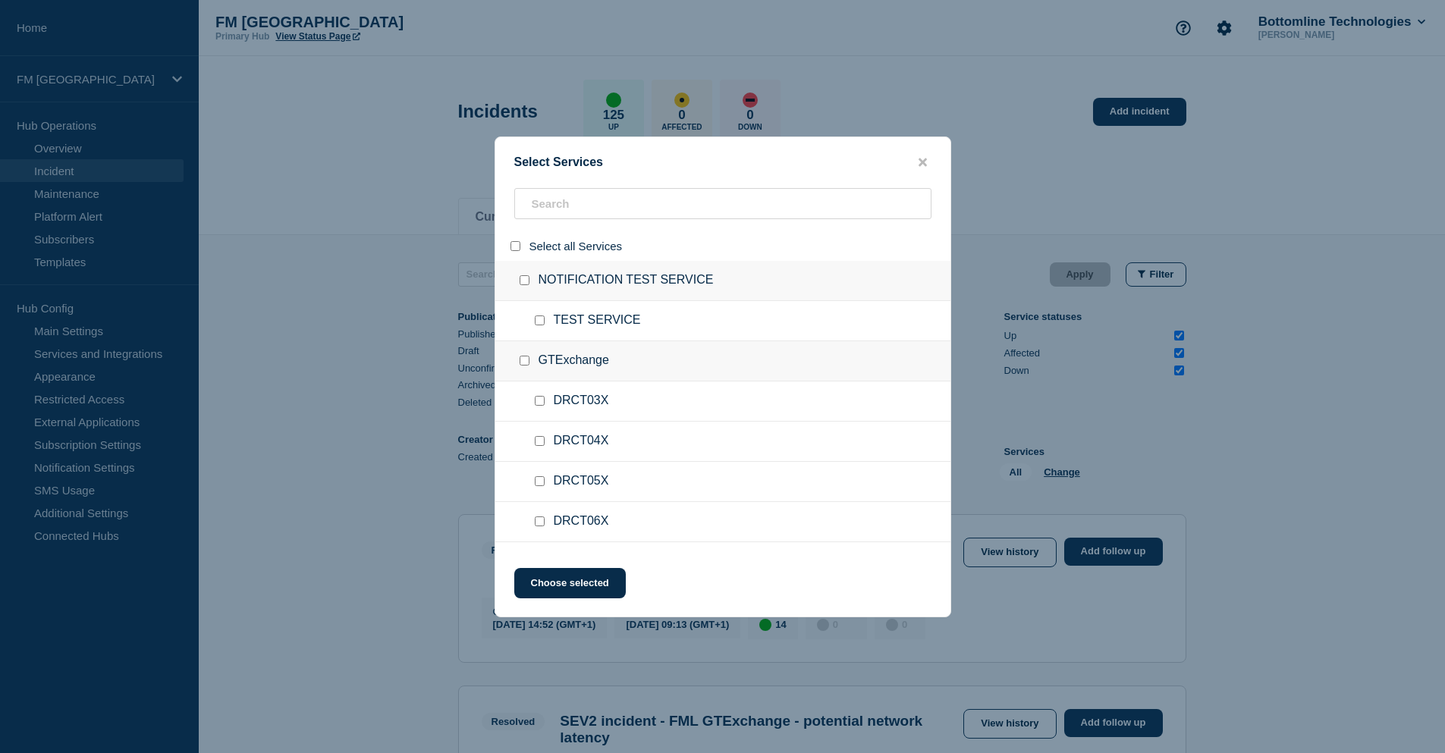
checkbox input "false"
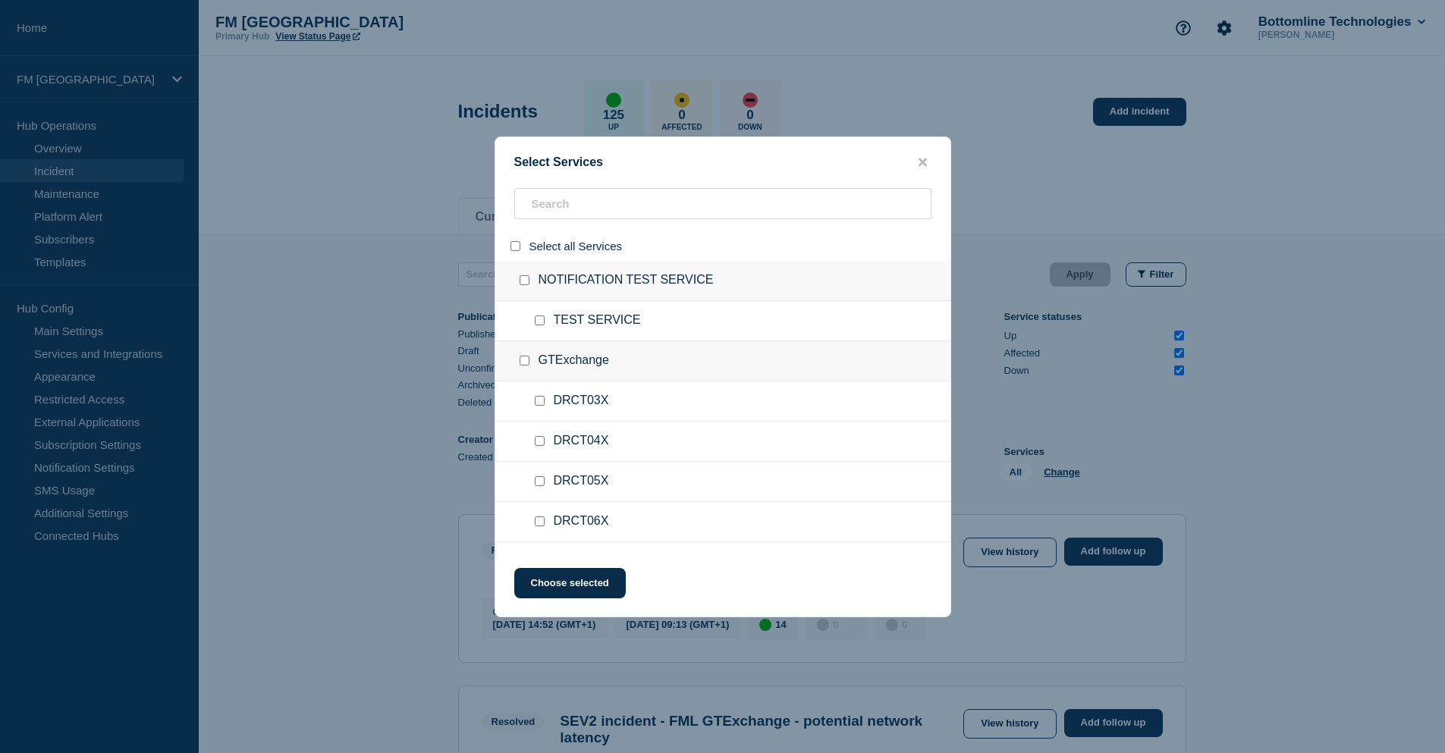
checkbox input "false"
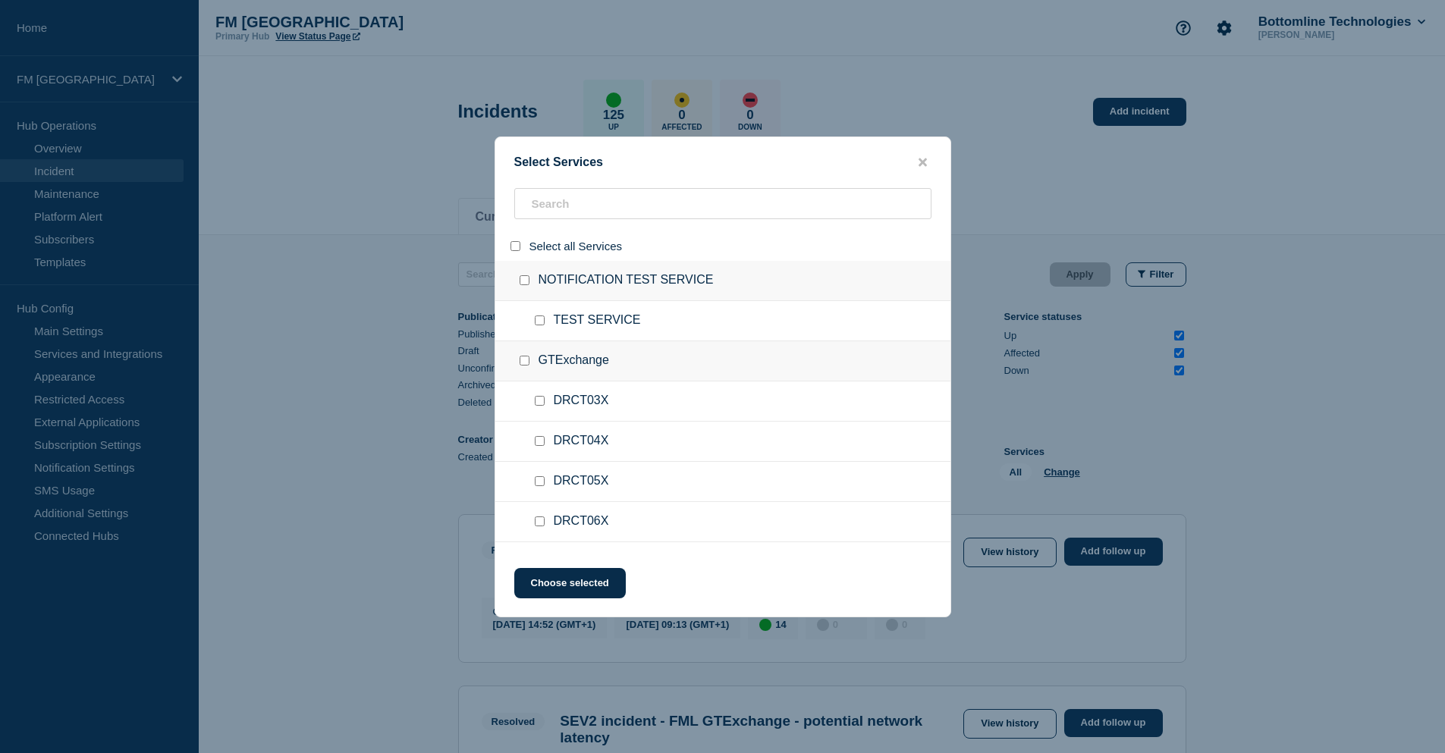
checkbox input "false"
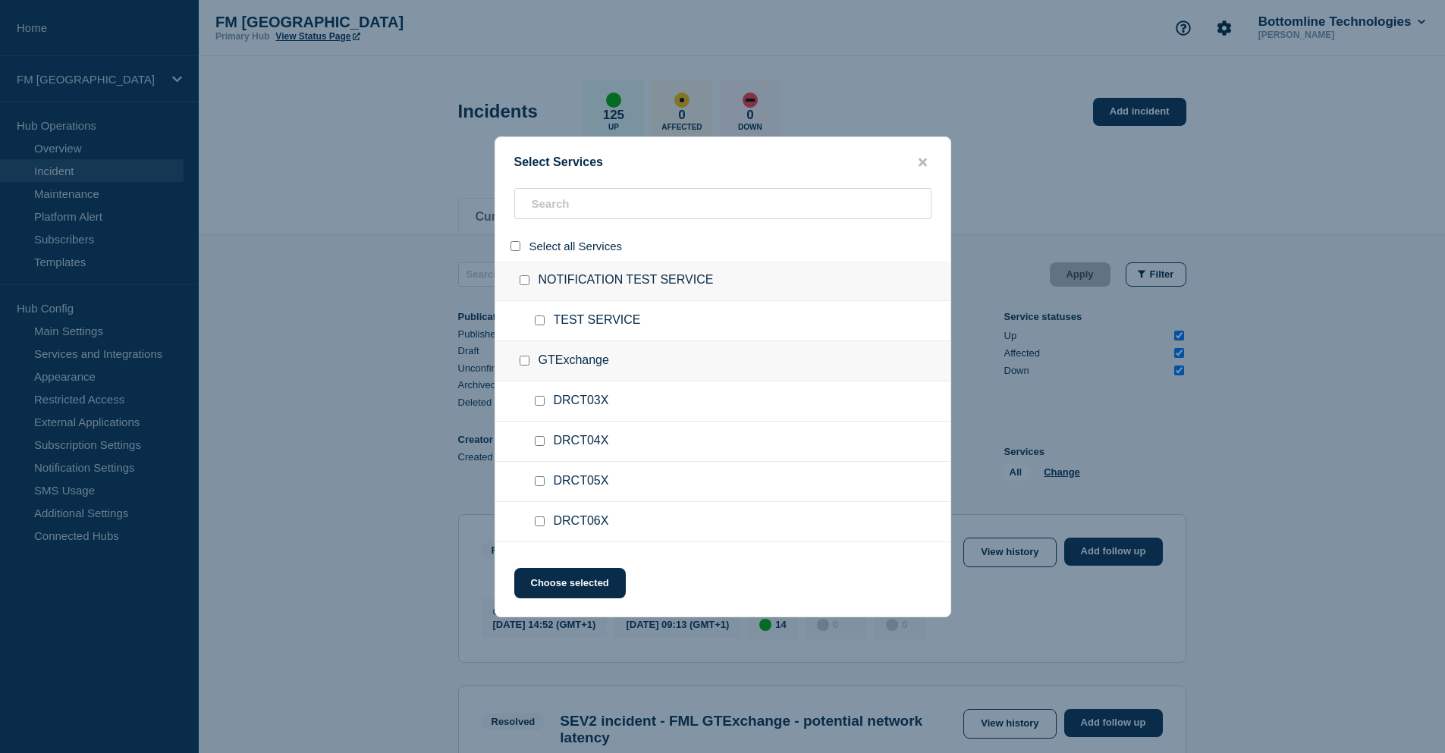
checkbox input "false"
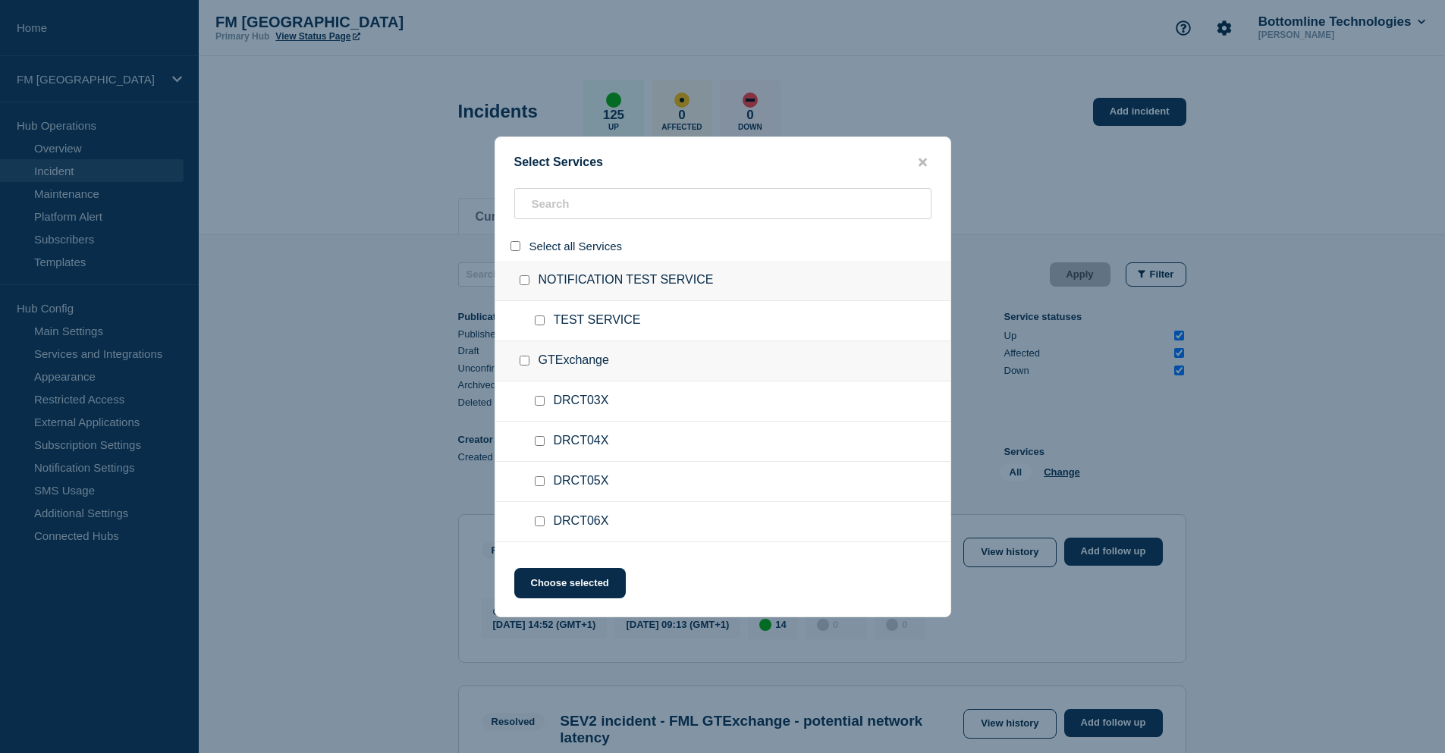
checkbox input "false"
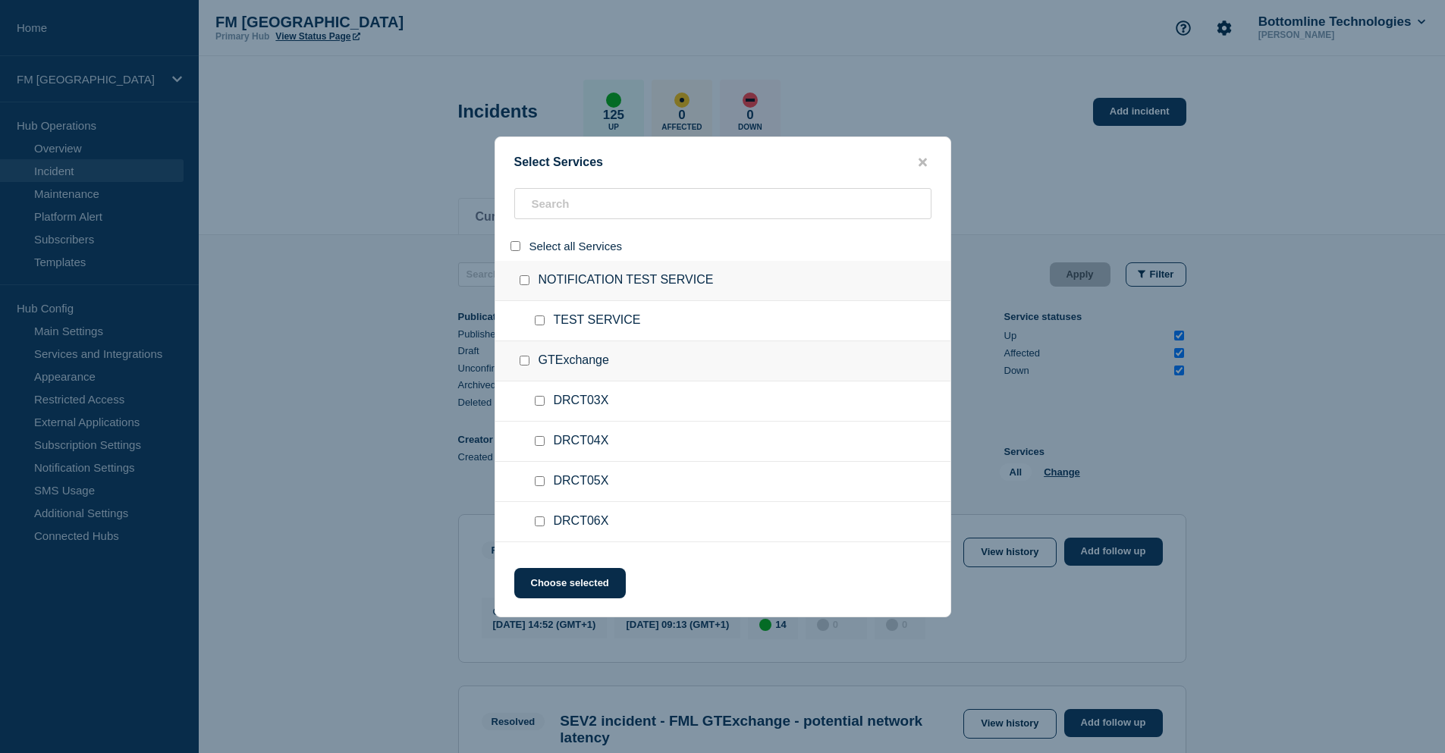
checkbox input "false"
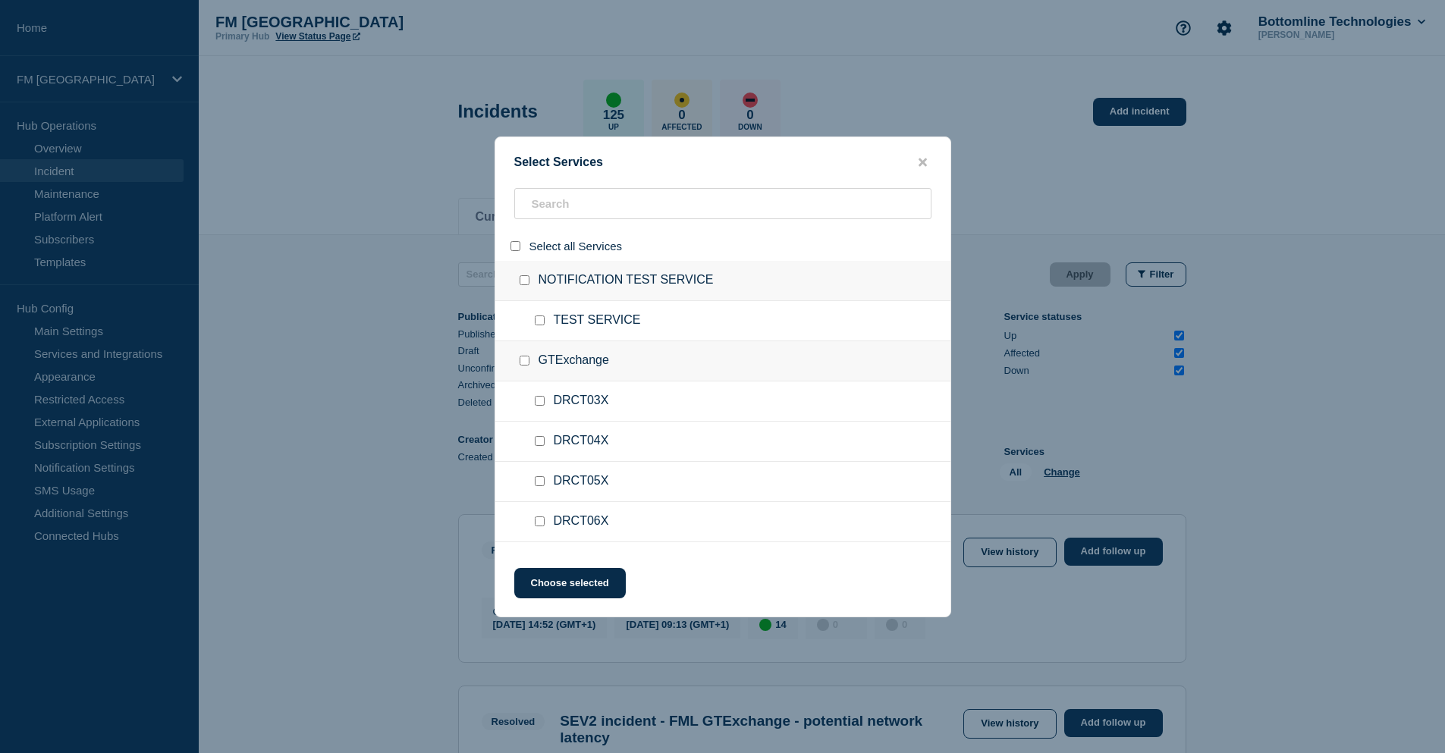
checkbox input "false"
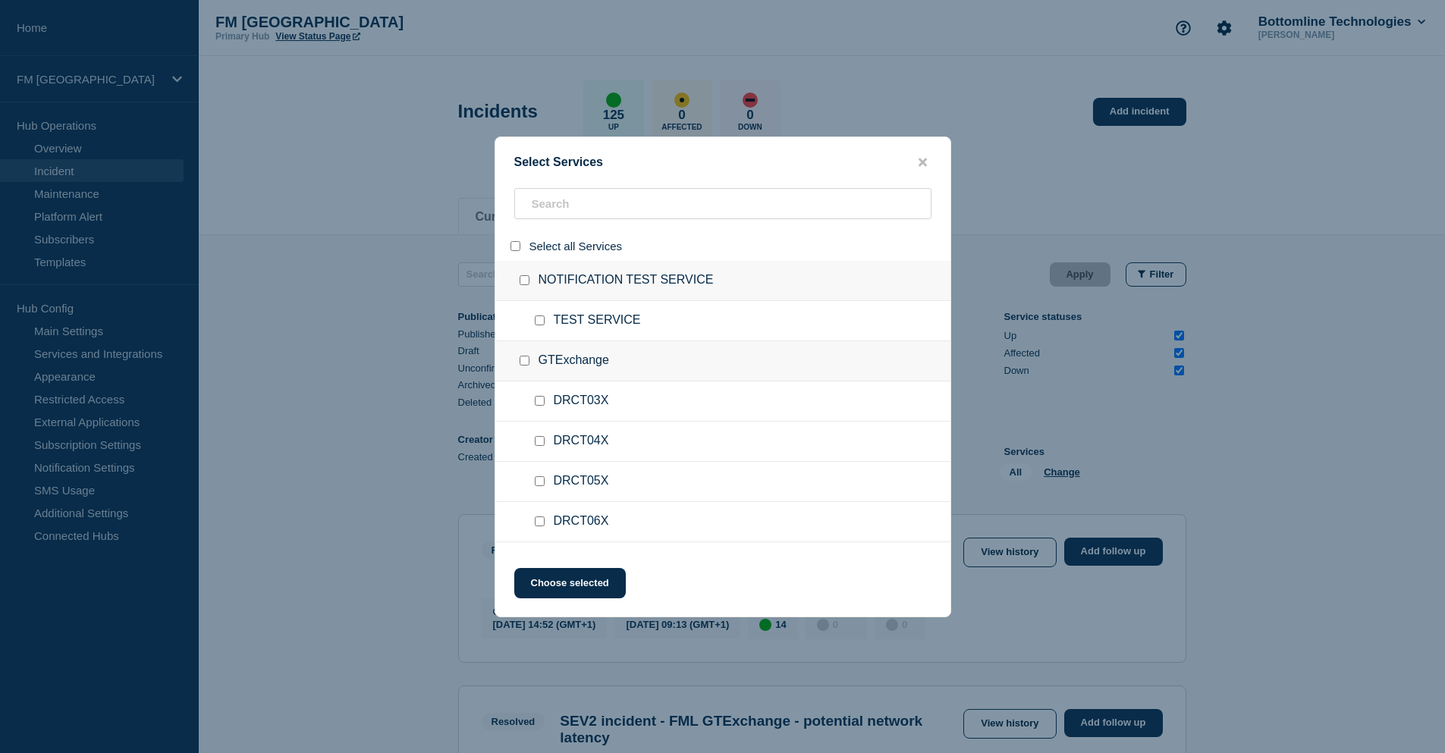
checkbox input "false"
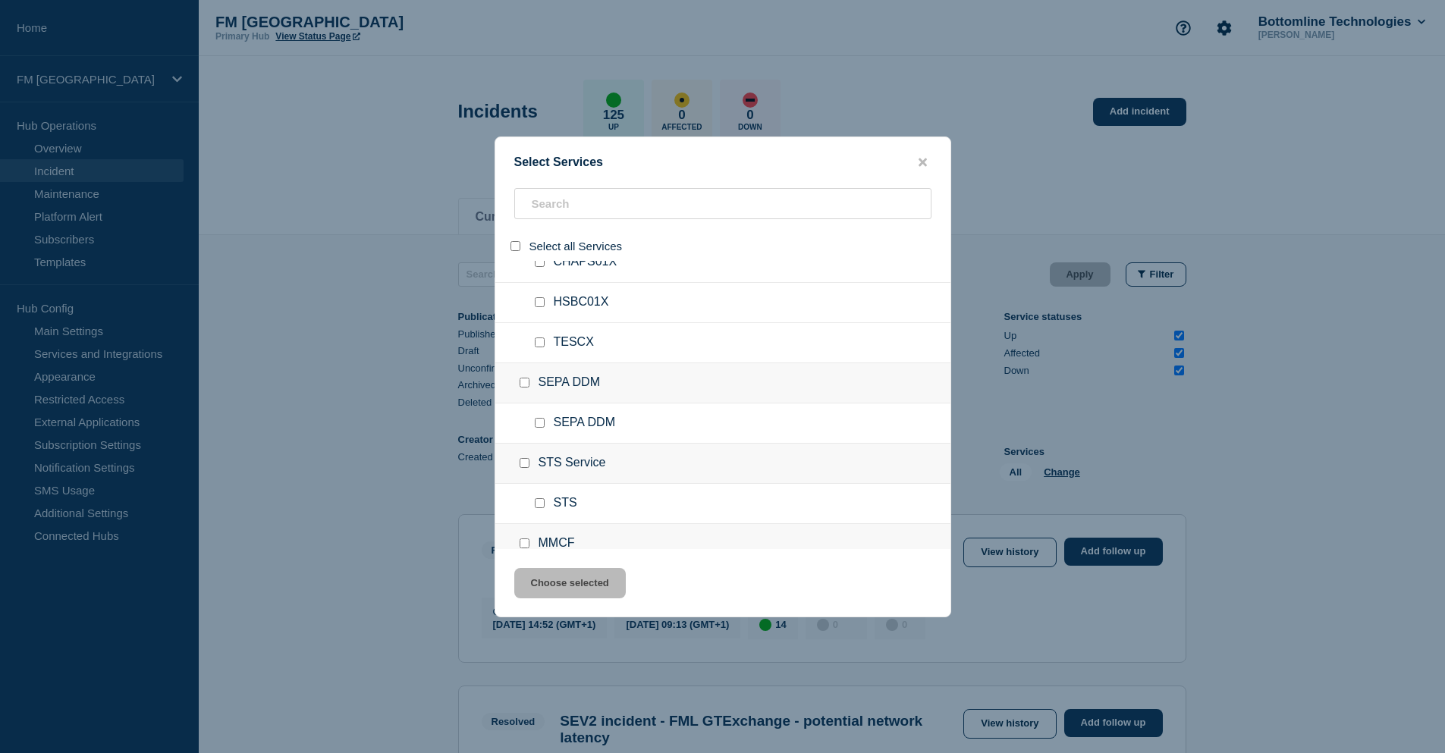
scroll to position [379, 0]
click at [572, 201] on input "search" at bounding box center [722, 203] width 417 height 31
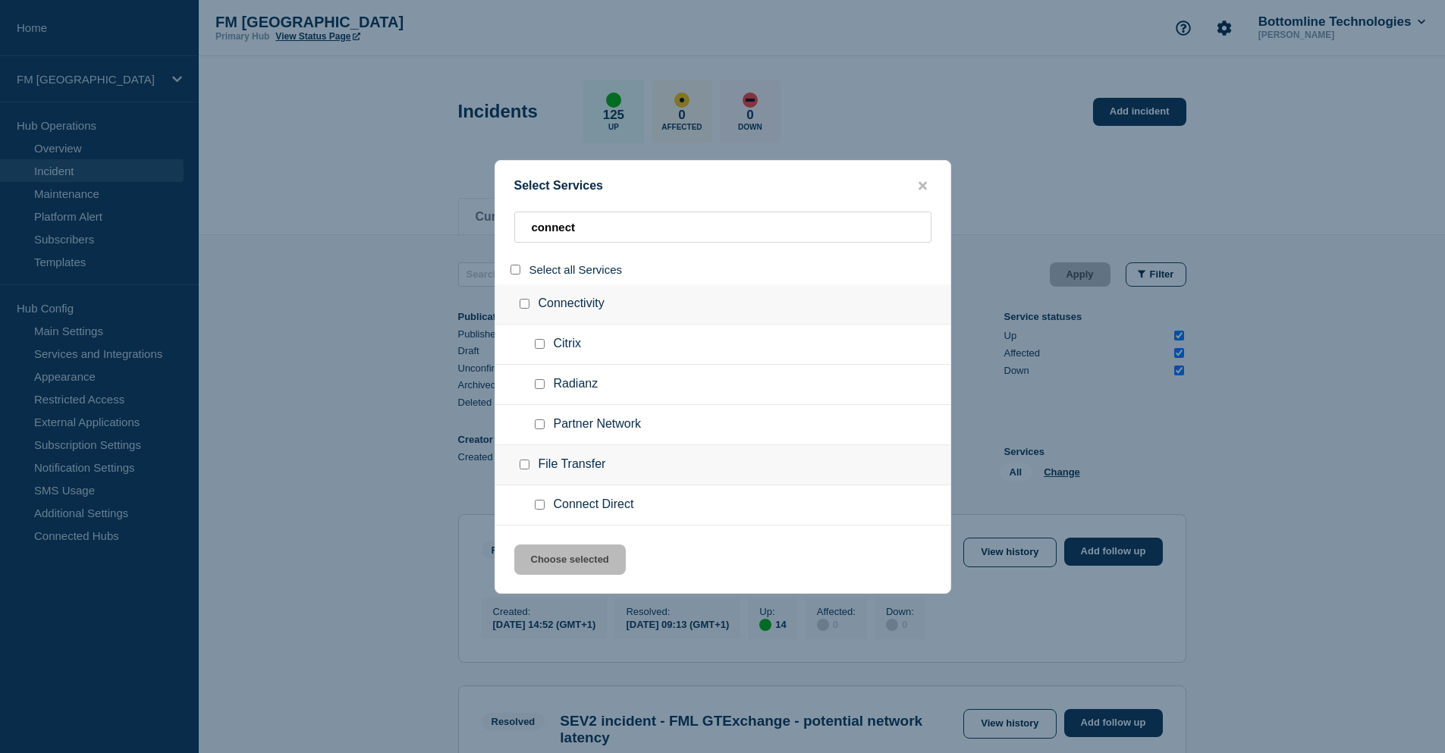
click at [540, 509] on input "service: Connect Direct" at bounding box center [540, 505] width 10 height 10
drag, startPoint x: 594, startPoint y: 230, endPoint x: 451, endPoint y: 231, distance: 143.4
click at [451, 231] on div "Select Services connect Select all Services Connectivity Citrix Radianz Partner…" at bounding box center [722, 376] width 1445 height 753
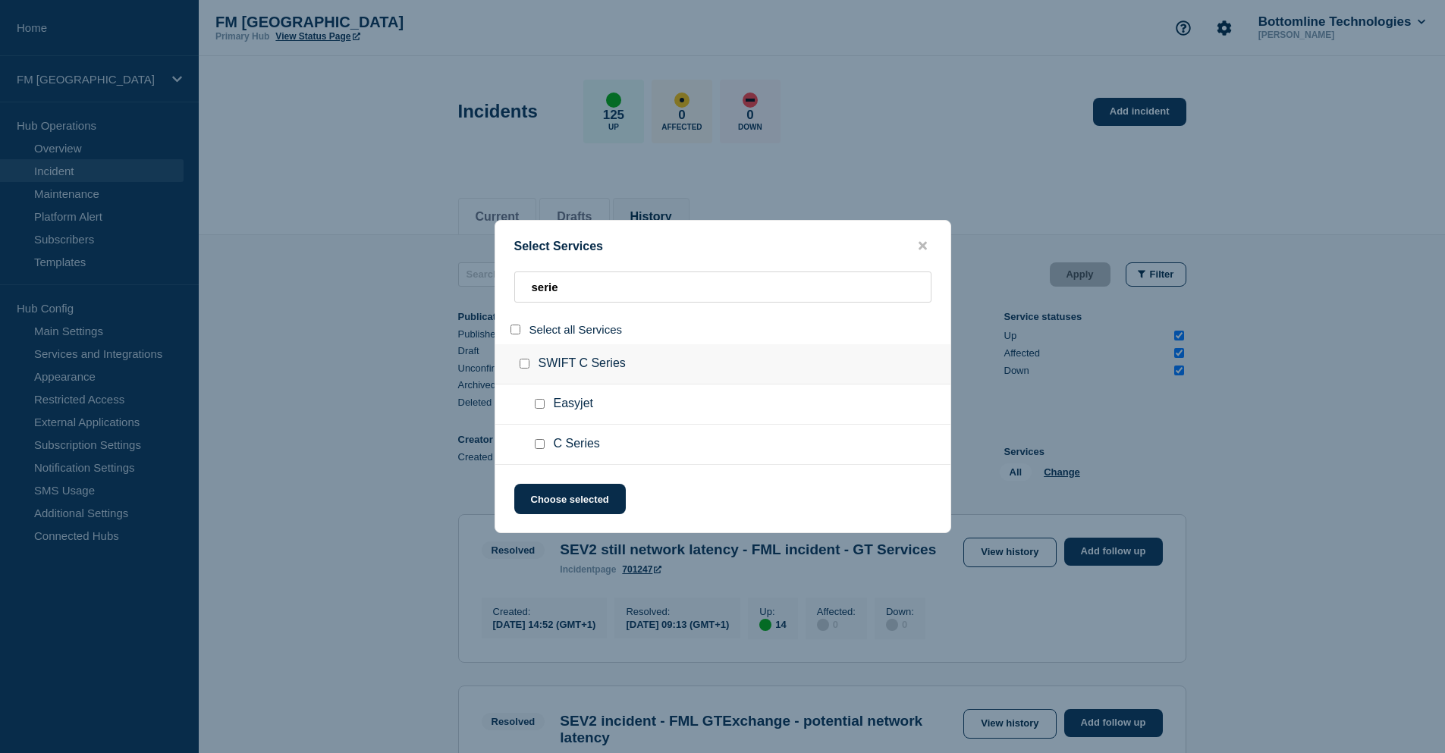
click at [543, 445] on input "service: C Series" at bounding box center [540, 444] width 10 height 10
drag, startPoint x: 579, startPoint y: 294, endPoint x: 490, endPoint y: 302, distance: 89.2
click at [490, 302] on div "Select Services serie Select all Services SWIFT C Series Easyjet C Series Choos…" at bounding box center [722, 376] width 1445 height 753
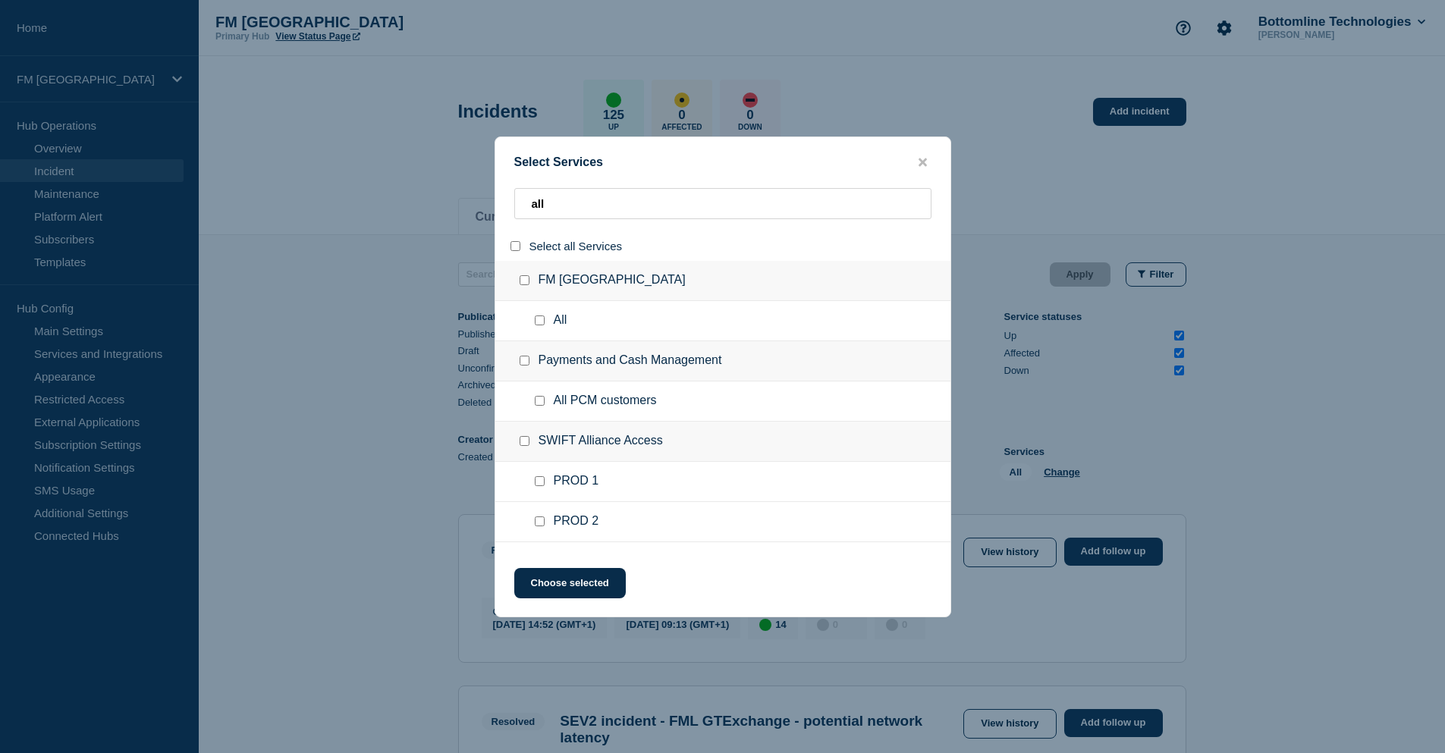
click at [537, 327] on div at bounding box center [543, 320] width 22 height 15
click at [540, 323] on input "service: All" at bounding box center [540, 321] width 10 height 10
click at [577, 587] on button "Choose selected" at bounding box center [570, 583] width 112 height 30
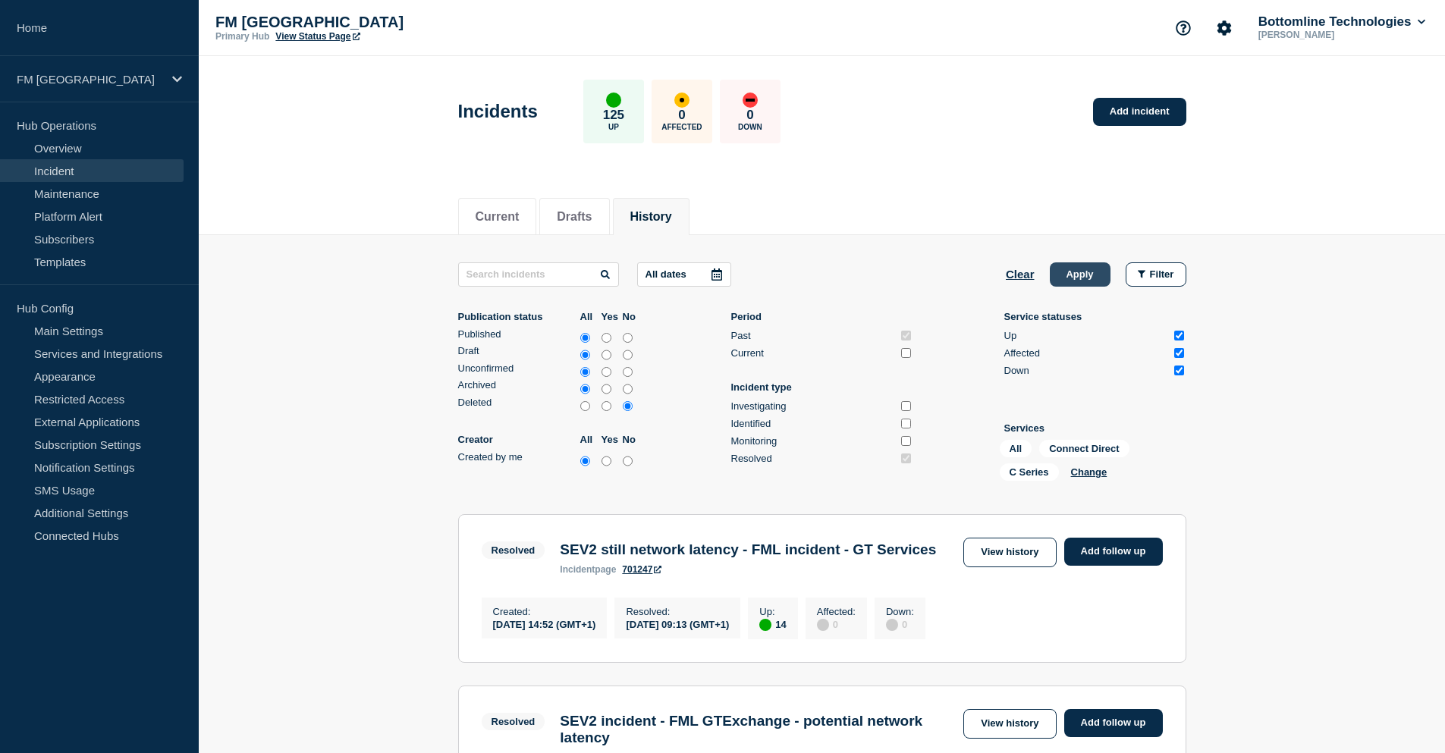
click at [1090, 273] on button "Apply" at bounding box center [1080, 275] width 61 height 24
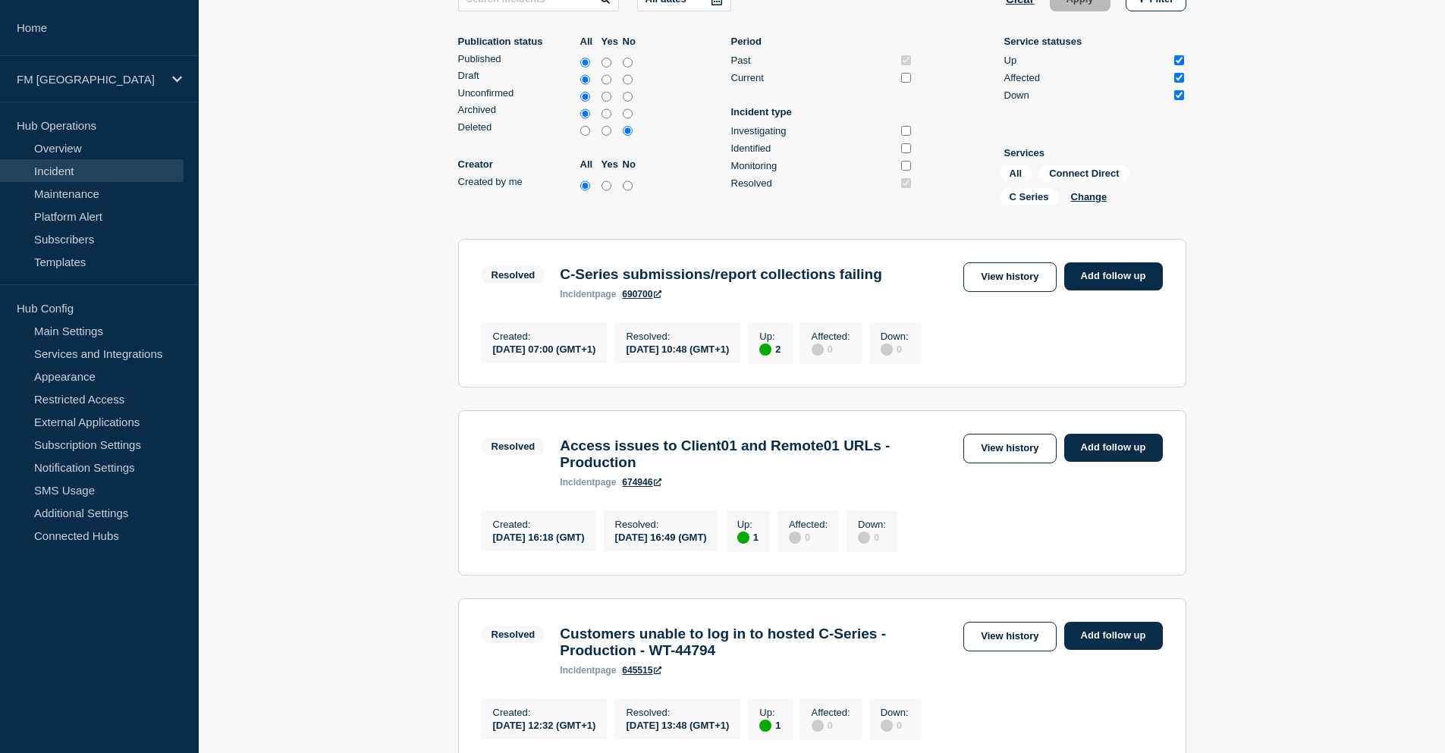
scroll to position [304, 0]
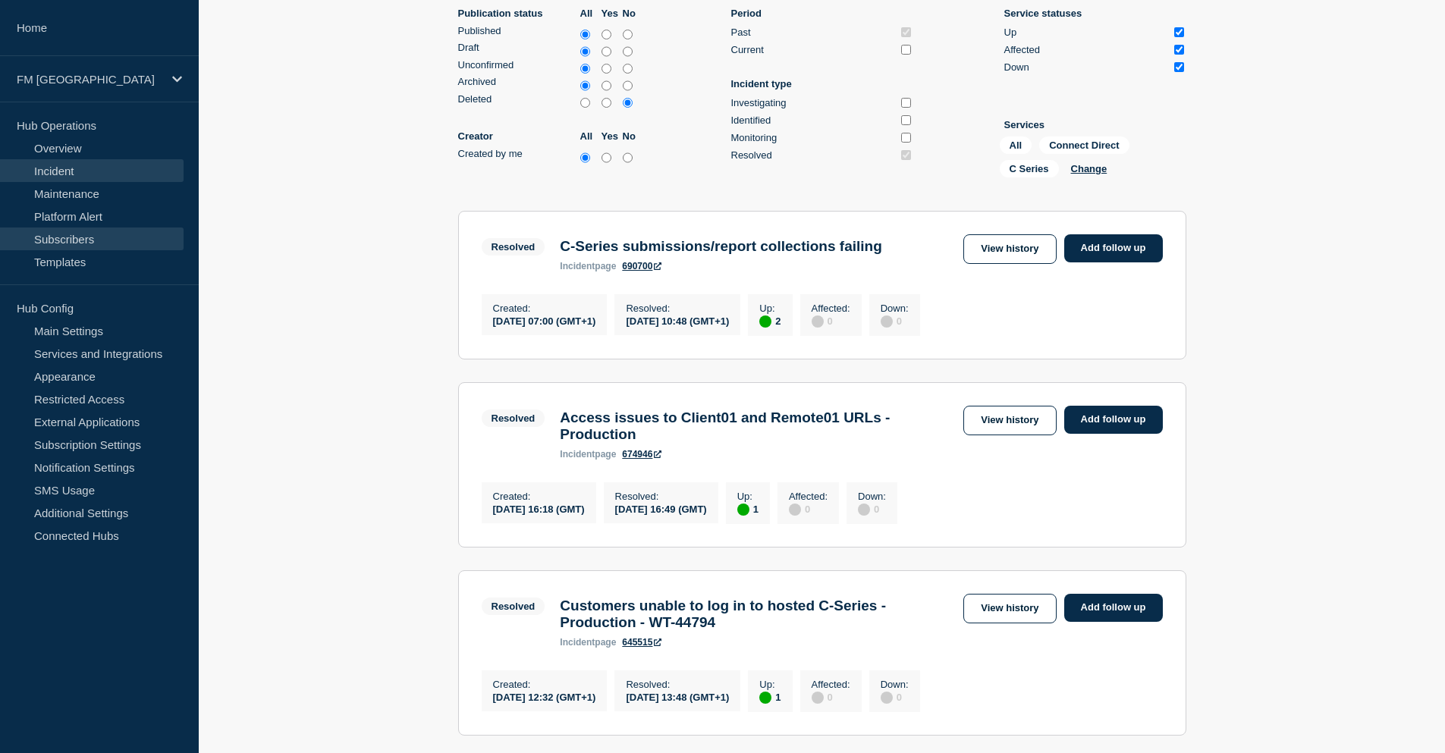
click at [77, 240] on link "Subscribers" at bounding box center [92, 239] width 184 height 23
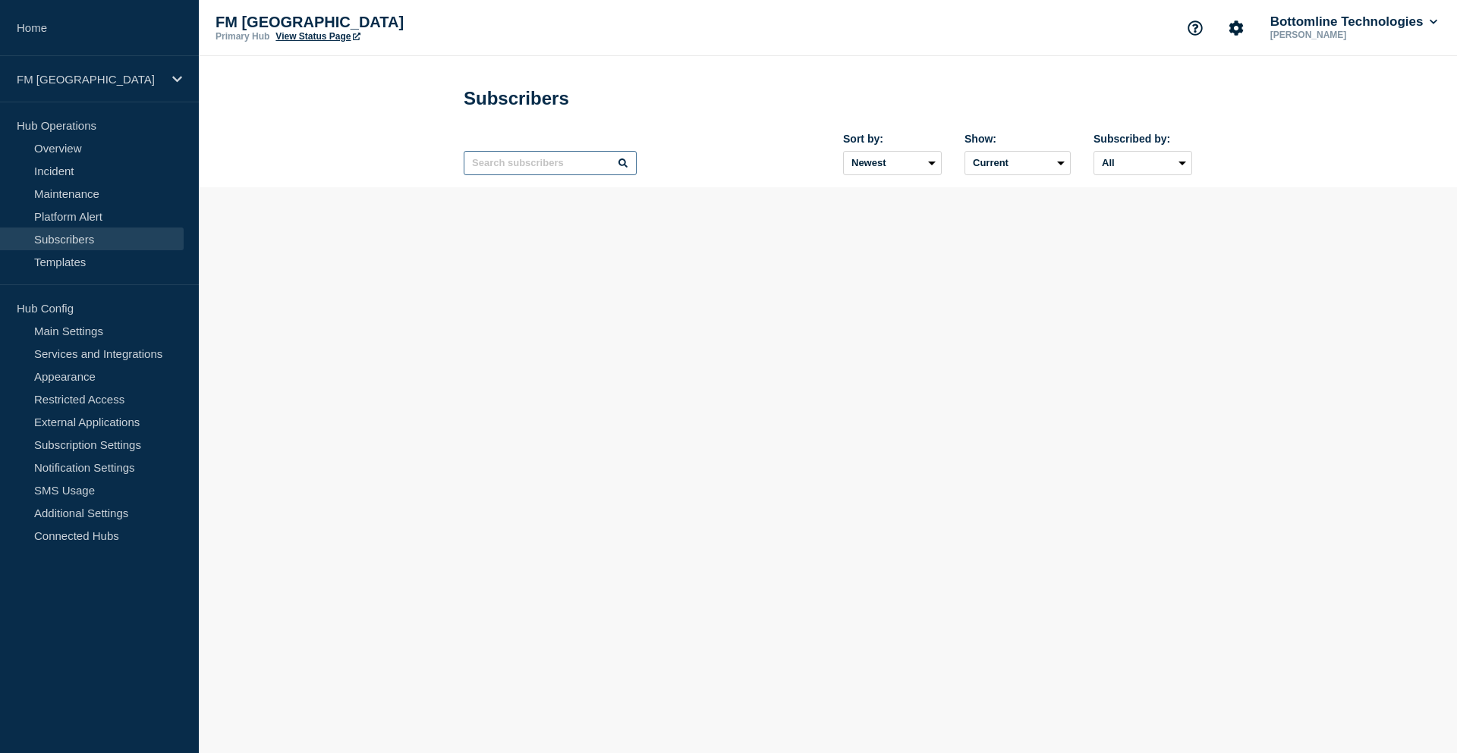
click at [538, 170] on input "text" at bounding box center [550, 163] width 173 height 24
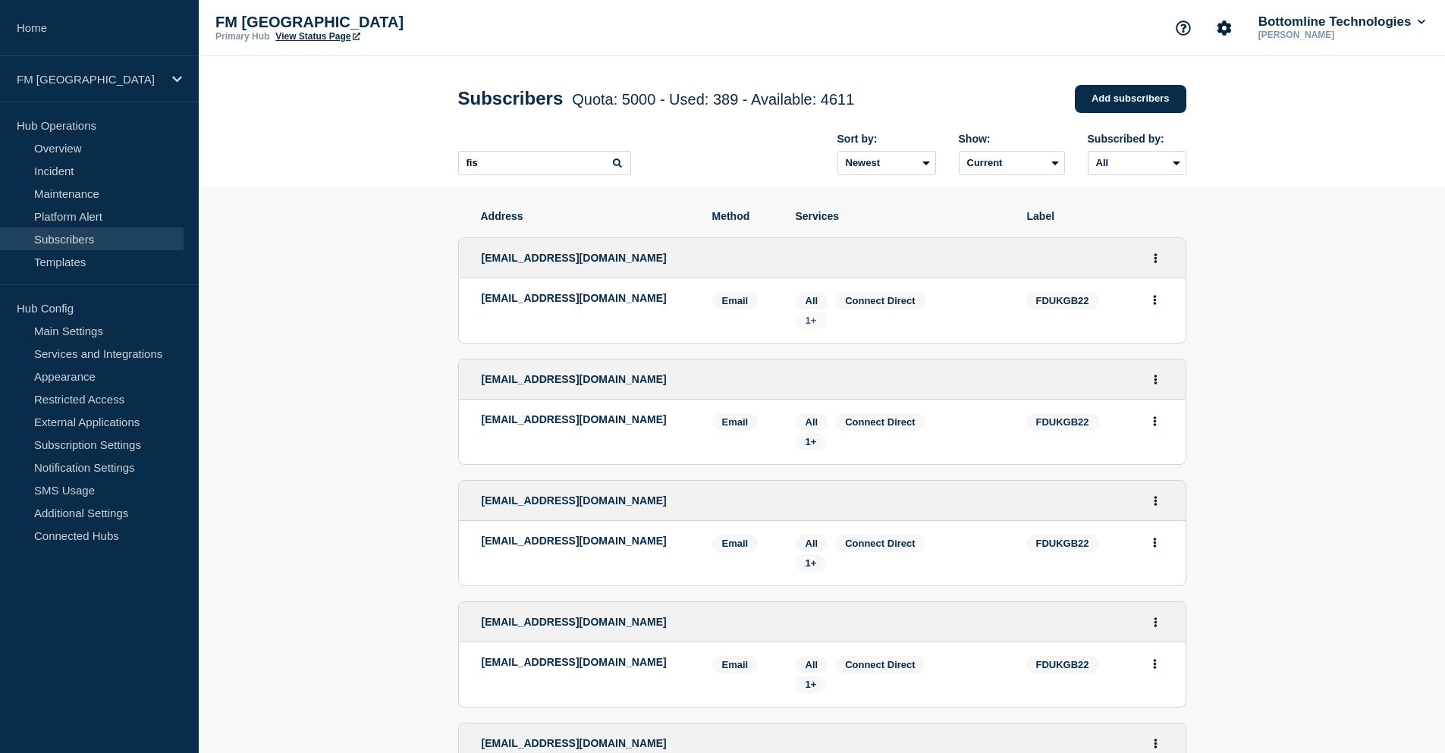
click at [814, 326] on span "1+" at bounding box center [811, 320] width 11 height 11
click at [768, 354] on ul "[EMAIL_ADDRESS][DOMAIN_NAME] [EMAIL_ADDRESS][DOMAIN_NAME] Email Email: [EMAIL_A…" at bounding box center [822, 533] width 728 height 622
click at [405, 270] on section "Address Method Services Label [EMAIL_ADDRESS][DOMAIN_NAME] [EMAIL_ADDRESS][DOMA…" at bounding box center [822, 598] width 1247 height 822
